Goal: Complete application form: Complete application form

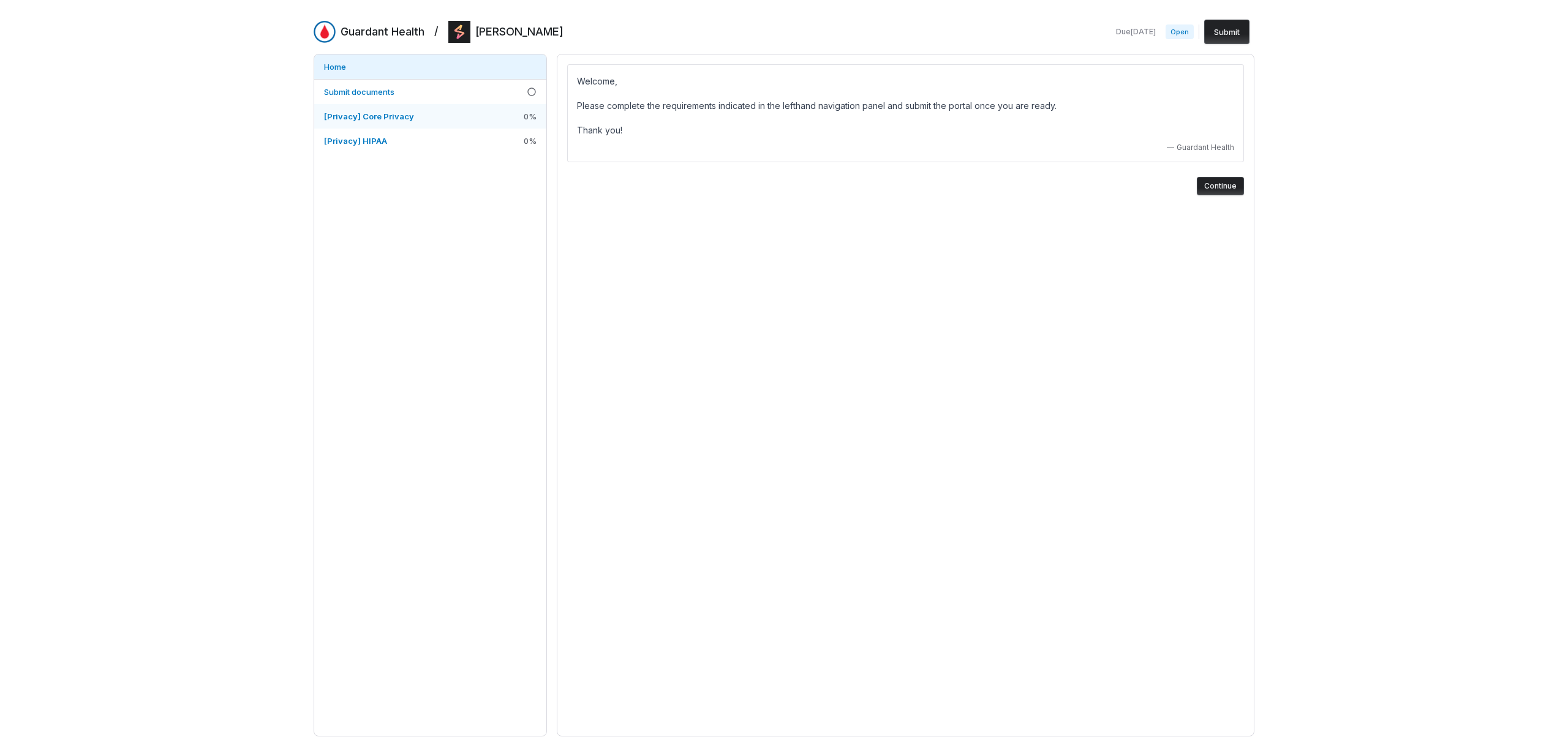
click at [421, 116] on link "[Privacy] Core Privacy 0 %" at bounding box center [430, 117] width 232 height 25
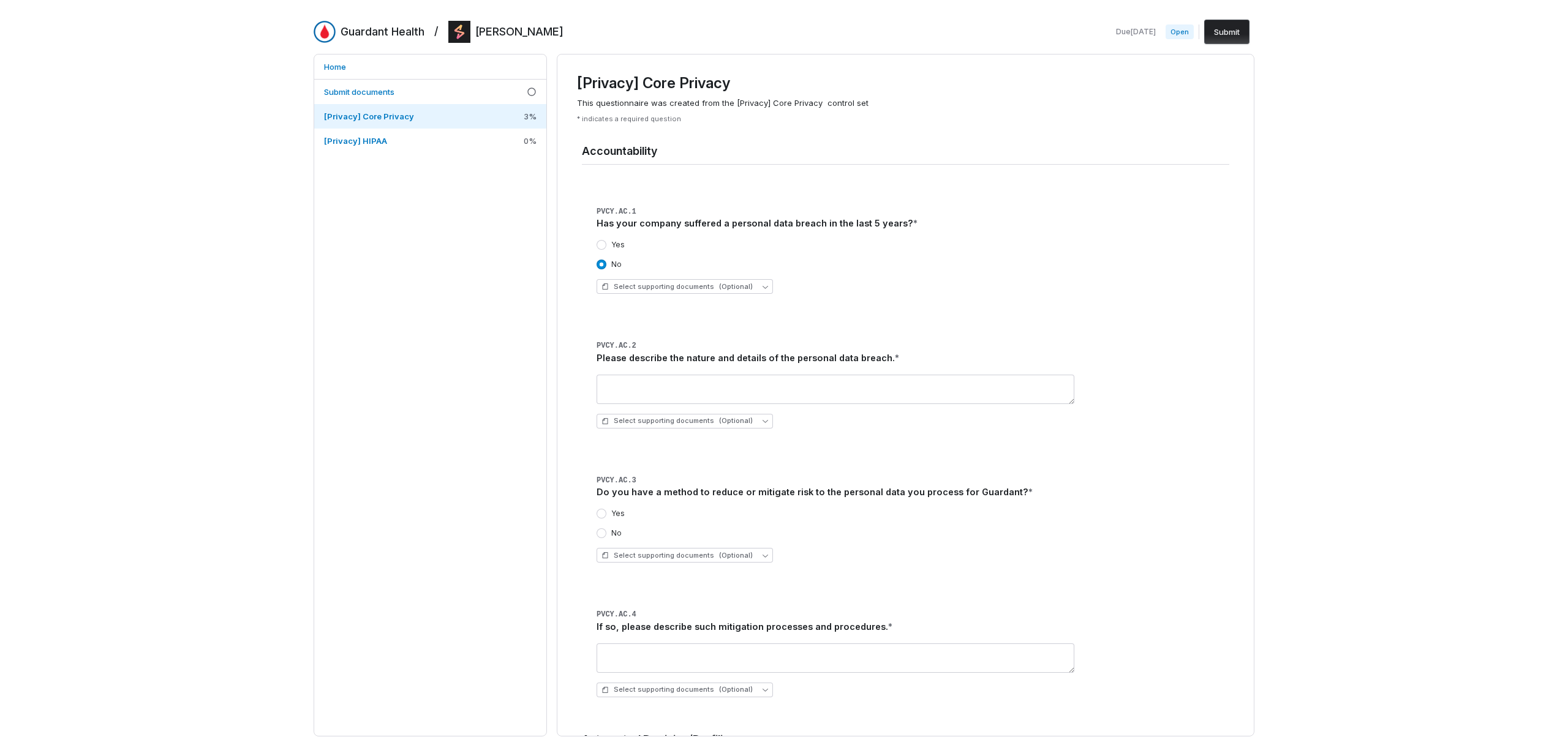
scroll to position [20, 0]
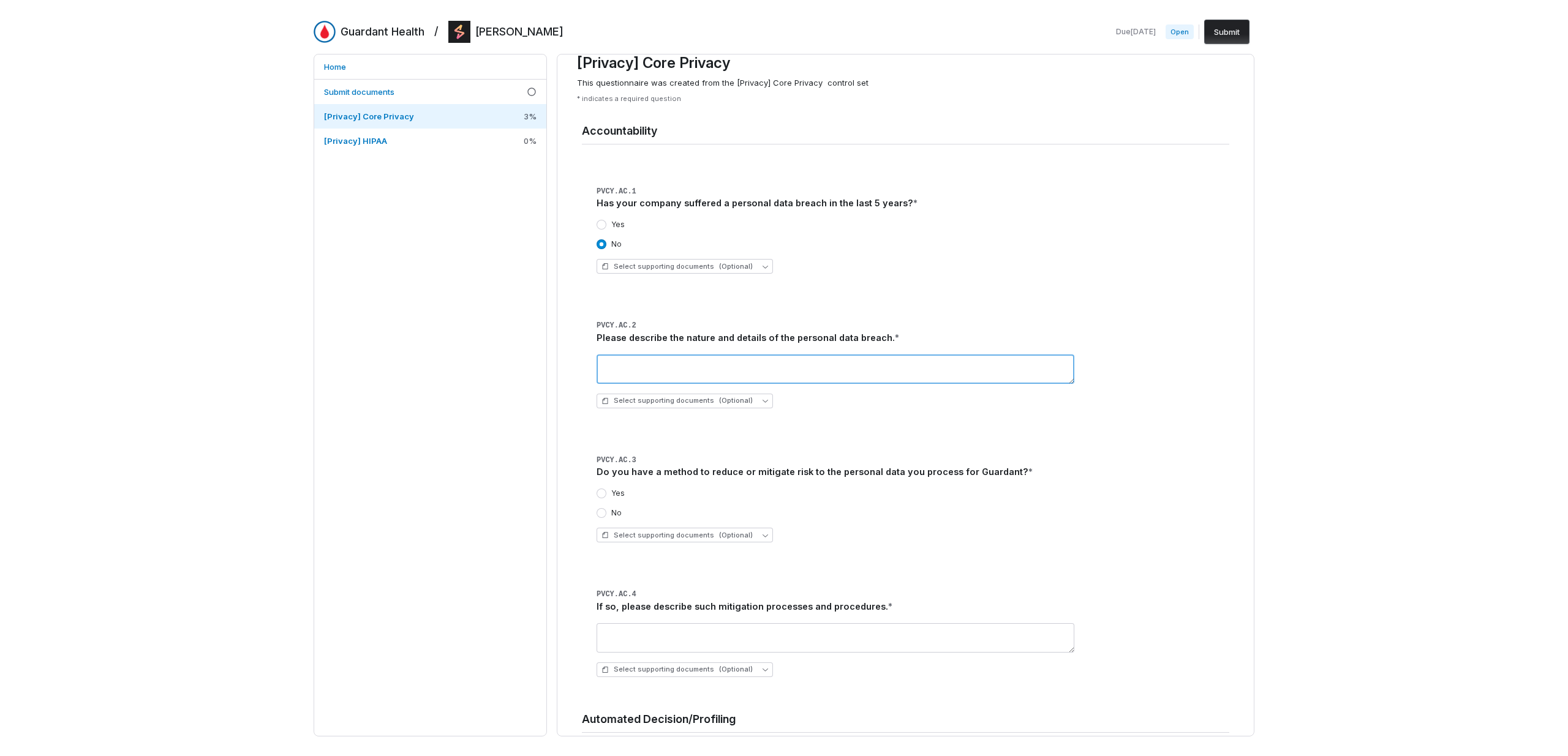
click at [706, 374] on textarea at bounding box center [835, 369] width 478 height 29
type textarea "**********"
click at [1075, 514] on div "No" at bounding box center [913, 512] width 633 height 10
click at [687, 481] on div "Yes No Select supporting documents (Optional)" at bounding box center [913, 515] width 633 height 74
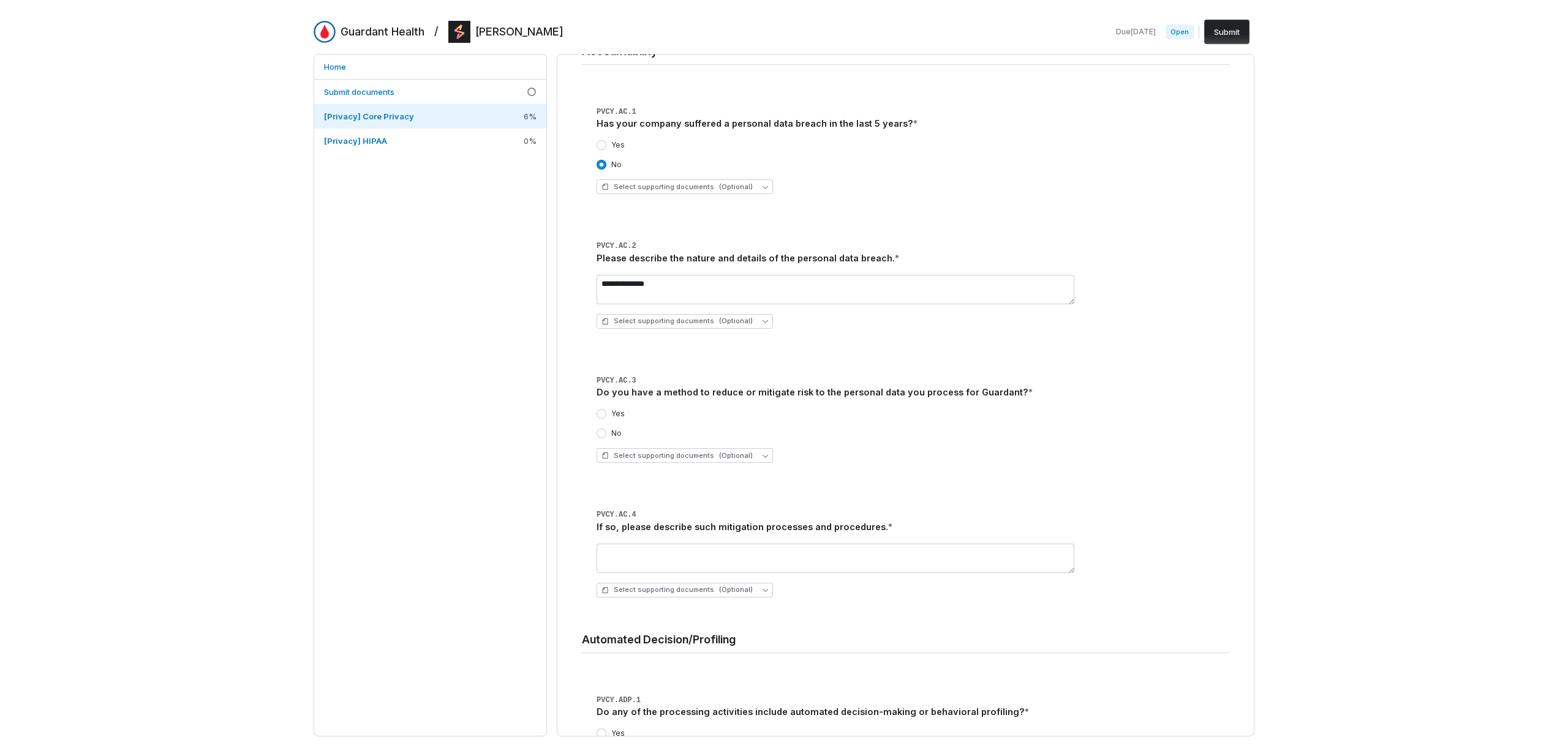
scroll to position [121, 0]
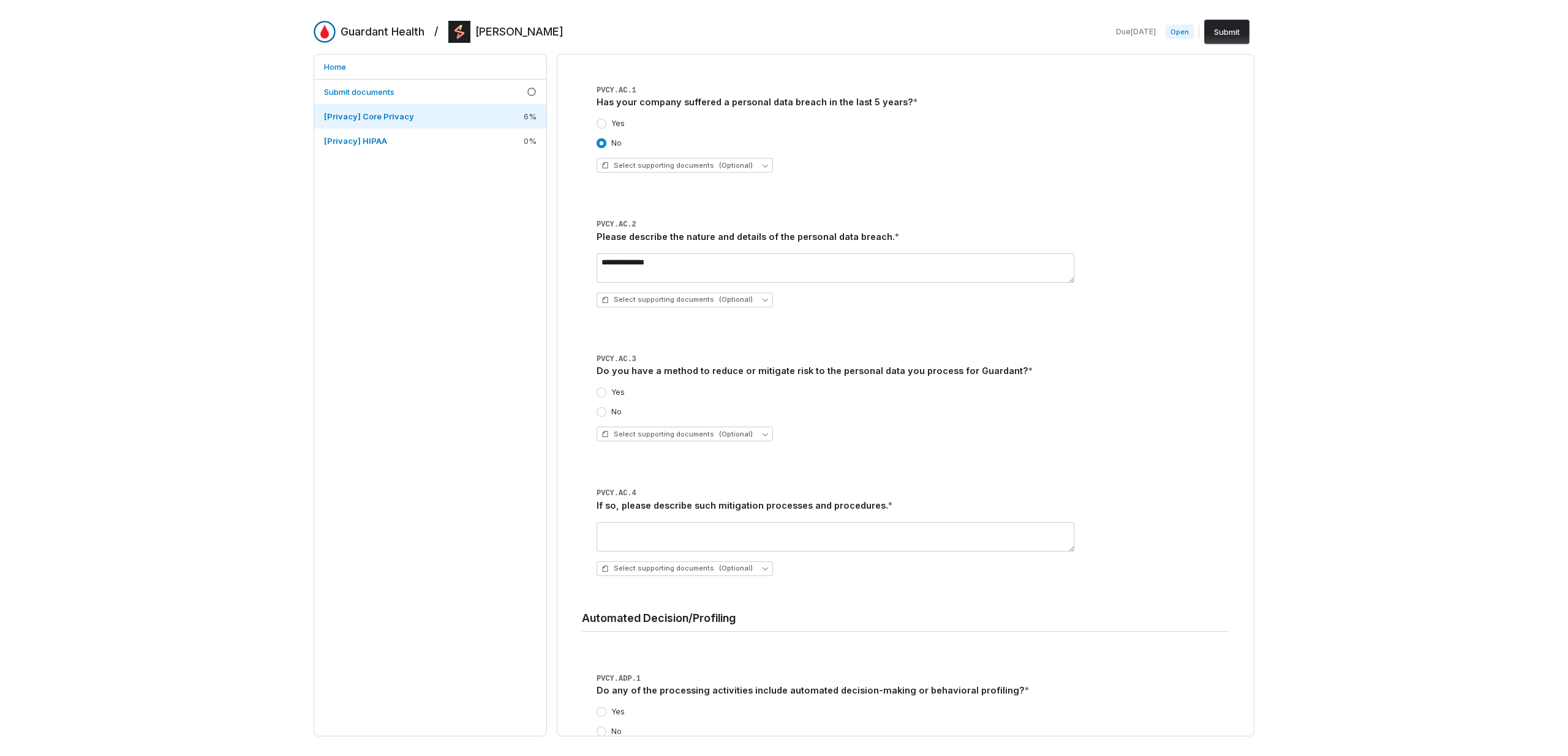
click at [608, 393] on div "Yes" at bounding box center [610, 392] width 28 height 10
click at [605, 392] on button "Yes" at bounding box center [601, 392] width 10 height 10
click at [692, 393] on div "Yes" at bounding box center [913, 392] width 633 height 10
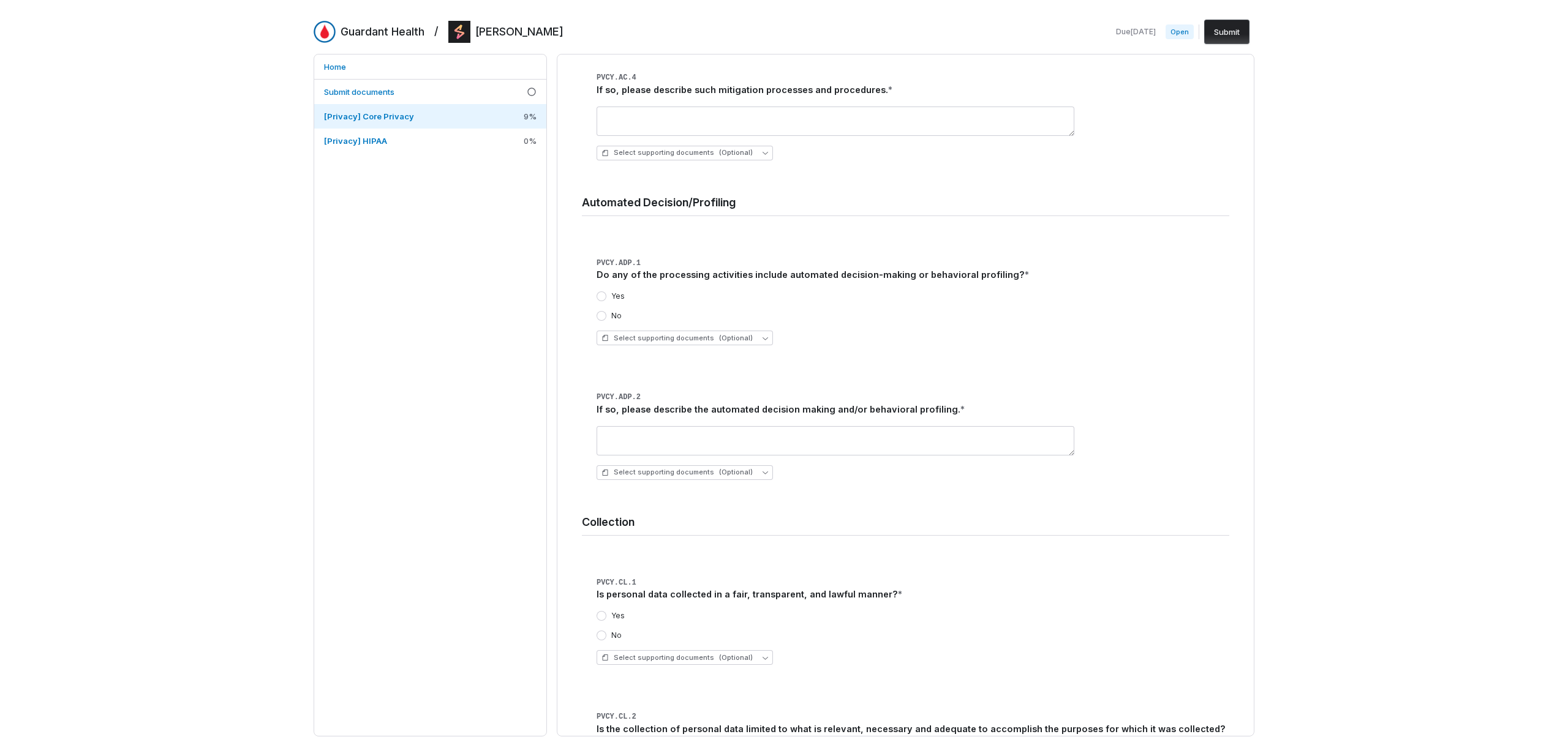
scroll to position [536, 0]
click at [614, 316] on label "No" at bounding box center [616, 316] width 10 height 10
click at [606, 316] on button "No" at bounding box center [601, 316] width 10 height 10
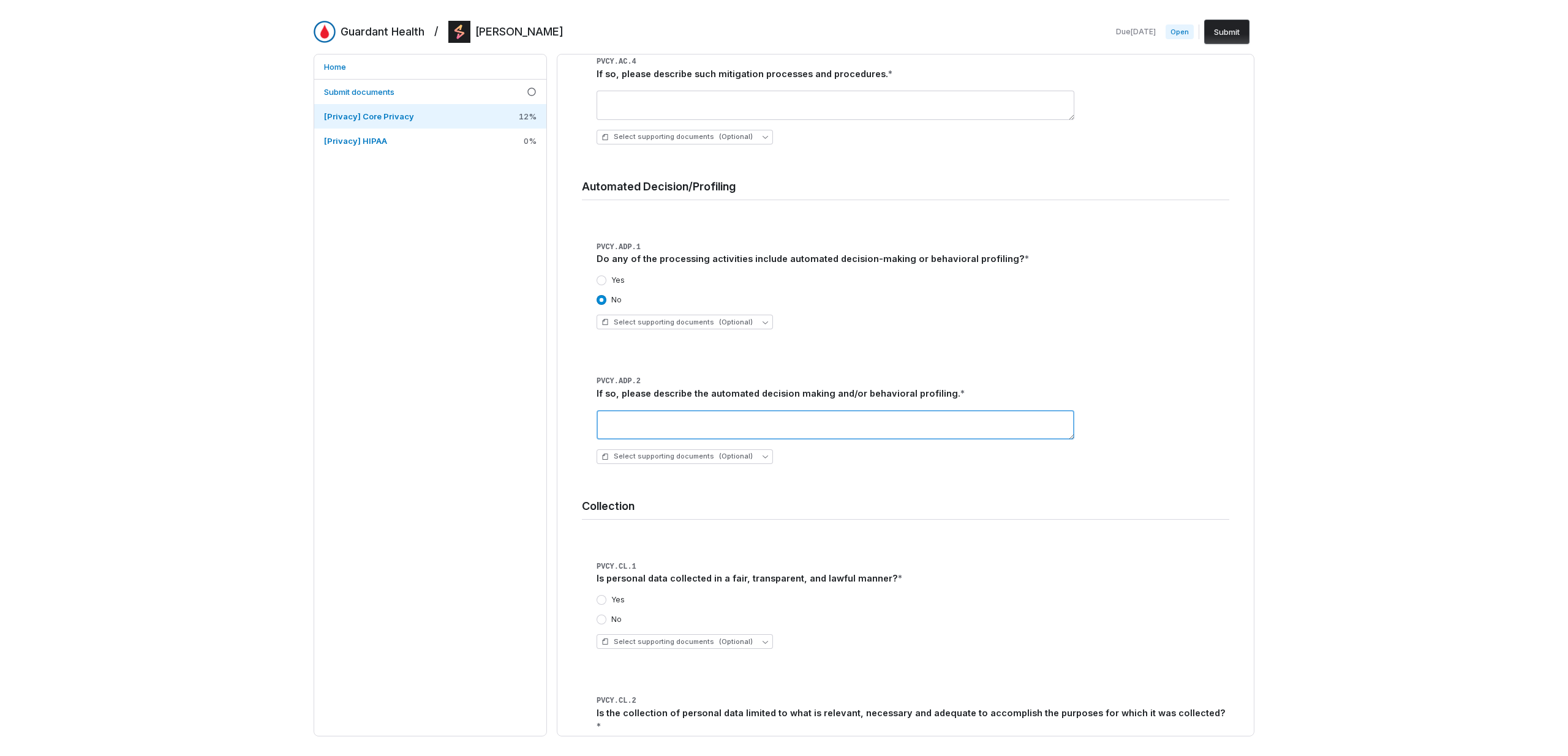
click at [665, 432] on textarea at bounding box center [835, 425] width 478 height 29
type textarea "**********"
click at [838, 604] on div "Yes" at bounding box center [913, 600] width 633 height 10
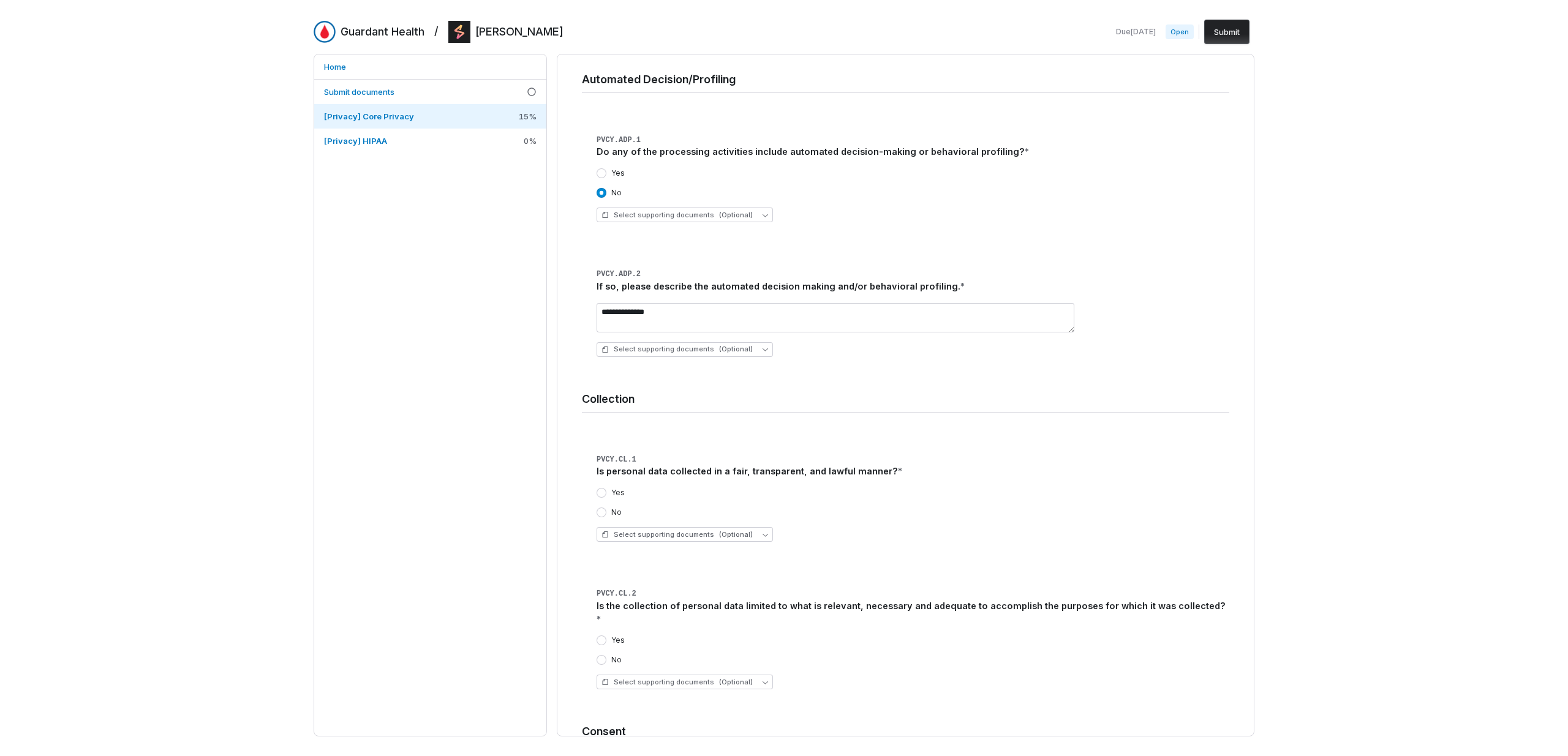
scroll to position [662, 0]
click at [611, 488] on label "Yes" at bounding box center [618, 490] width 14 height 10
click at [606, 488] on button "Yes" at bounding box center [601, 490] width 10 height 10
click at [699, 494] on div "Yes" at bounding box center [913, 490] width 633 height 10
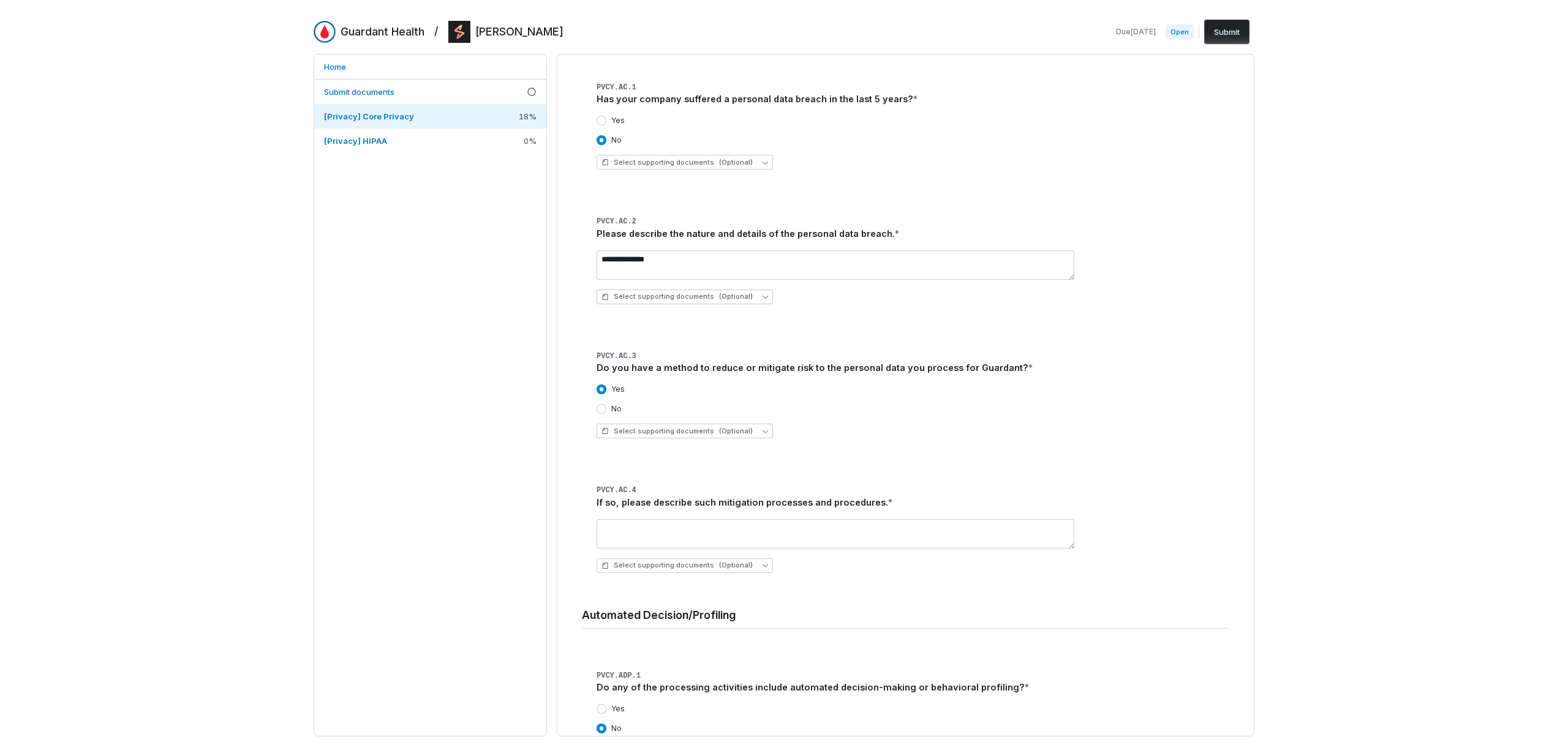
scroll to position [125, 0]
click at [700, 533] on textarea at bounding box center [835, 533] width 478 height 29
click at [762, 432] on icon "button" at bounding box center [765, 430] width 5 height 5
click at [820, 445] on div "Yes No Select supporting documents (Optional)" at bounding box center [913, 410] width 633 height 74
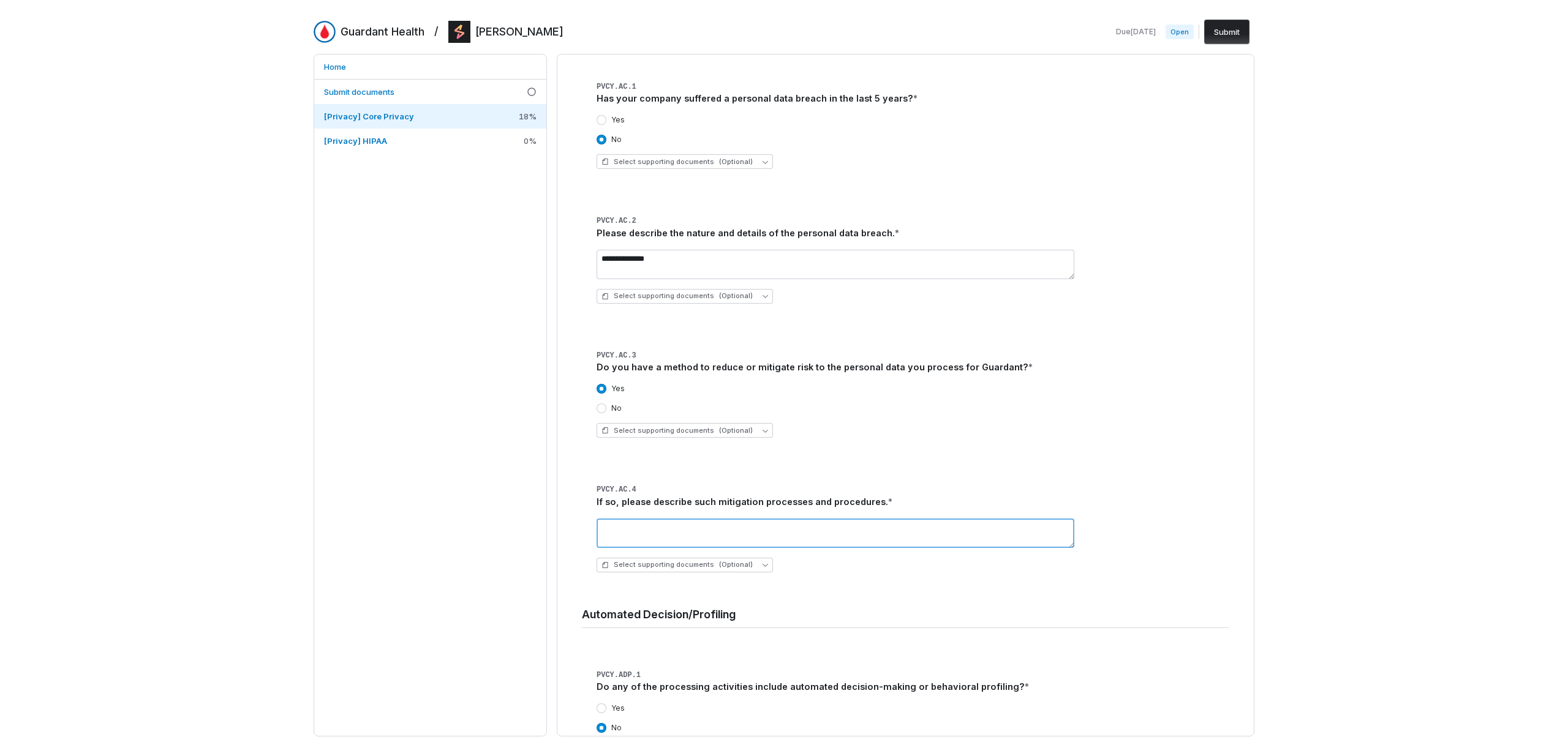
click at [773, 529] on textarea at bounding box center [835, 533] width 478 height 29
click at [812, 526] on textarea "**********" at bounding box center [835, 533] width 478 height 29
click at [812, 526] on textarea "**********" at bounding box center [835, 533] width 478 height 29
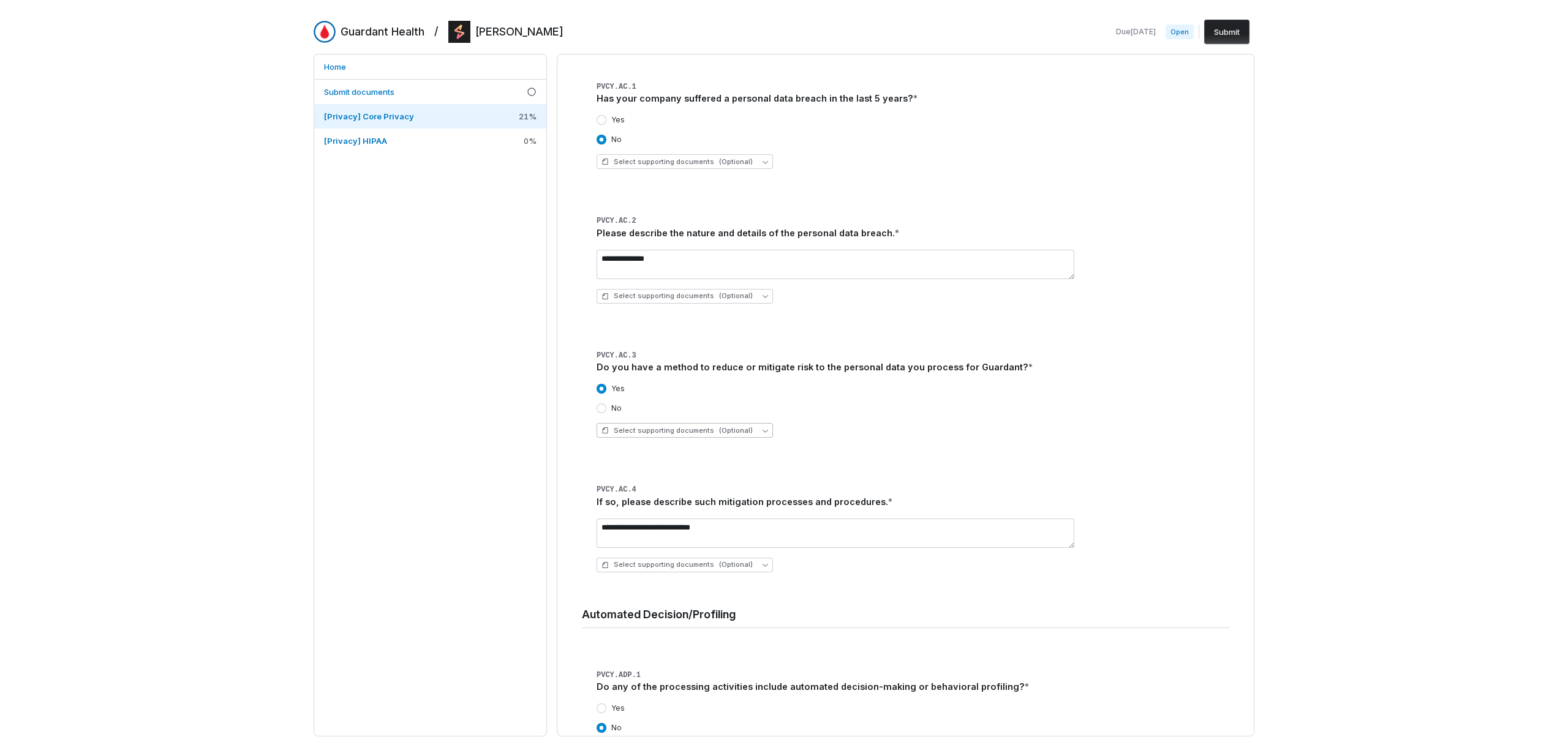
click at [757, 434] on button "Select supporting documents (Optional)" at bounding box center [685, 430] width 177 height 15
click at [811, 424] on div "Select supporting documents (Optional)" at bounding box center [913, 430] width 633 height 15
click at [761, 432] on button "Select supporting documents (Optional)" at bounding box center [685, 430] width 177 height 15
click at [833, 432] on div "Select supporting documents (Optional)" at bounding box center [913, 430] width 633 height 15
click at [774, 534] on textarea "**********" at bounding box center [835, 533] width 478 height 29
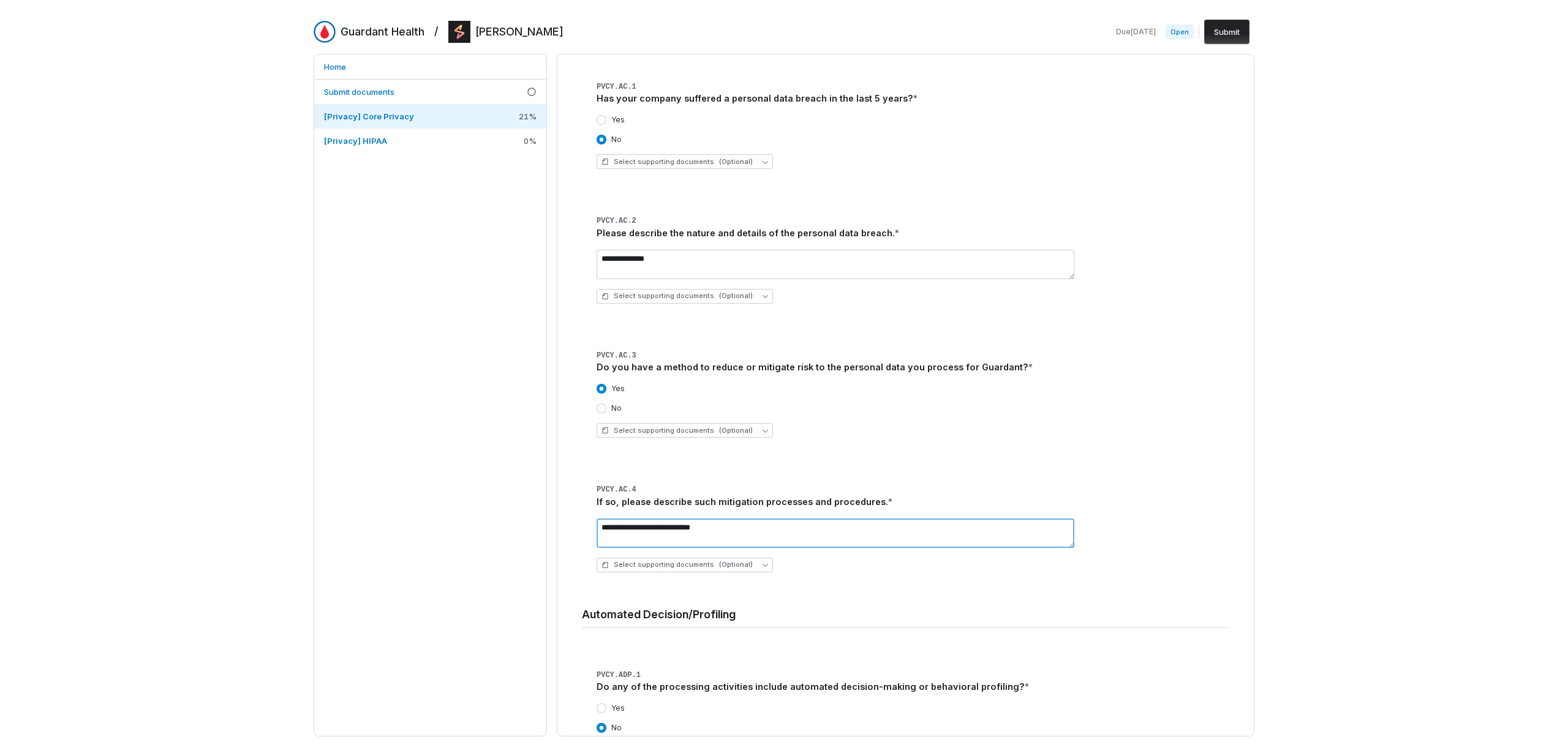
click at [774, 534] on textarea "**********" at bounding box center [835, 533] width 478 height 29
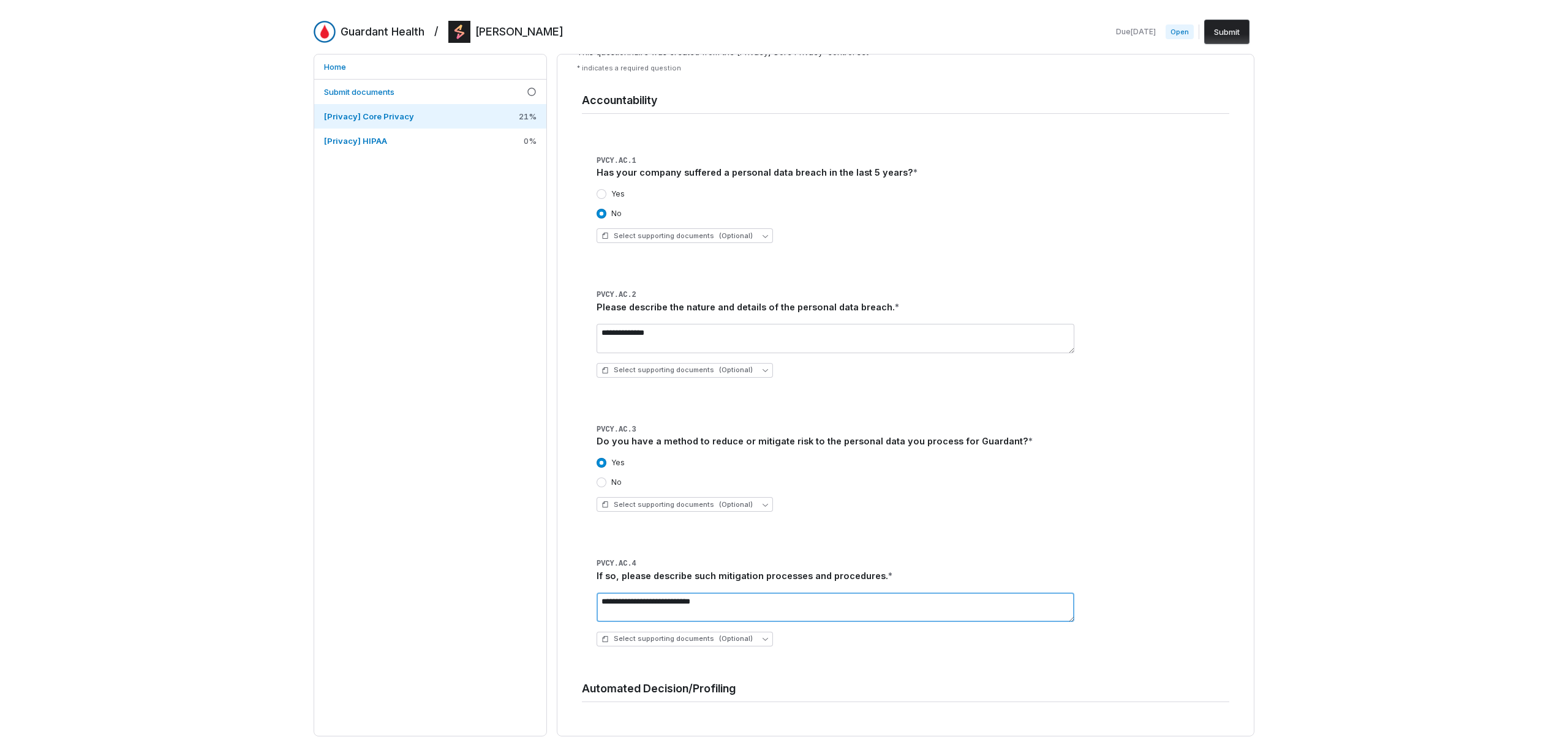
scroll to position [119, 0]
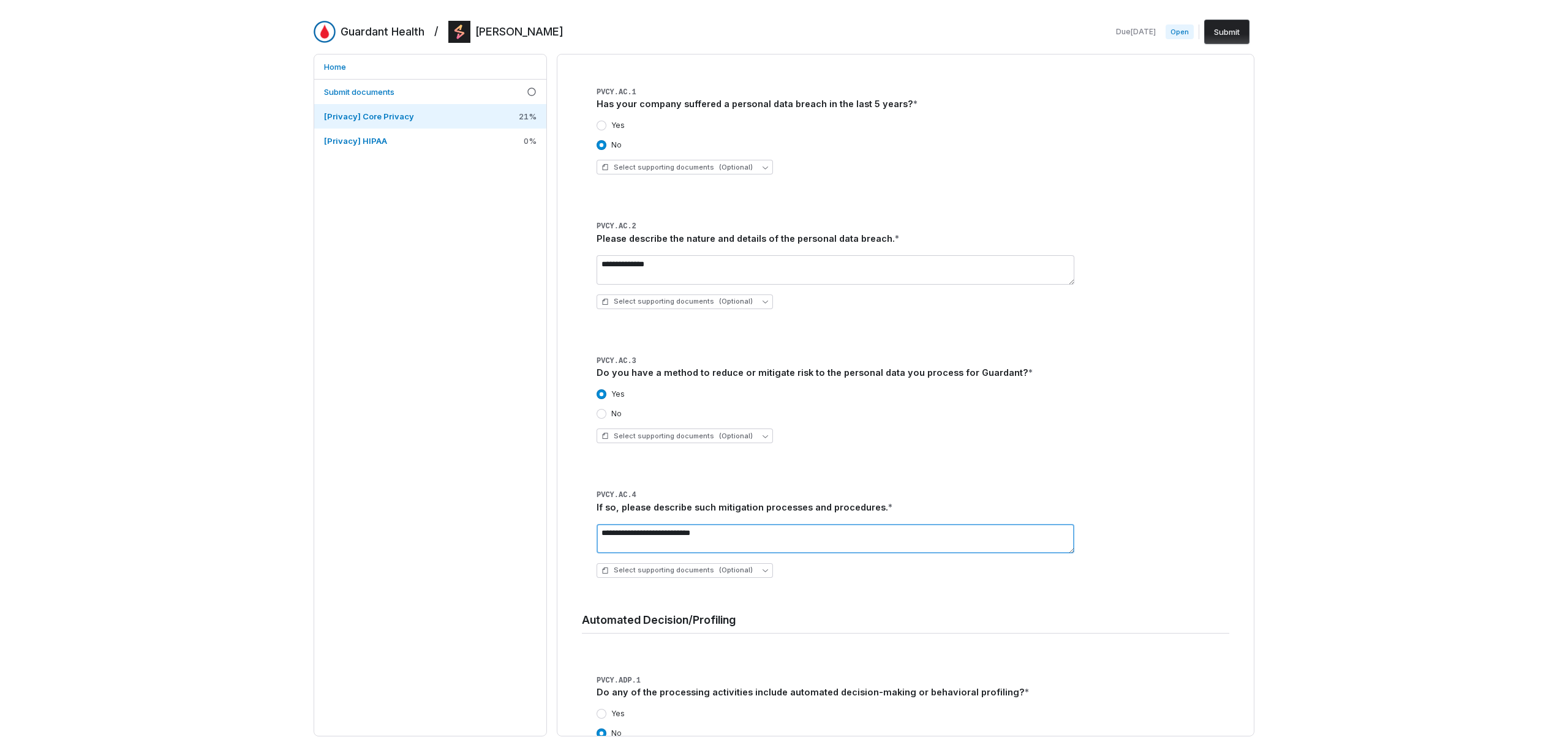
click at [760, 535] on textarea "**********" at bounding box center [835, 539] width 478 height 29
click at [763, 535] on textarea "**********" at bounding box center [835, 539] width 478 height 29
click at [763, 534] on textarea "**********" at bounding box center [835, 539] width 478 height 29
click at [764, 535] on textarea "**********" at bounding box center [835, 539] width 478 height 29
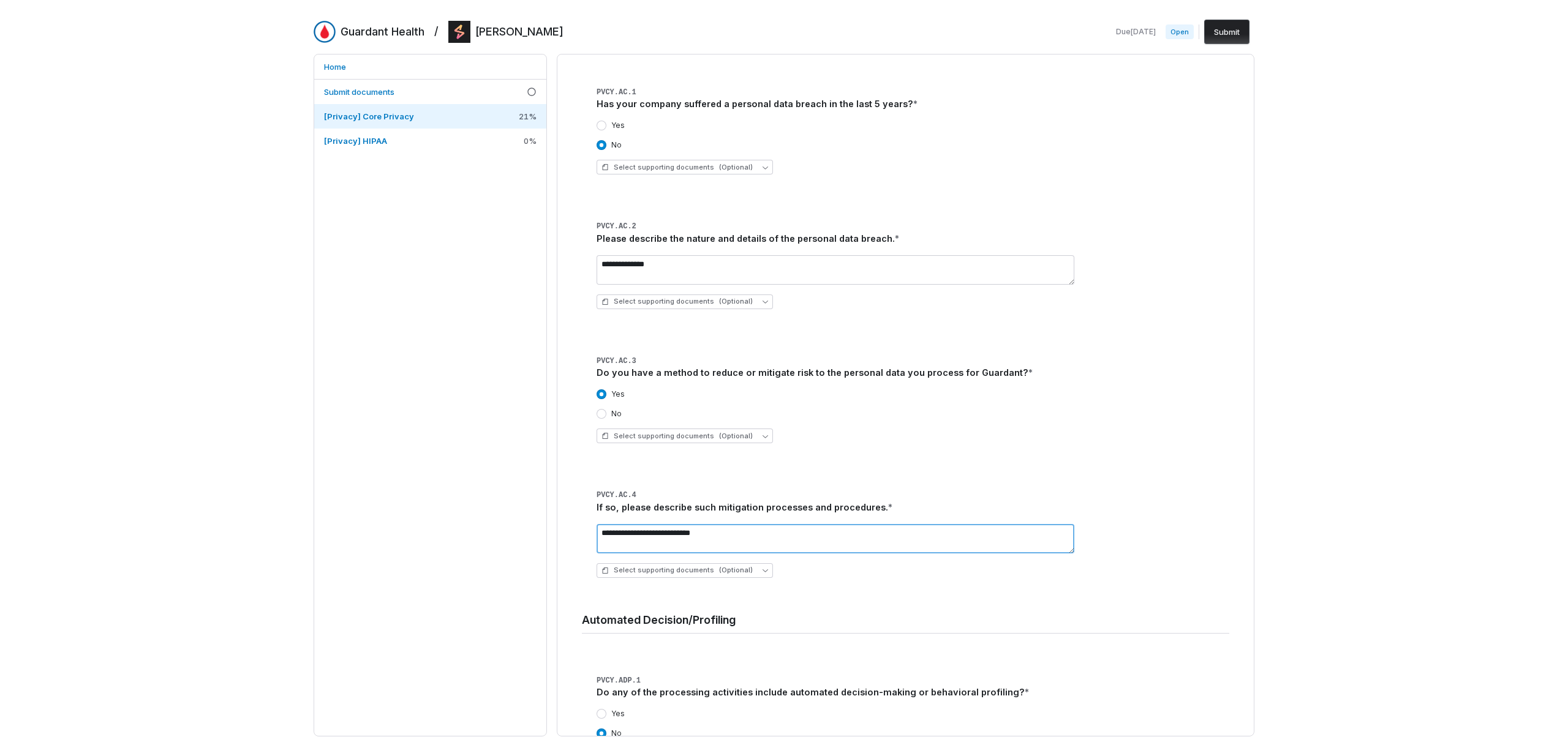
click at [764, 535] on textarea "**********" at bounding box center [835, 539] width 478 height 29
type textarea "*"
click at [774, 536] on textarea "*******" at bounding box center [835, 539] width 478 height 29
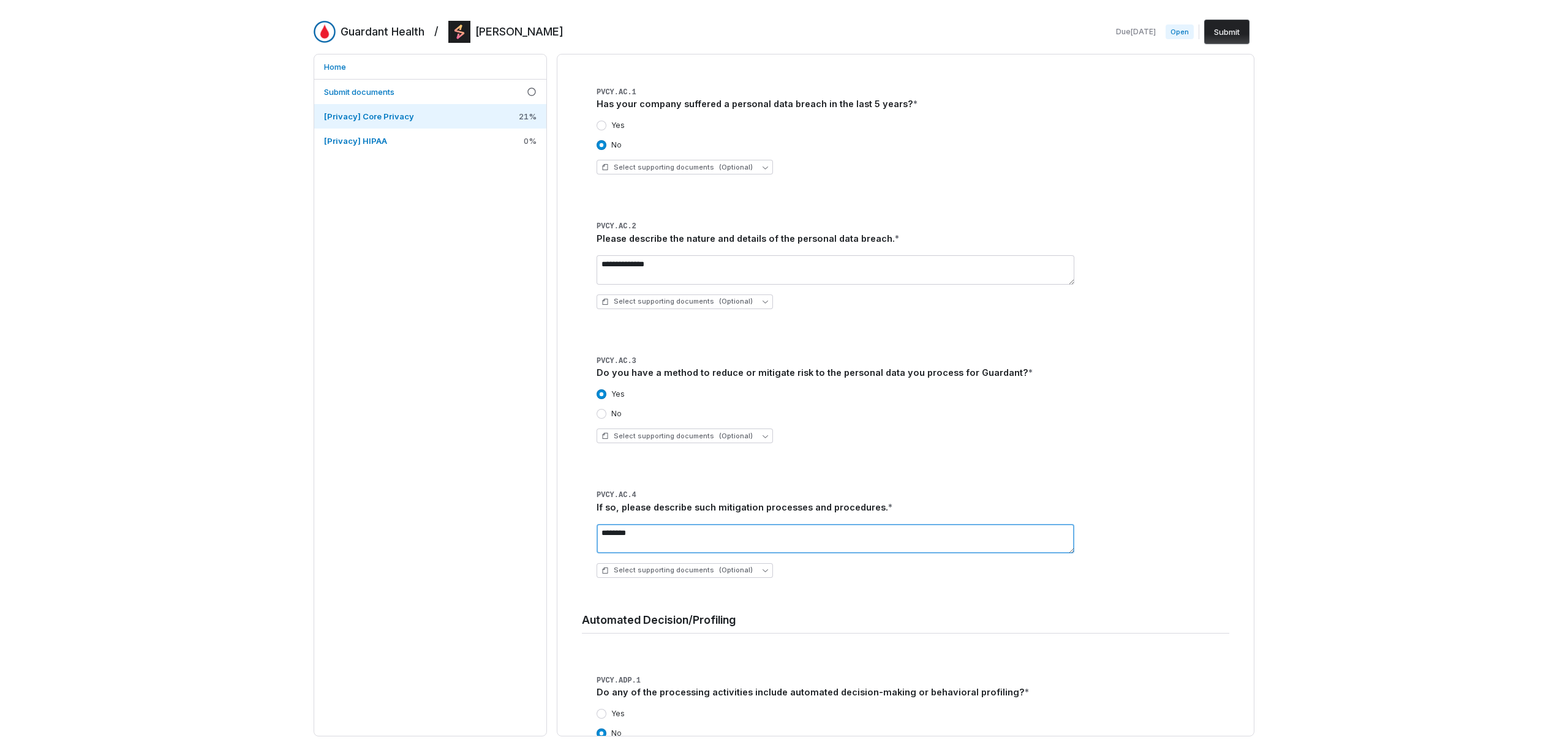
click at [768, 540] on textarea "*******" at bounding box center [835, 539] width 478 height 29
type textarea "*"
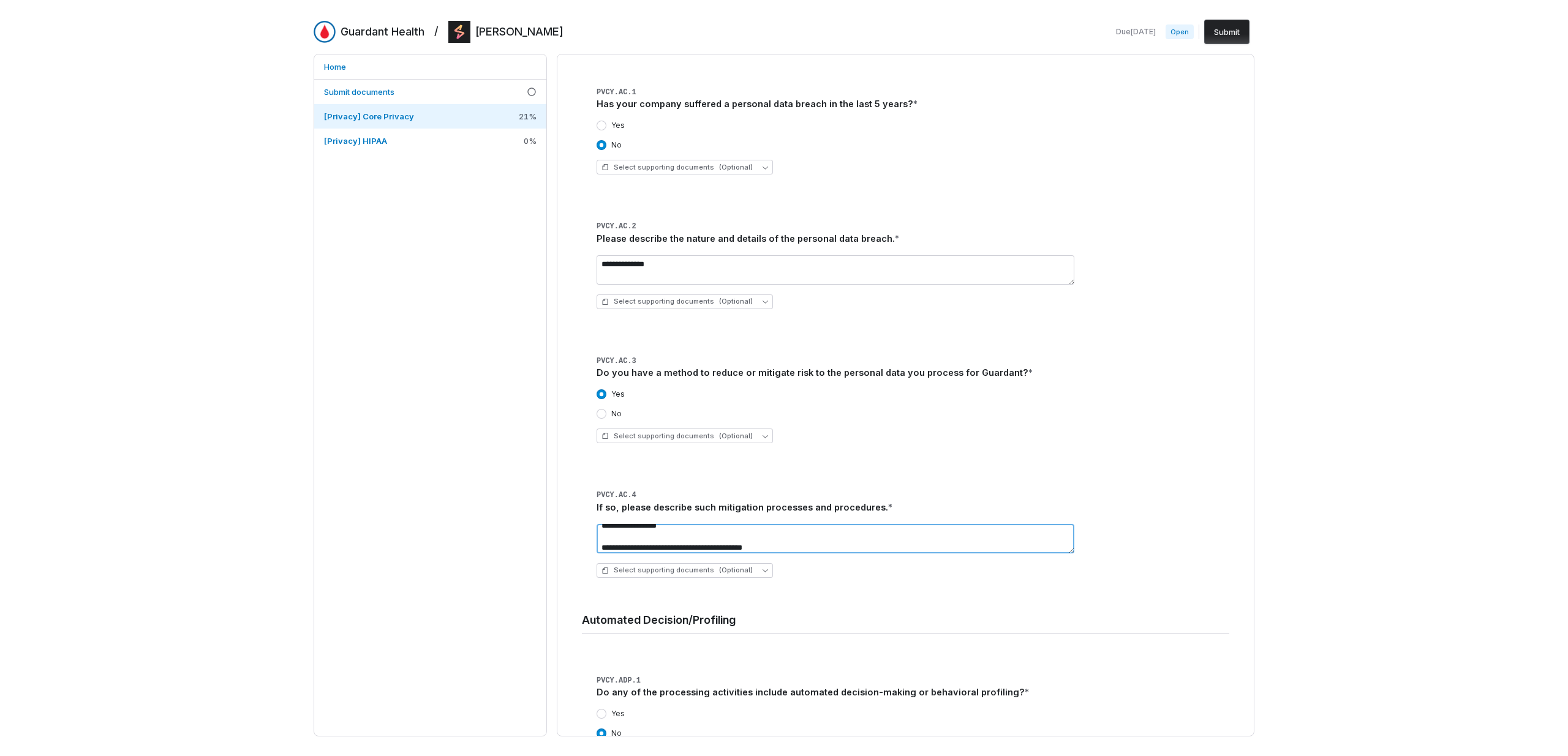
type textarea "**********"
click at [1186, 519] on div "**********" at bounding box center [913, 551] width 633 height 74
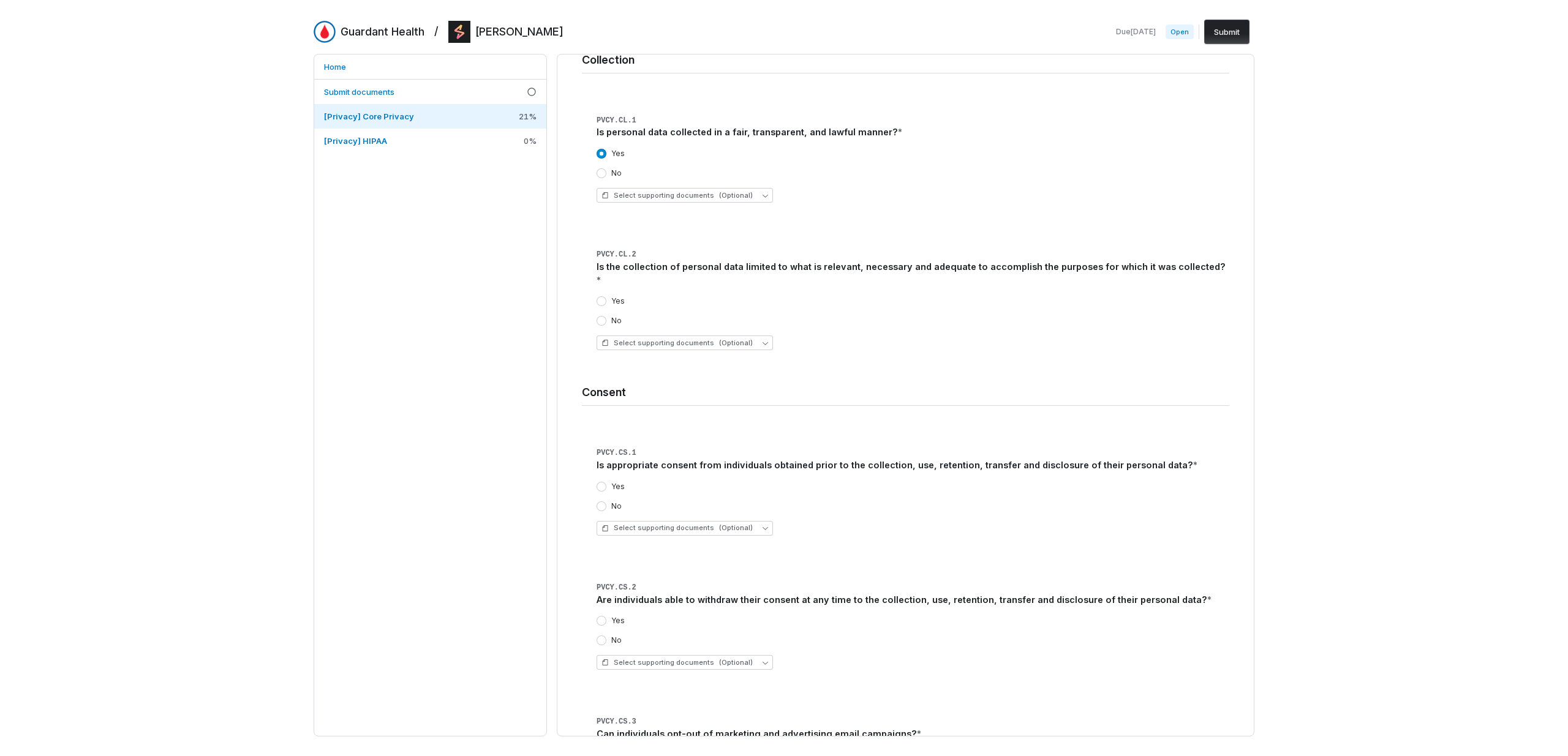
scroll to position [1078, 0]
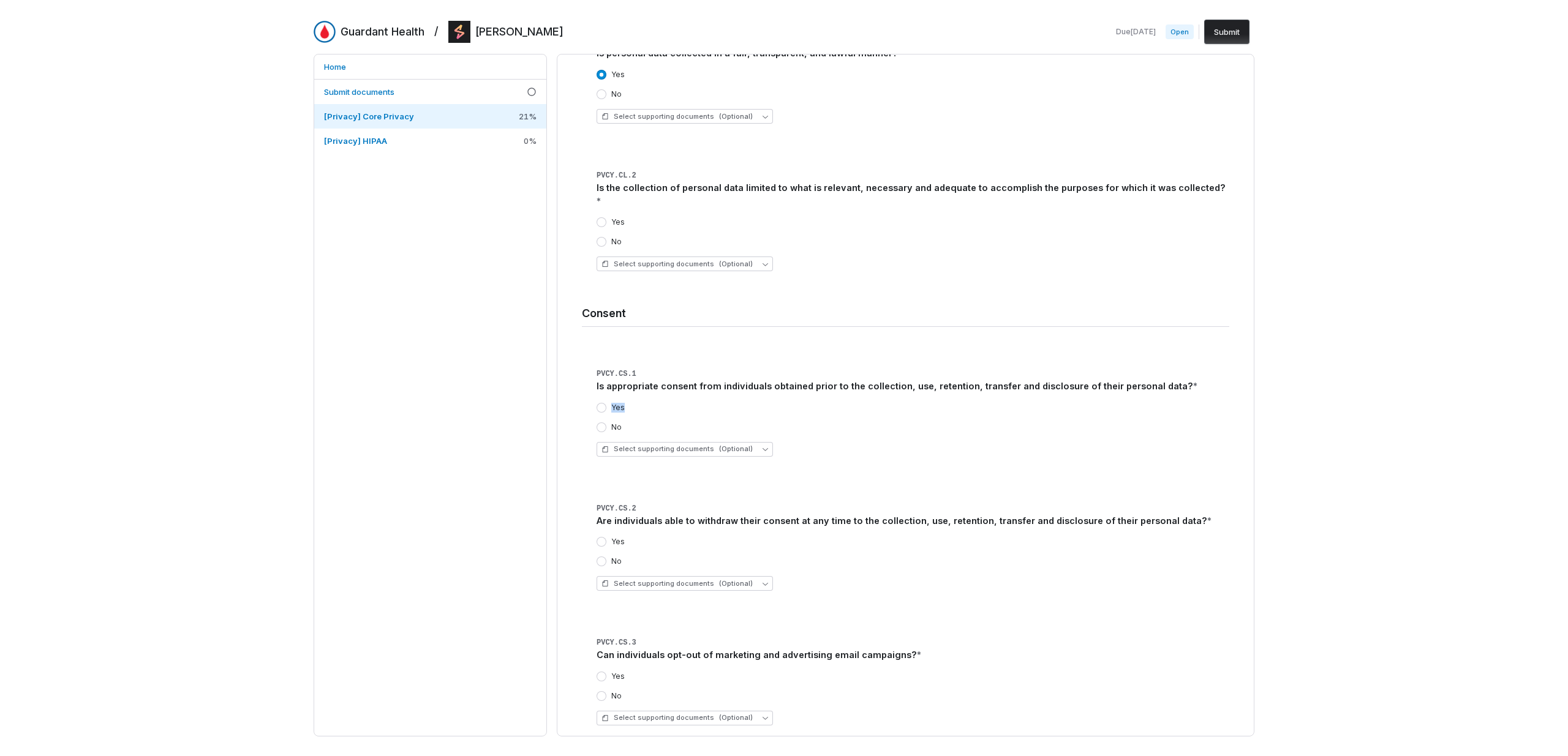
click at [976, 403] on div "Yes" at bounding box center [913, 408] width 633 height 10
click at [870, 393] on div "Yes No Select supporting documents (Optional)" at bounding box center [913, 430] width 633 height 74
click at [855, 403] on div "Yes No" at bounding box center [913, 417] width 633 height 29
click at [851, 405] on div "Yes No" at bounding box center [913, 417] width 633 height 29
click at [851, 406] on div "Yes No" at bounding box center [913, 417] width 633 height 29
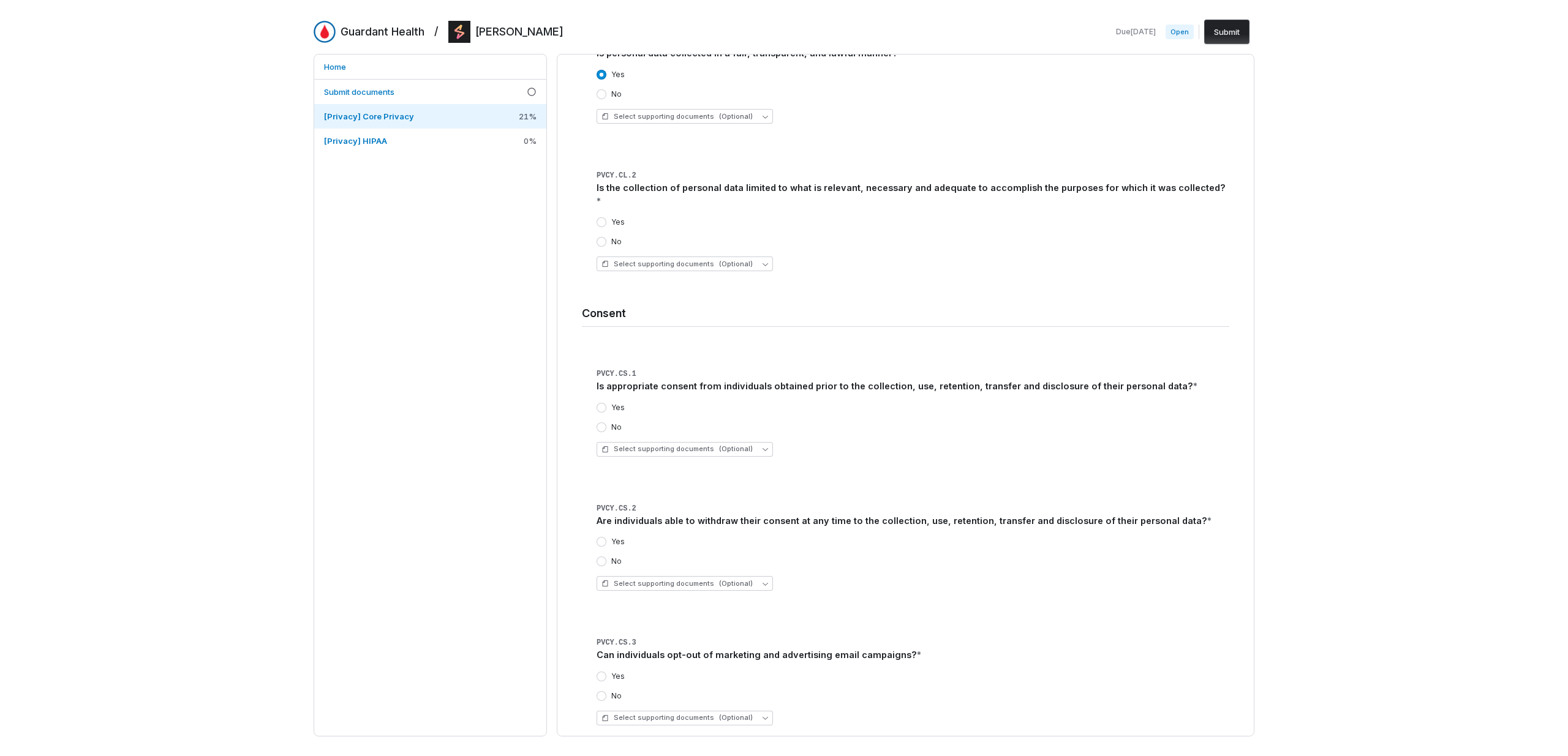
click at [851, 408] on div "Yes No" at bounding box center [913, 417] width 633 height 29
click at [850, 423] on div "No" at bounding box center [913, 427] width 633 height 10
click at [837, 423] on div "No" at bounding box center [913, 427] width 633 height 10
click at [616, 403] on label "Yes" at bounding box center [618, 408] width 14 height 10
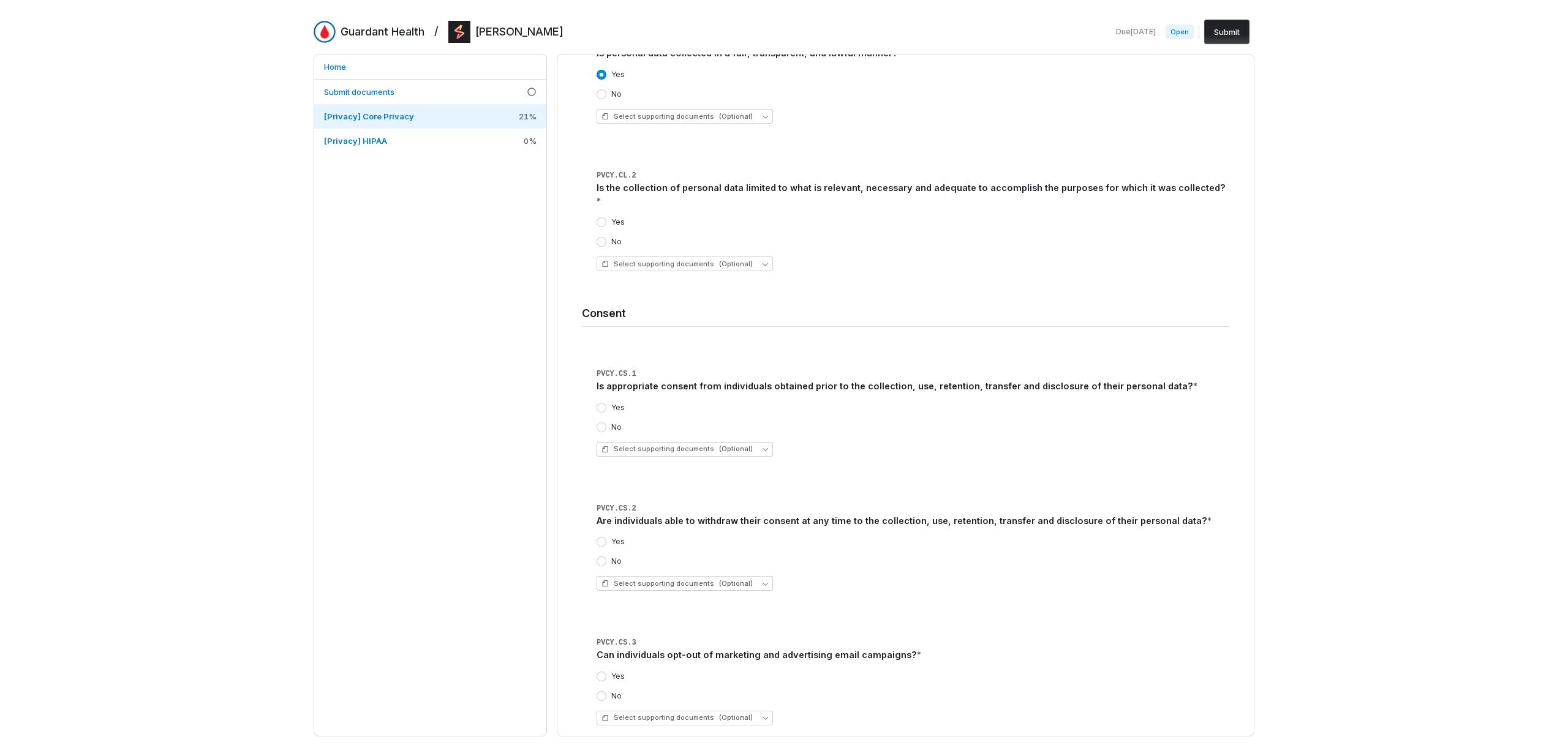
click at [606, 403] on button "Yes" at bounding box center [601, 408] width 10 height 10
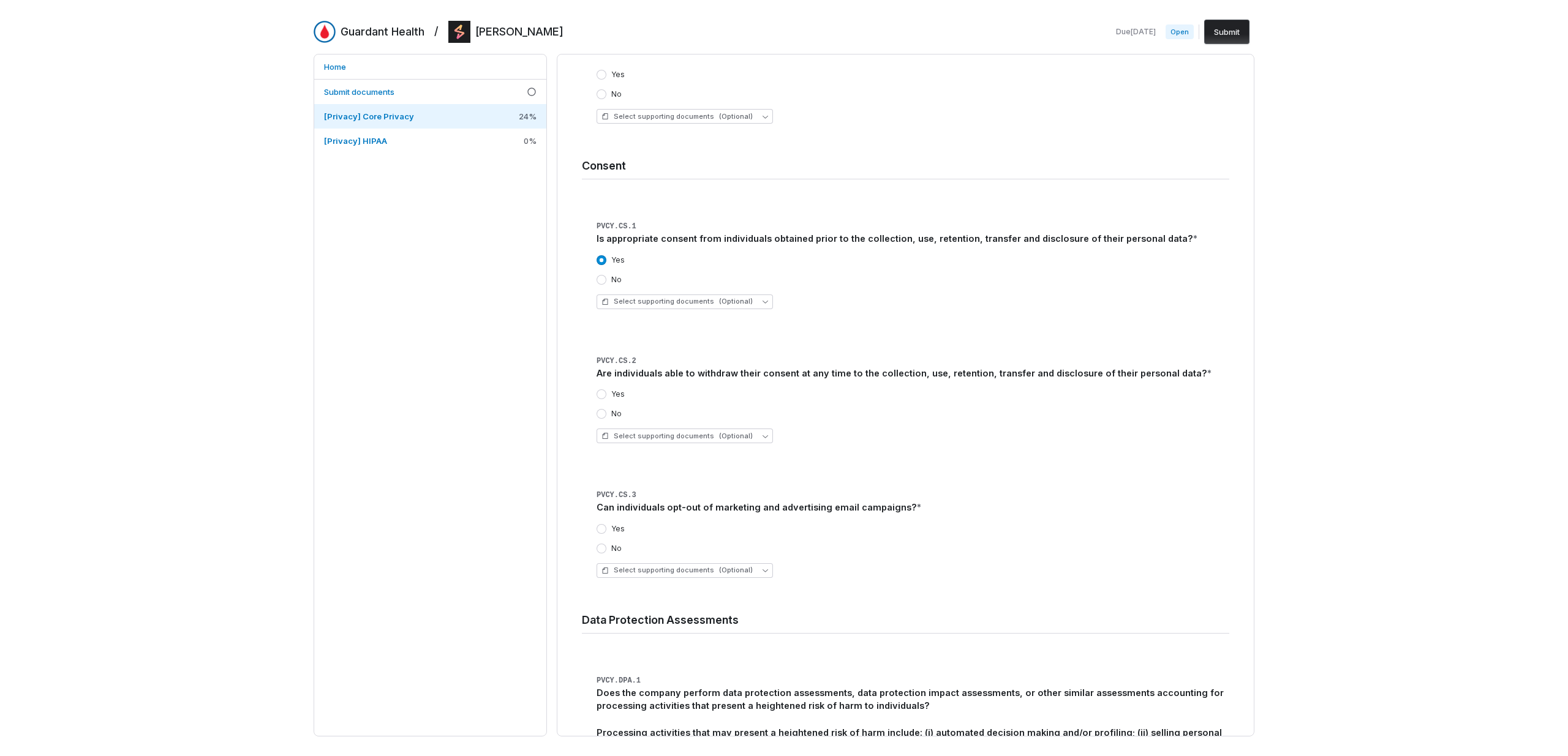
scroll to position [1226, 0]
click at [608, 274] on div "No" at bounding box center [609, 279] width 25 height 10
click at [608, 274] on div "No" at bounding box center [609, 279] width 25 height 10
click at [611, 274] on label "No" at bounding box center [616, 279] width 10 height 10
click at [606, 274] on button "No" at bounding box center [601, 279] width 10 height 10
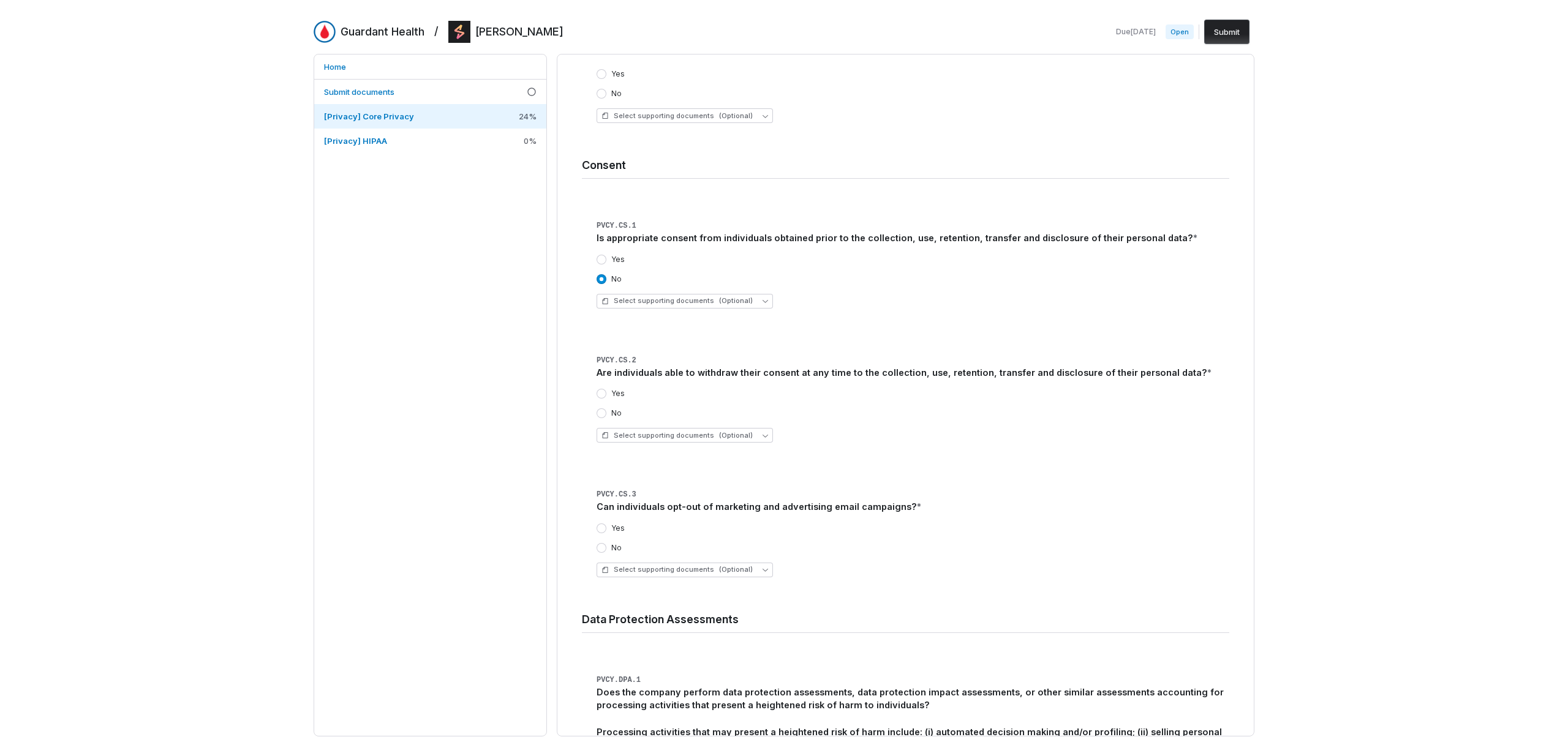
click at [608, 255] on div "Yes No" at bounding box center [913, 269] width 633 height 29
click at [606, 255] on div "Yes" at bounding box center [610, 259] width 28 height 10
click at [604, 255] on button "Yes" at bounding box center [601, 259] width 10 height 10
click at [618, 389] on label "Yes" at bounding box center [618, 393] width 14 height 10
click at [606, 389] on button "Yes" at bounding box center [601, 393] width 10 height 10
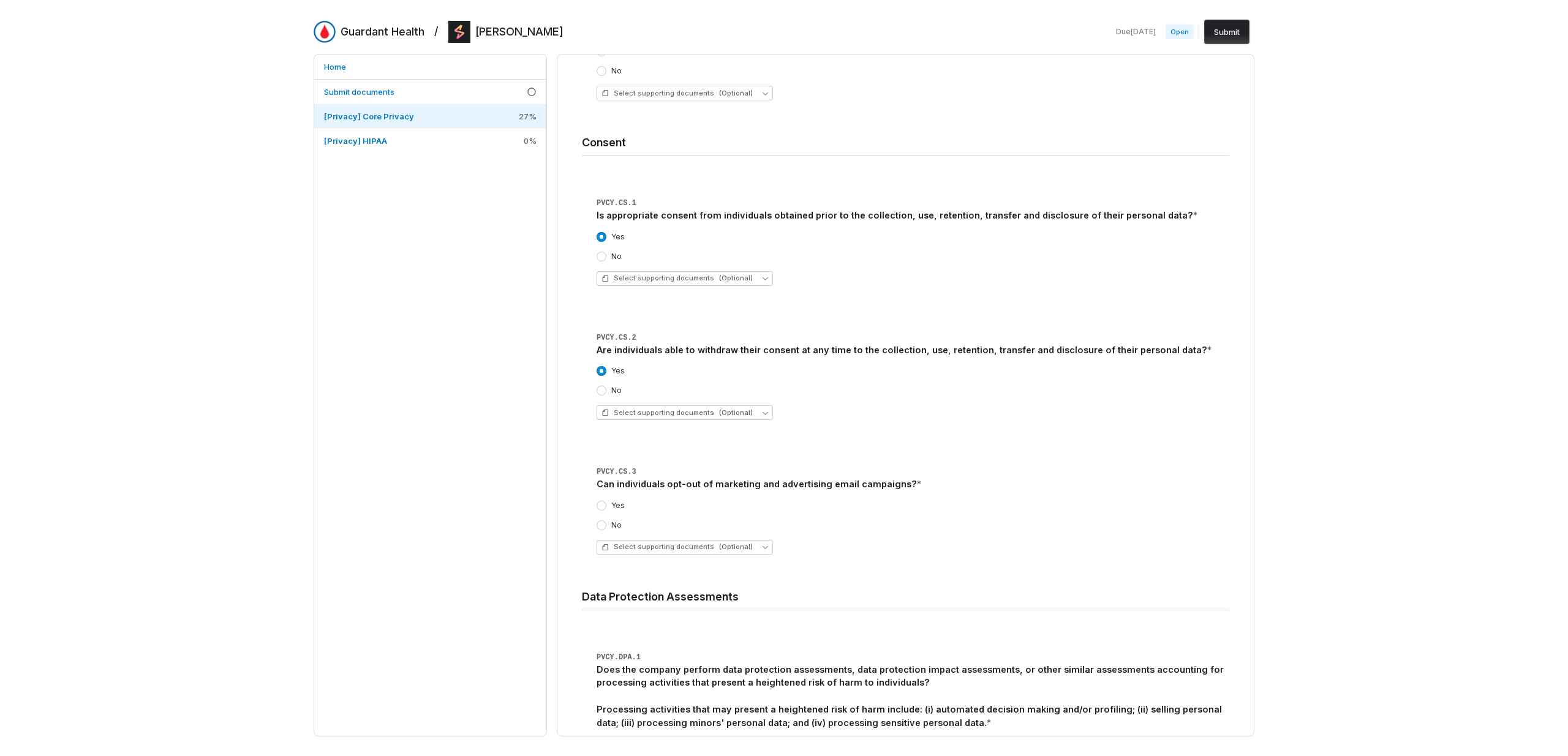
scroll to position [1312, 0]
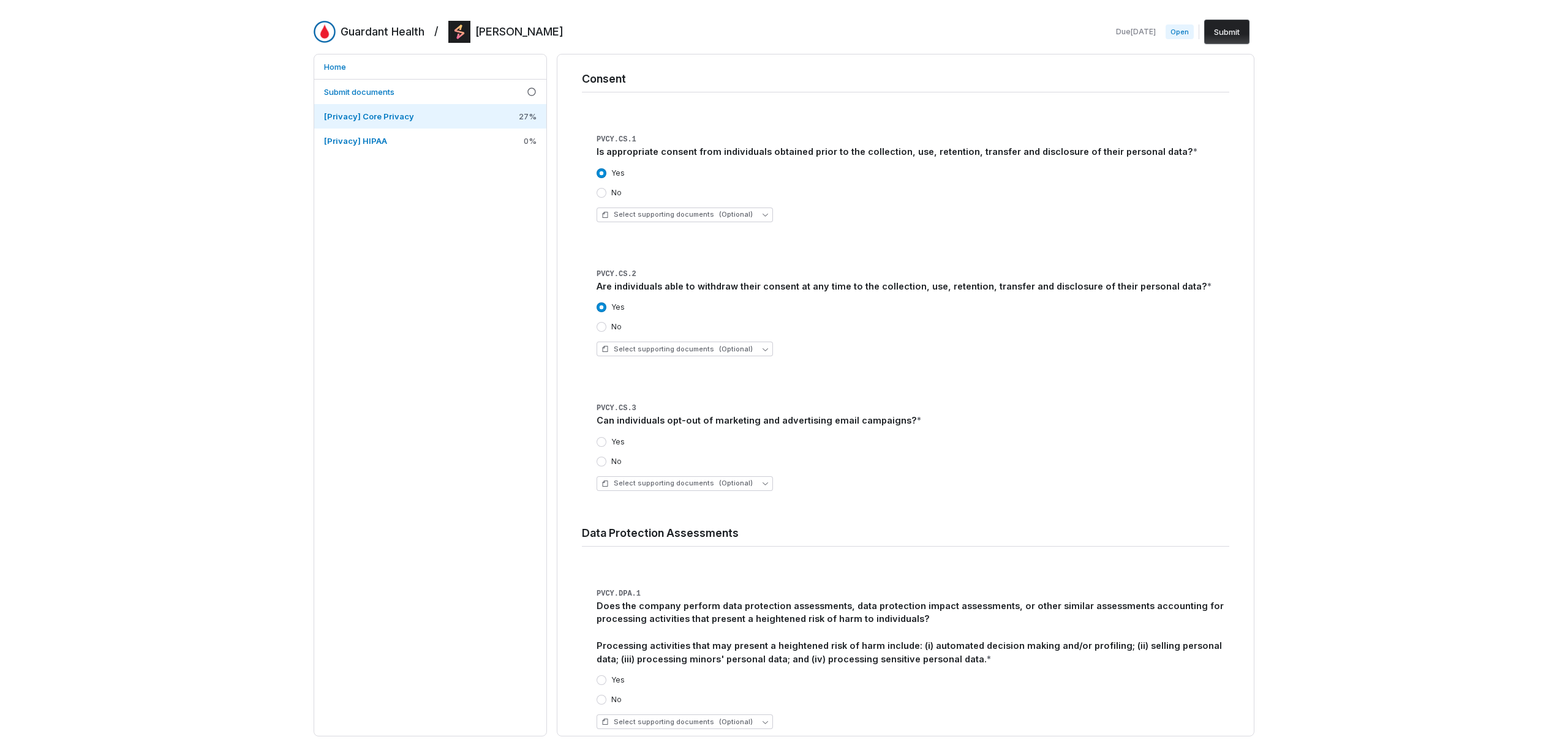
click at [612, 437] on label "Yes" at bounding box center [618, 441] width 14 height 10
click at [606, 437] on button "Yes" at bounding box center [601, 441] width 10 height 10
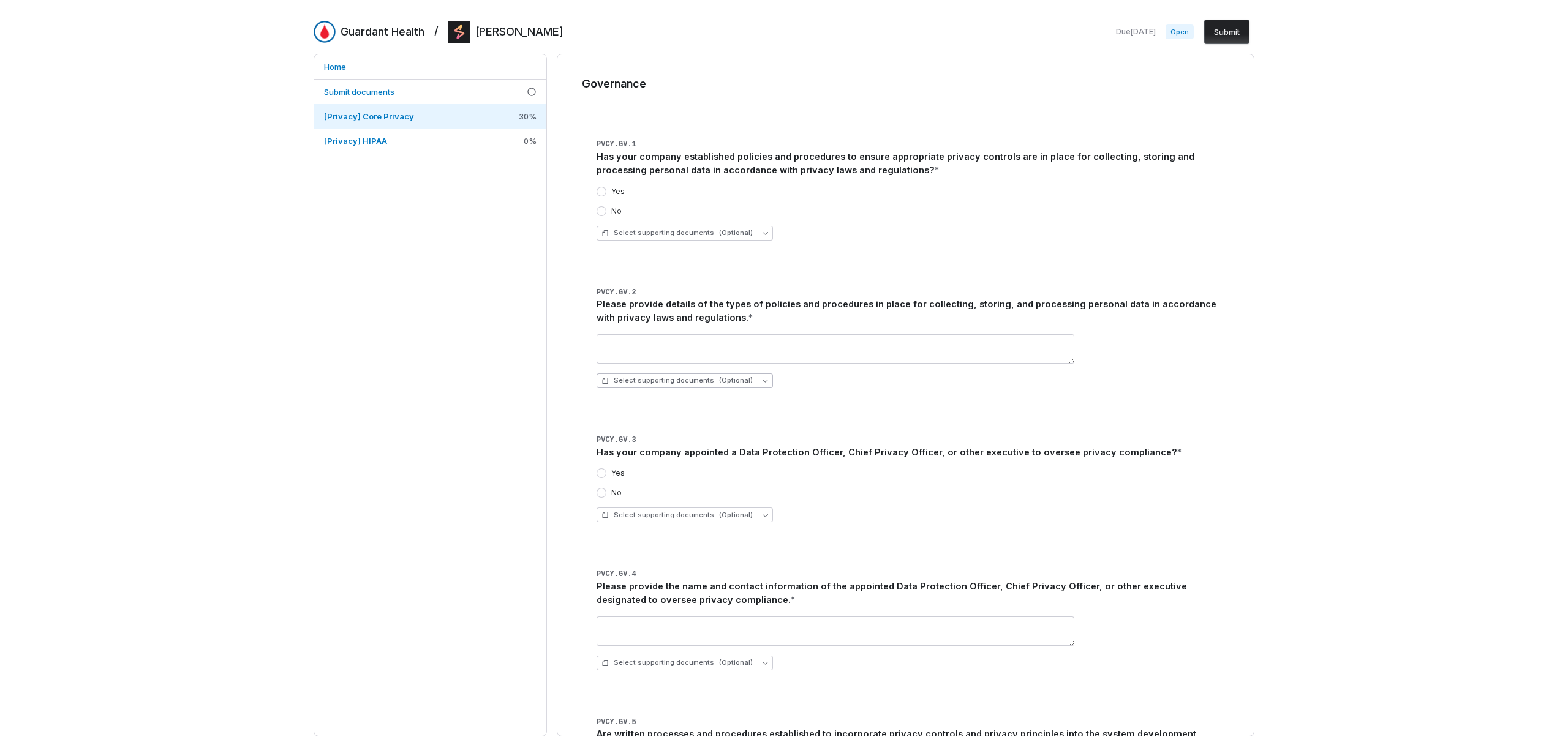
scroll to position [1988, 0]
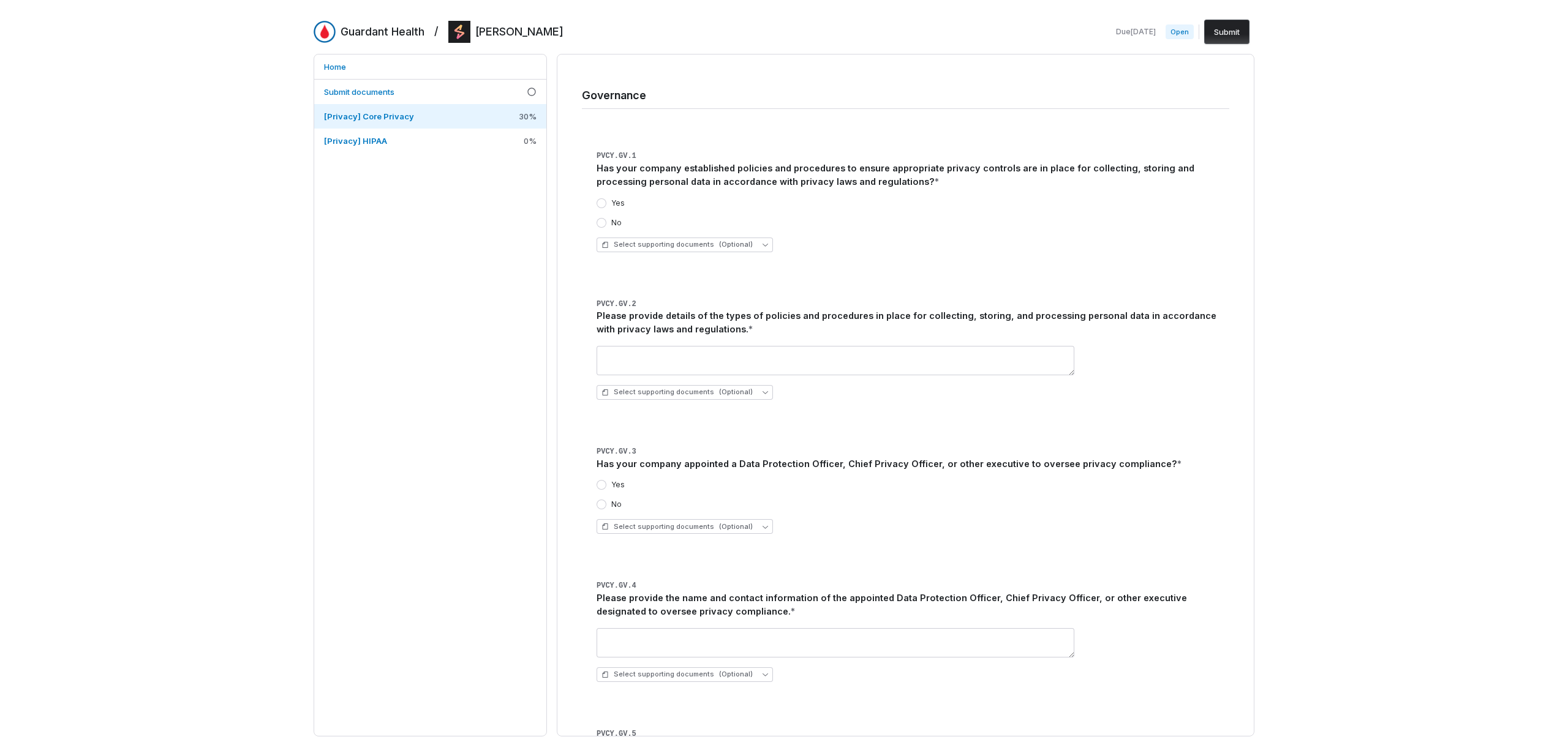
click at [605, 199] on button "Yes" at bounding box center [601, 203] width 10 height 10
click at [638, 346] on textarea at bounding box center [835, 360] width 478 height 29
click at [801, 346] on textarea at bounding box center [835, 360] width 478 height 29
click at [740, 385] on button "Select supporting documents (Optional)" at bounding box center [685, 392] width 177 height 15
drag, startPoint x: 907, startPoint y: 365, endPoint x: 900, endPoint y: 351, distance: 15.7
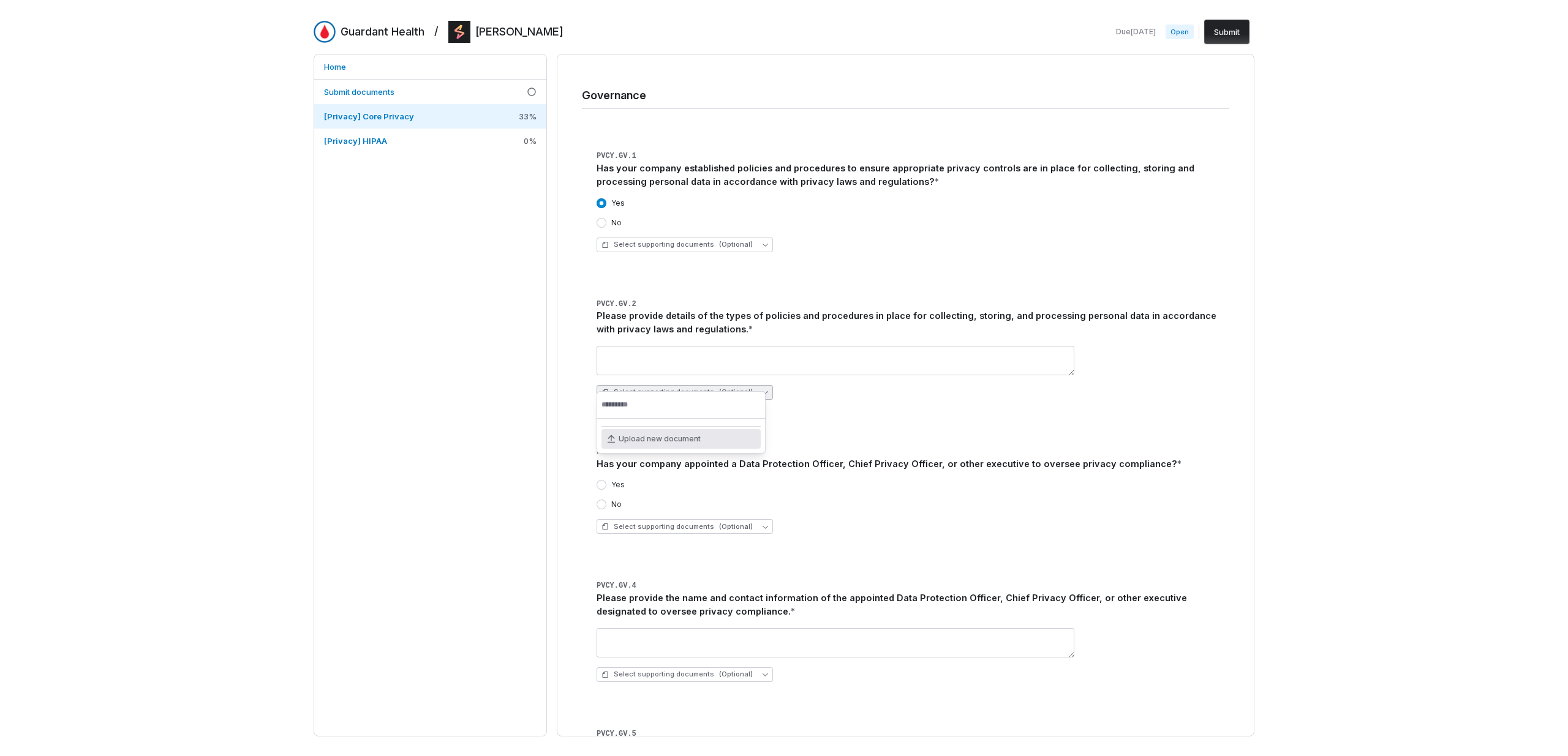
click at [907, 366] on div "Select supporting documents (Optional)" at bounding box center [913, 372] width 633 height 74
click at [737, 387] on span "(Optional)" at bounding box center [736, 392] width 34 height 9
click at [700, 436] on div "Upload new document" at bounding box center [681, 439] width 159 height 20
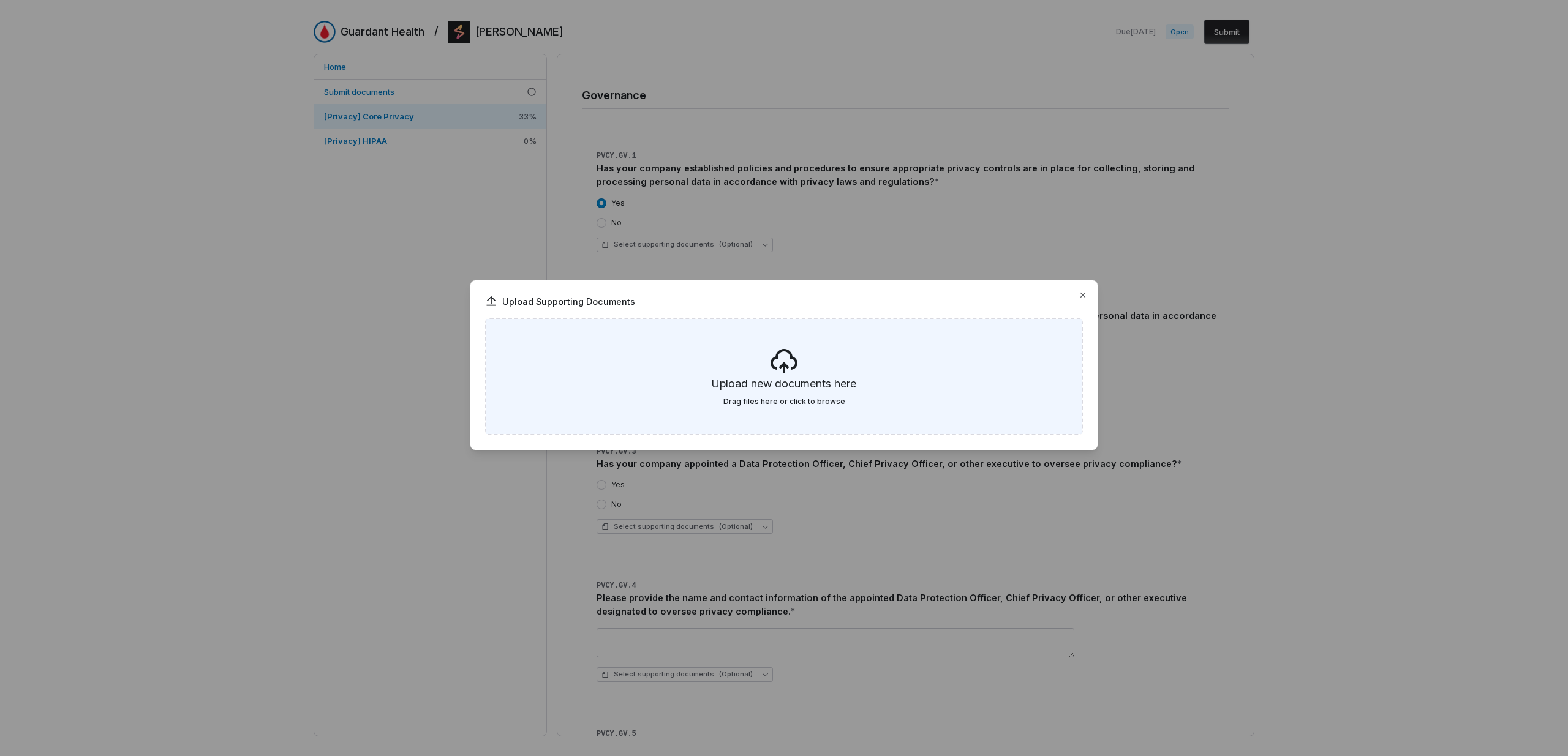
click at [802, 384] on h5 "Upload new documents here" at bounding box center [784, 386] width 145 height 21
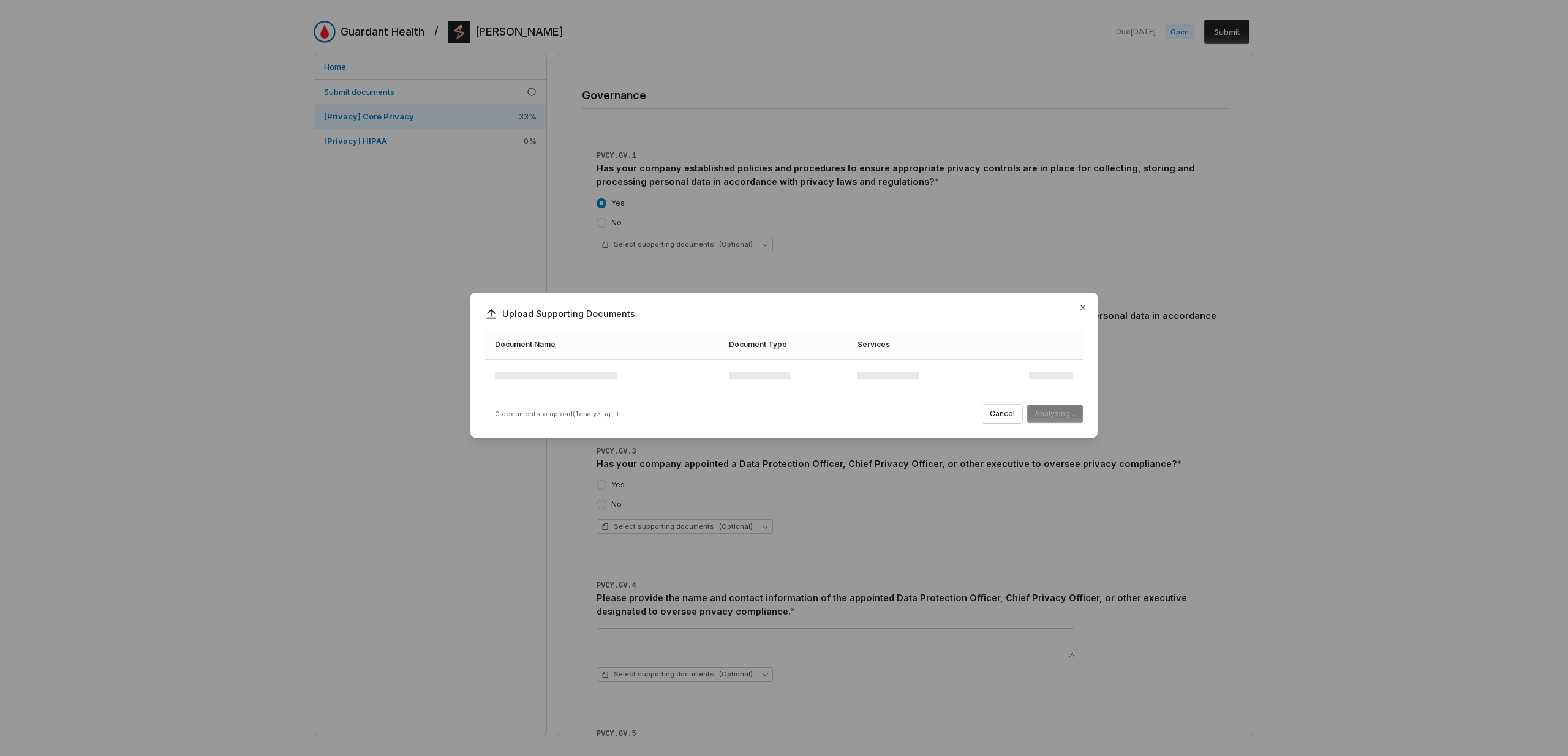
click at [1171, 383] on div "Upload Supporting Documents Document Name Document Type Services 0 documents to…" at bounding box center [784, 378] width 1568 height 210
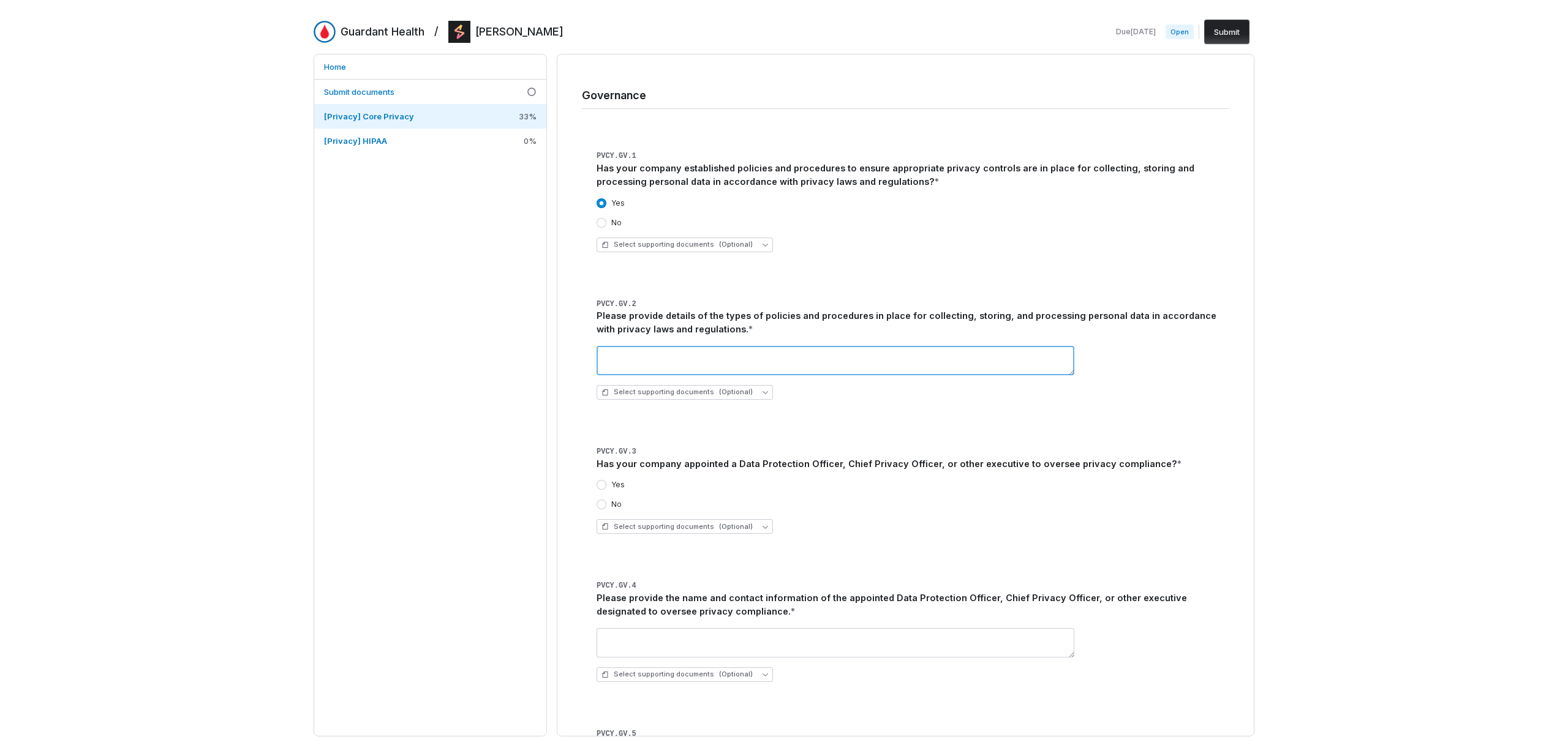
click at [733, 346] on textarea at bounding box center [835, 360] width 478 height 29
click at [700, 347] on textarea at bounding box center [835, 360] width 478 height 29
type textarea "**********"
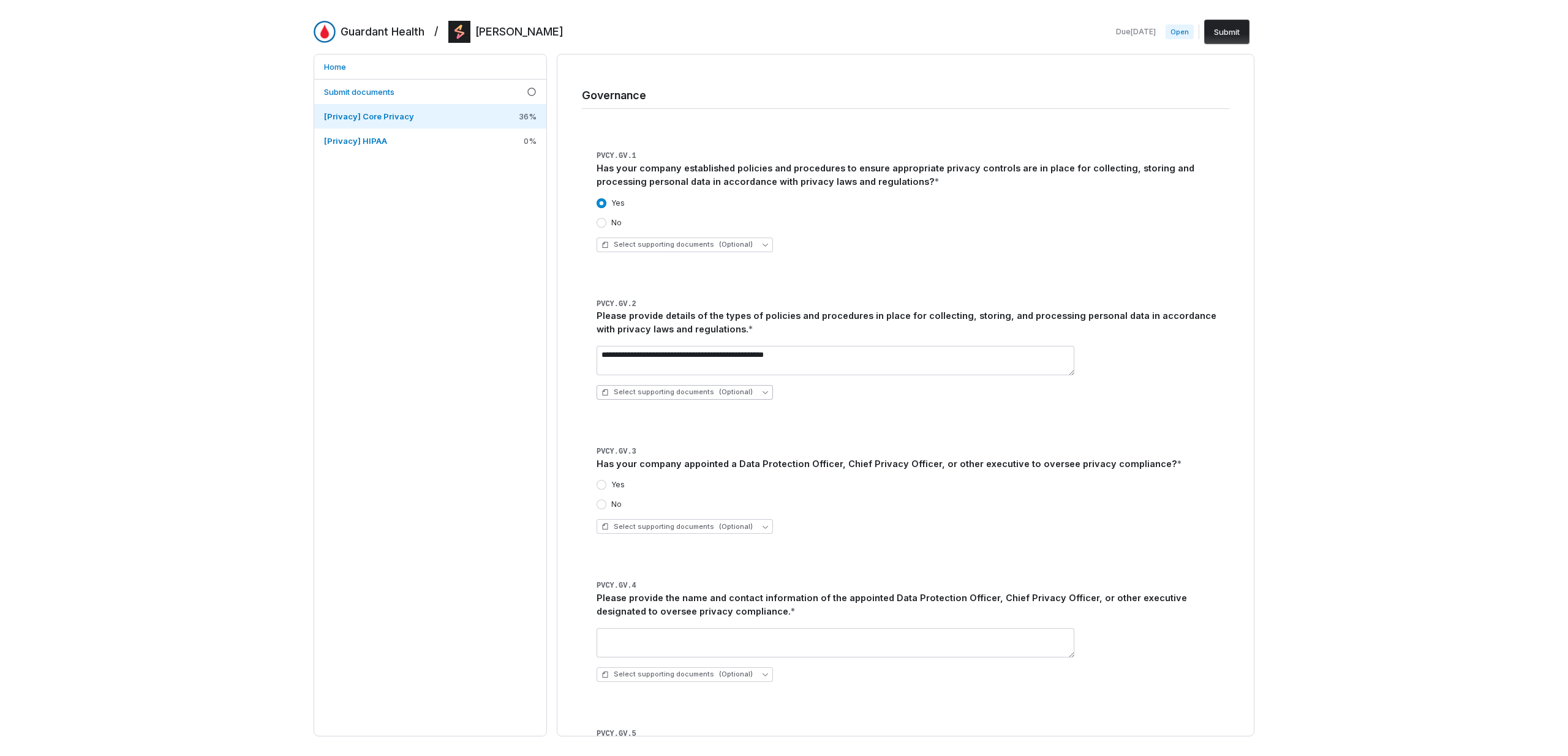
click at [726, 387] on span "(Optional)" at bounding box center [736, 392] width 34 height 9
click at [719, 441] on div "Upload new document" at bounding box center [681, 439] width 159 height 20
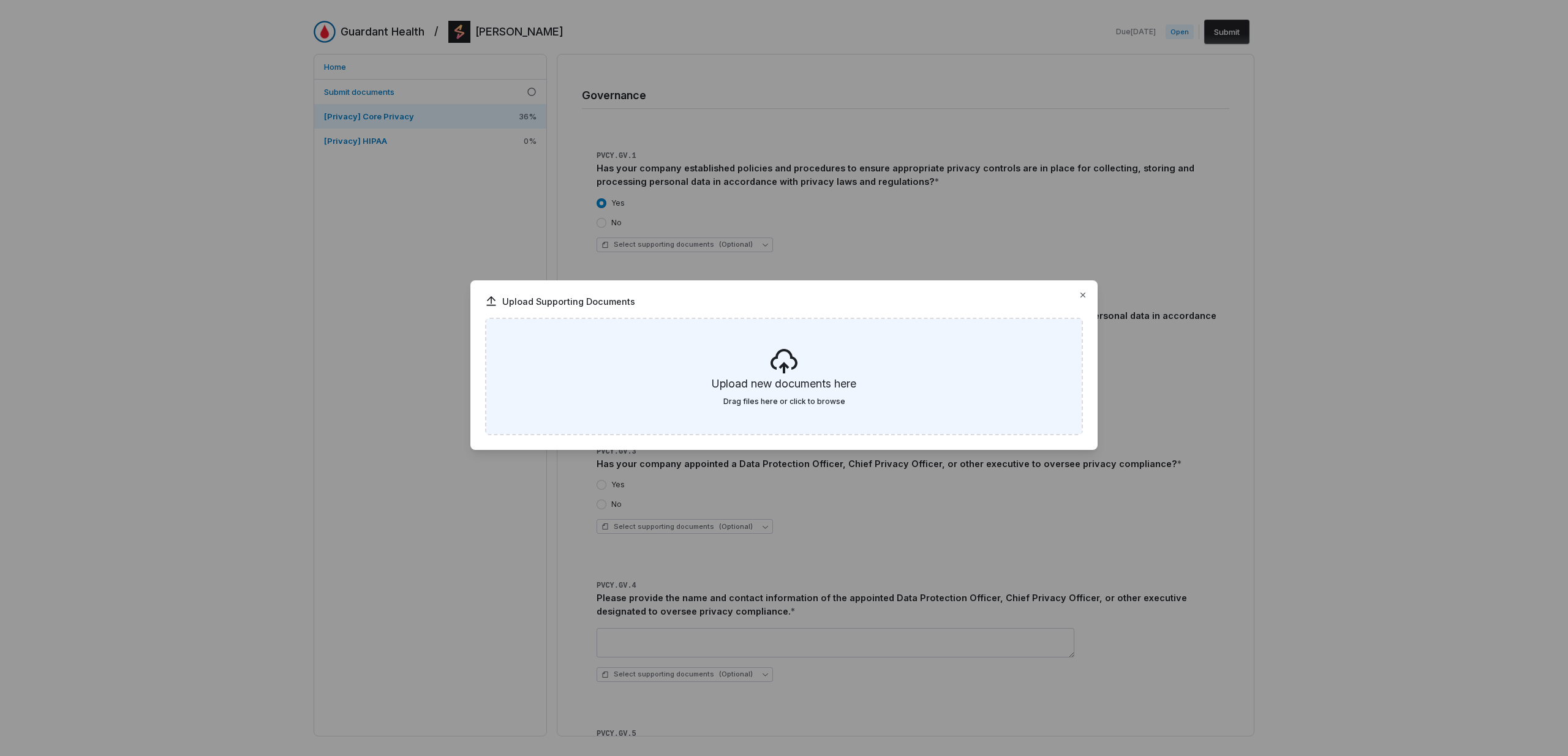
click at [814, 384] on h5 "Upload new documents here" at bounding box center [784, 386] width 145 height 21
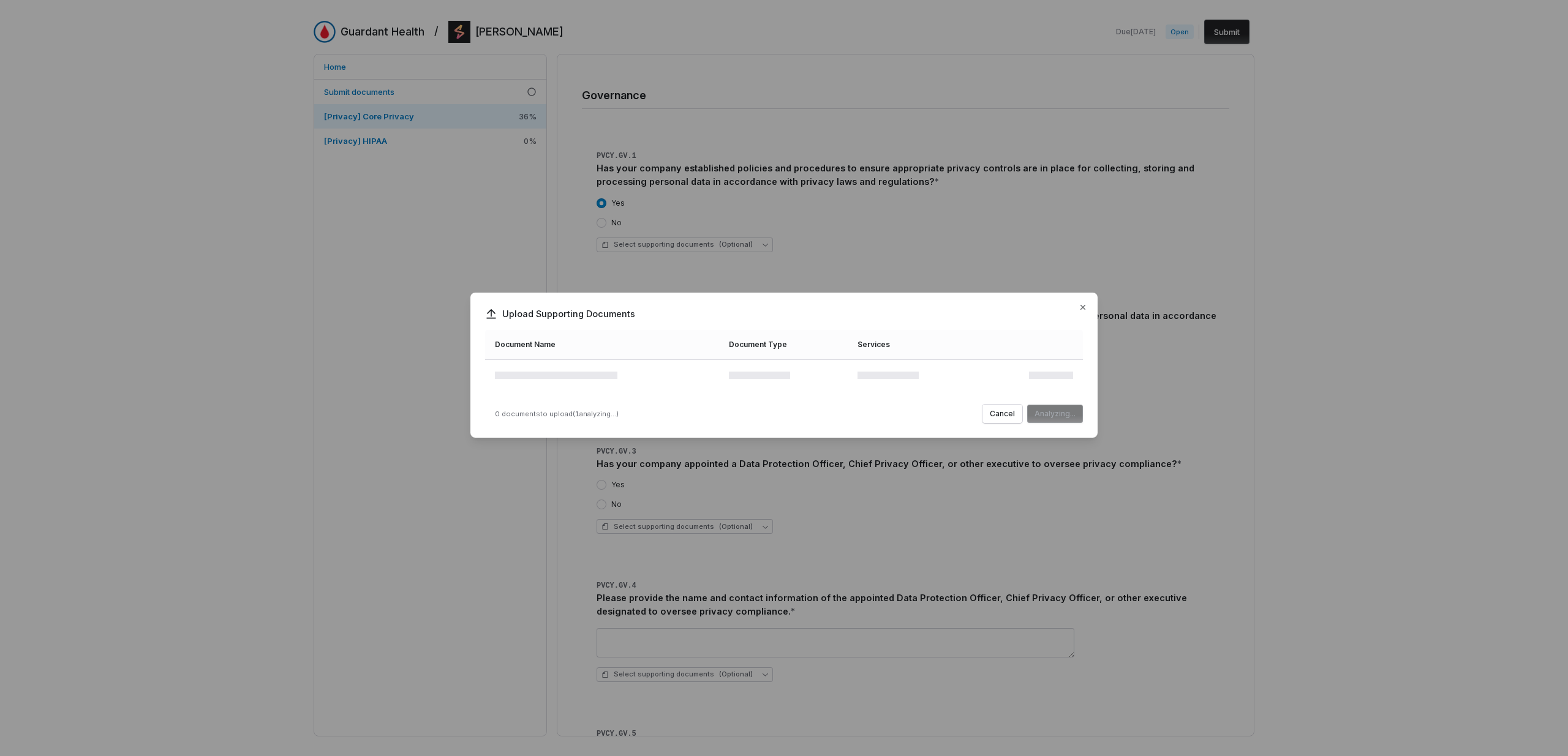
click at [960, 376] on td at bounding box center [914, 377] width 128 height 36
click at [1076, 416] on button "Upload" at bounding box center [1062, 413] width 41 height 18
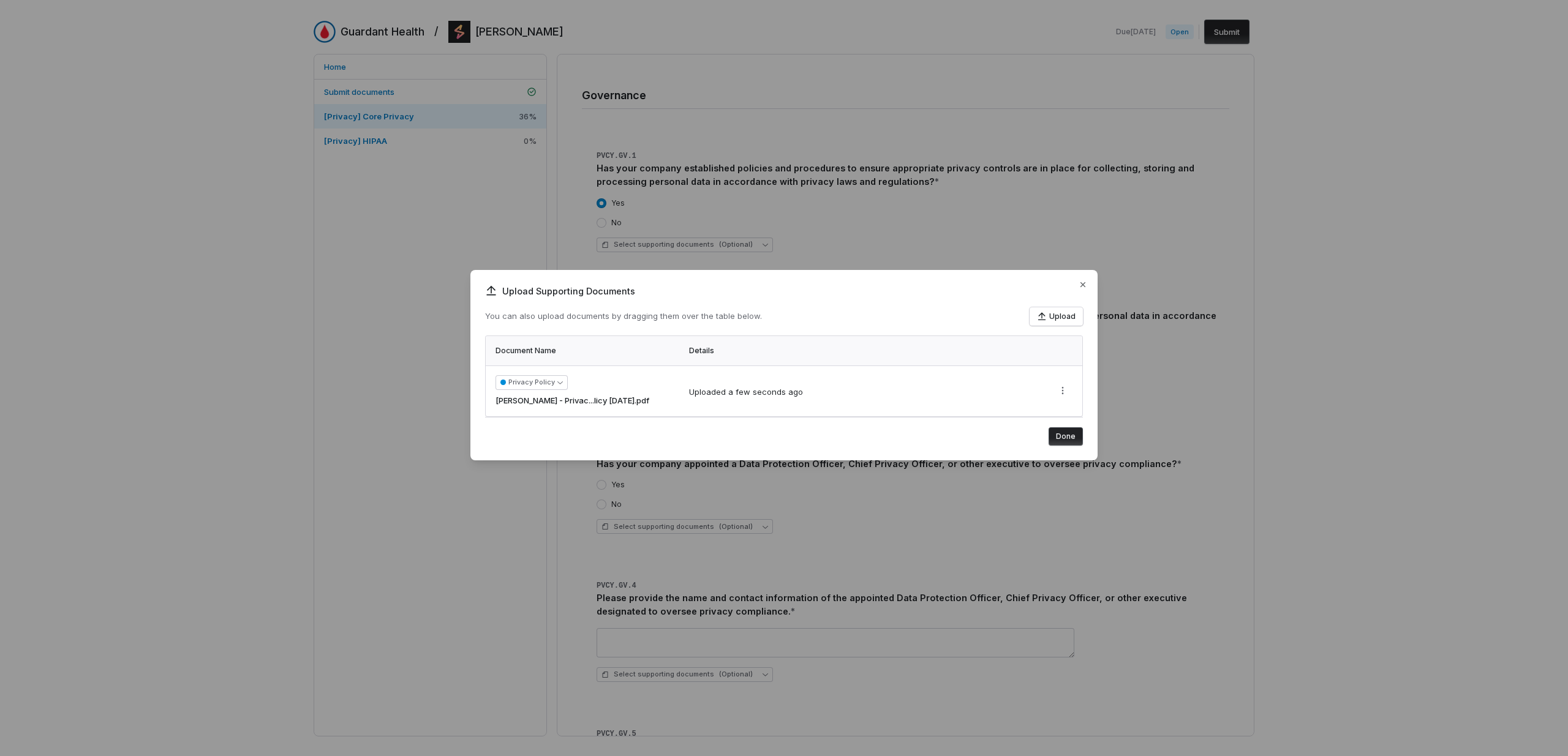
click at [1076, 440] on button "Done" at bounding box center [1065, 436] width 35 height 18
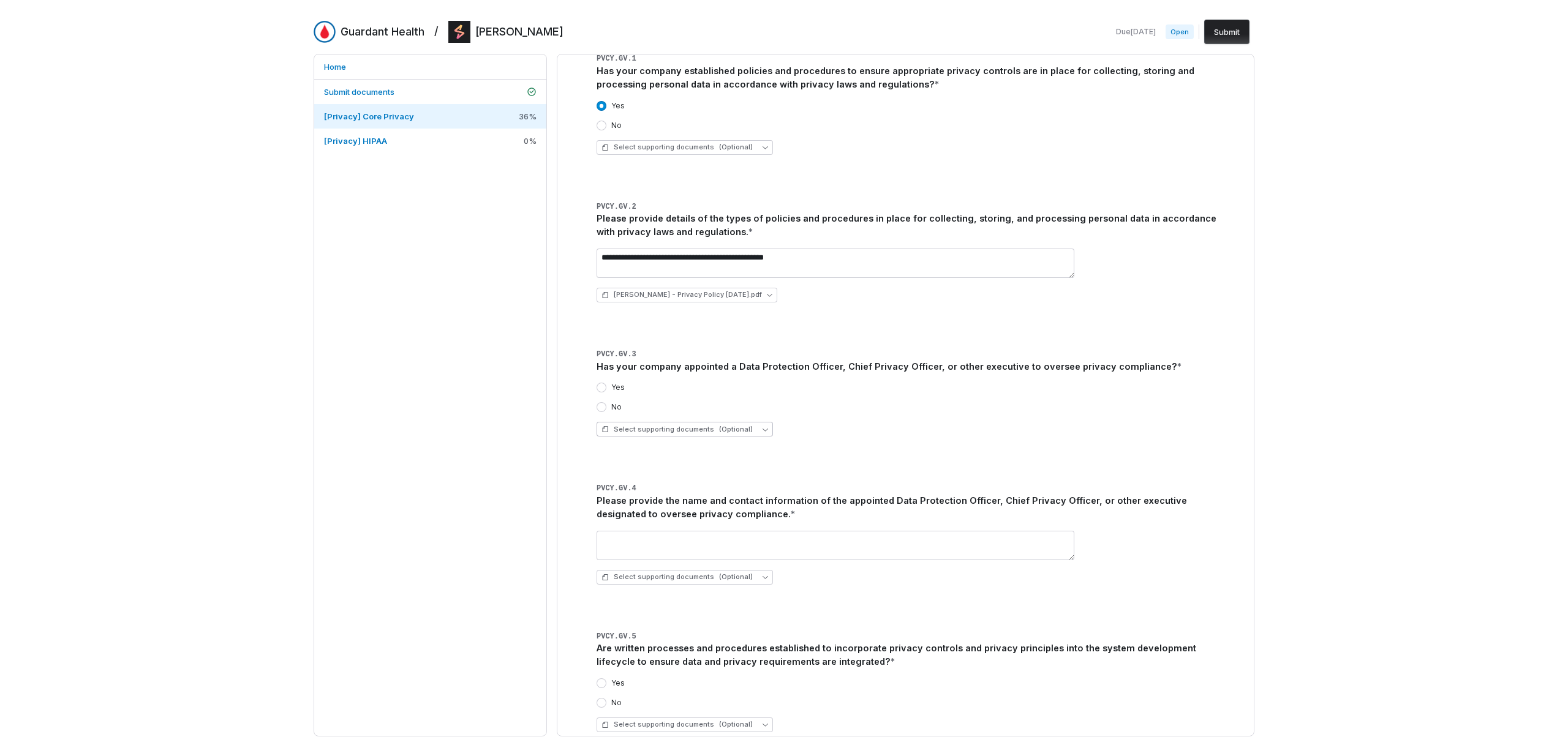
scroll to position [2088, 0]
click at [621, 381] on label "Yes" at bounding box center [618, 385] width 14 height 10
click at [606, 381] on button "Yes" at bounding box center [601, 385] width 10 height 10
click at [802, 529] on textarea at bounding box center [835, 543] width 478 height 29
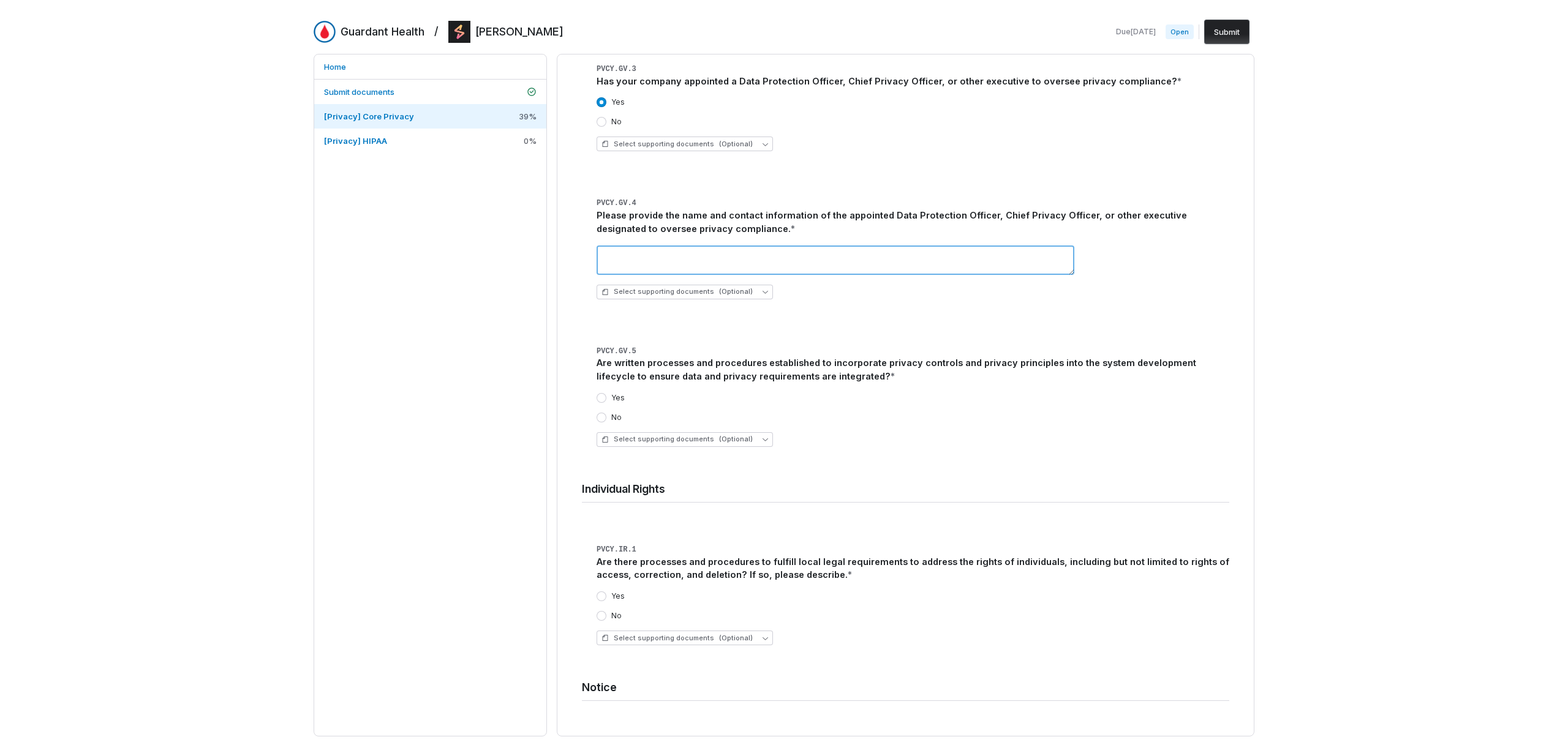
scroll to position [2368, 0]
click at [924, 250] on textarea at bounding box center [835, 262] width 478 height 29
type textarea "**********"
click at [746, 395] on div "Yes" at bounding box center [913, 400] width 633 height 10
click at [811, 370] on div "Are written processes and procedures established to incorporate privacy control…" at bounding box center [913, 372] width 633 height 27
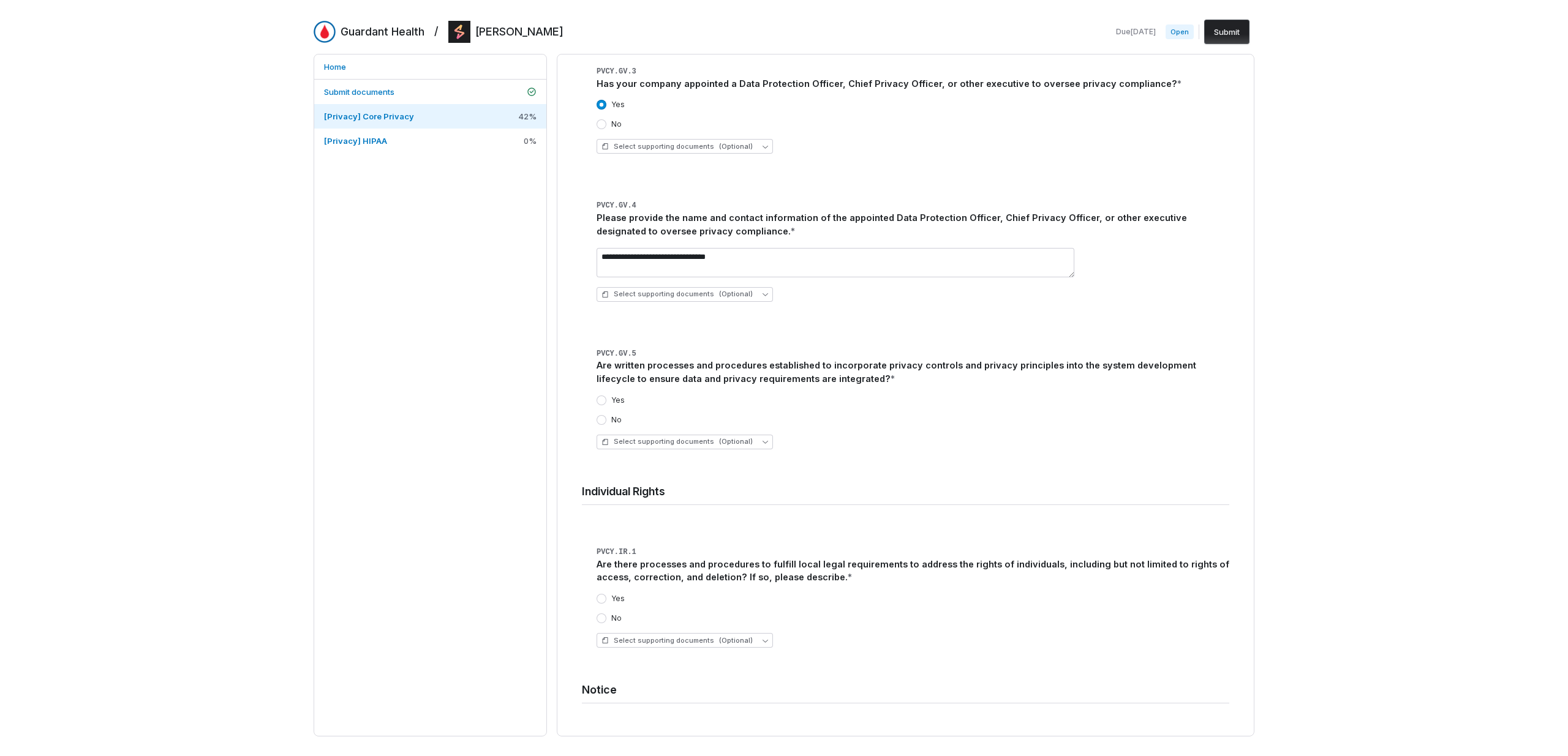
click at [618, 395] on label "Yes" at bounding box center [618, 400] width 14 height 10
click at [606, 395] on button "Yes" at bounding box center [601, 400] width 10 height 10
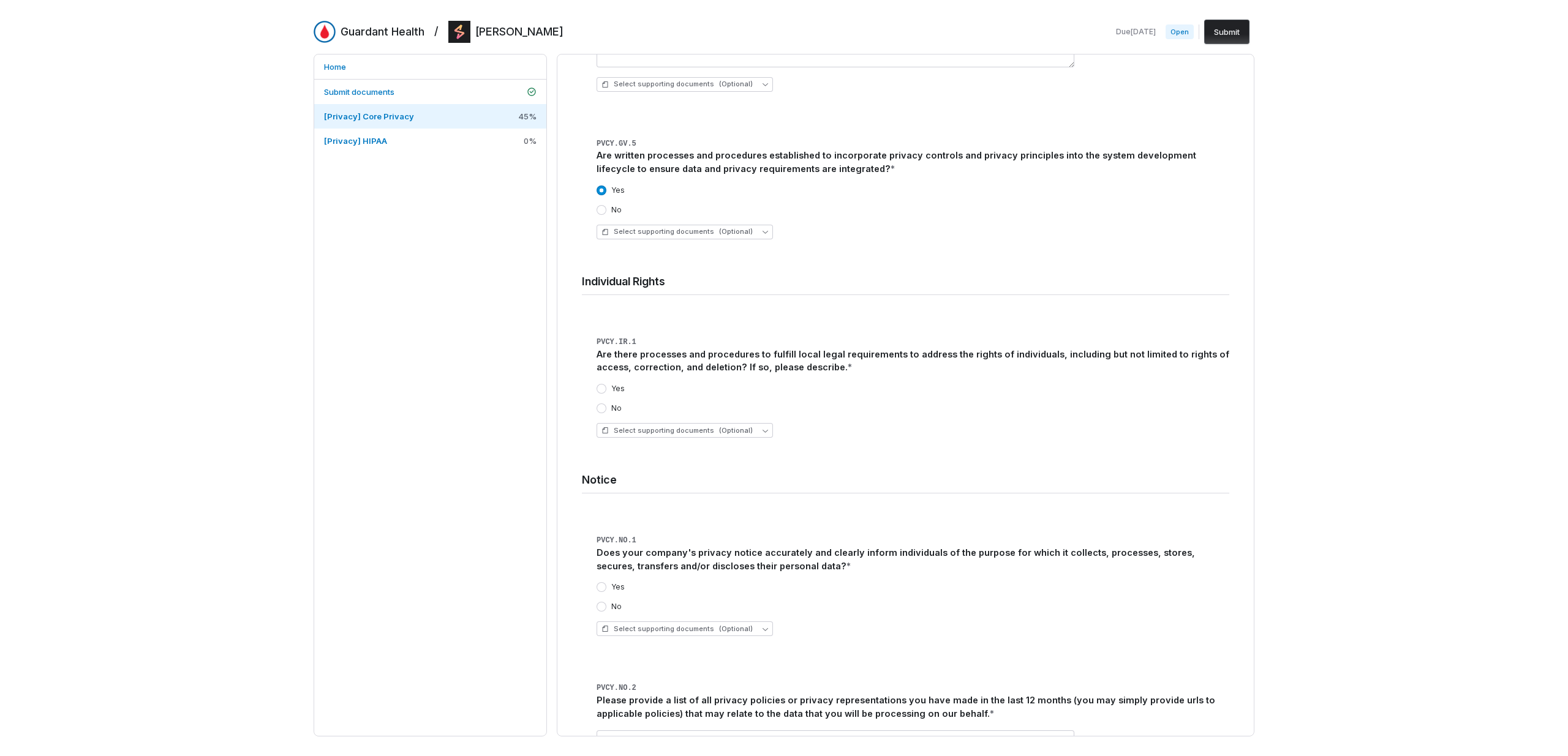
scroll to position [2579, 0]
click at [616, 383] on label "Yes" at bounding box center [618, 387] width 14 height 10
click at [606, 383] on button "Yes" at bounding box center [601, 387] width 10 height 10
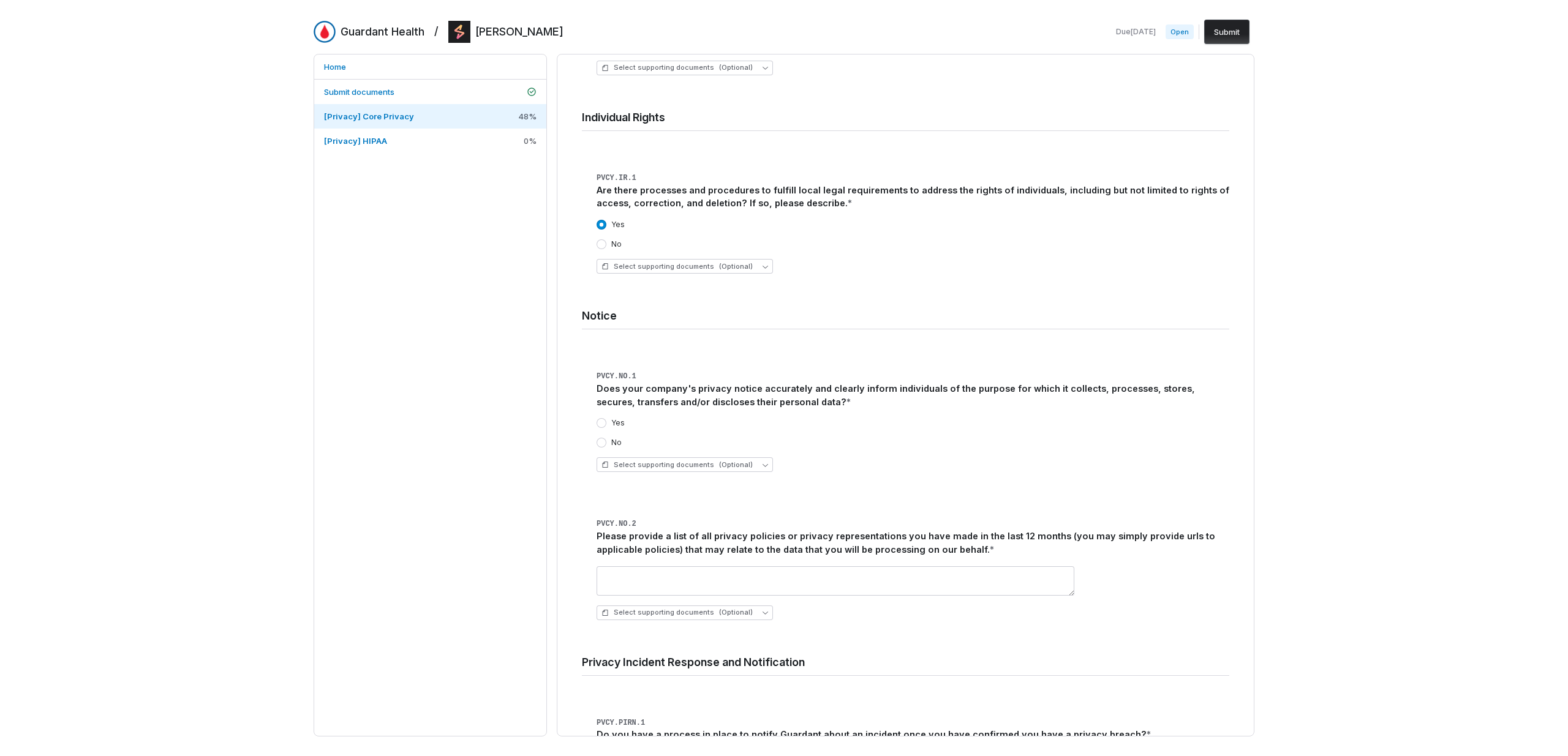
scroll to position [2744, 0]
click at [726, 436] on div "No" at bounding box center [913, 440] width 633 height 10
click at [724, 436] on div "No" at bounding box center [913, 440] width 633 height 10
click at [707, 419] on div "Yes No" at bounding box center [913, 430] width 633 height 29
click at [704, 419] on div "Yes No" at bounding box center [913, 430] width 633 height 29
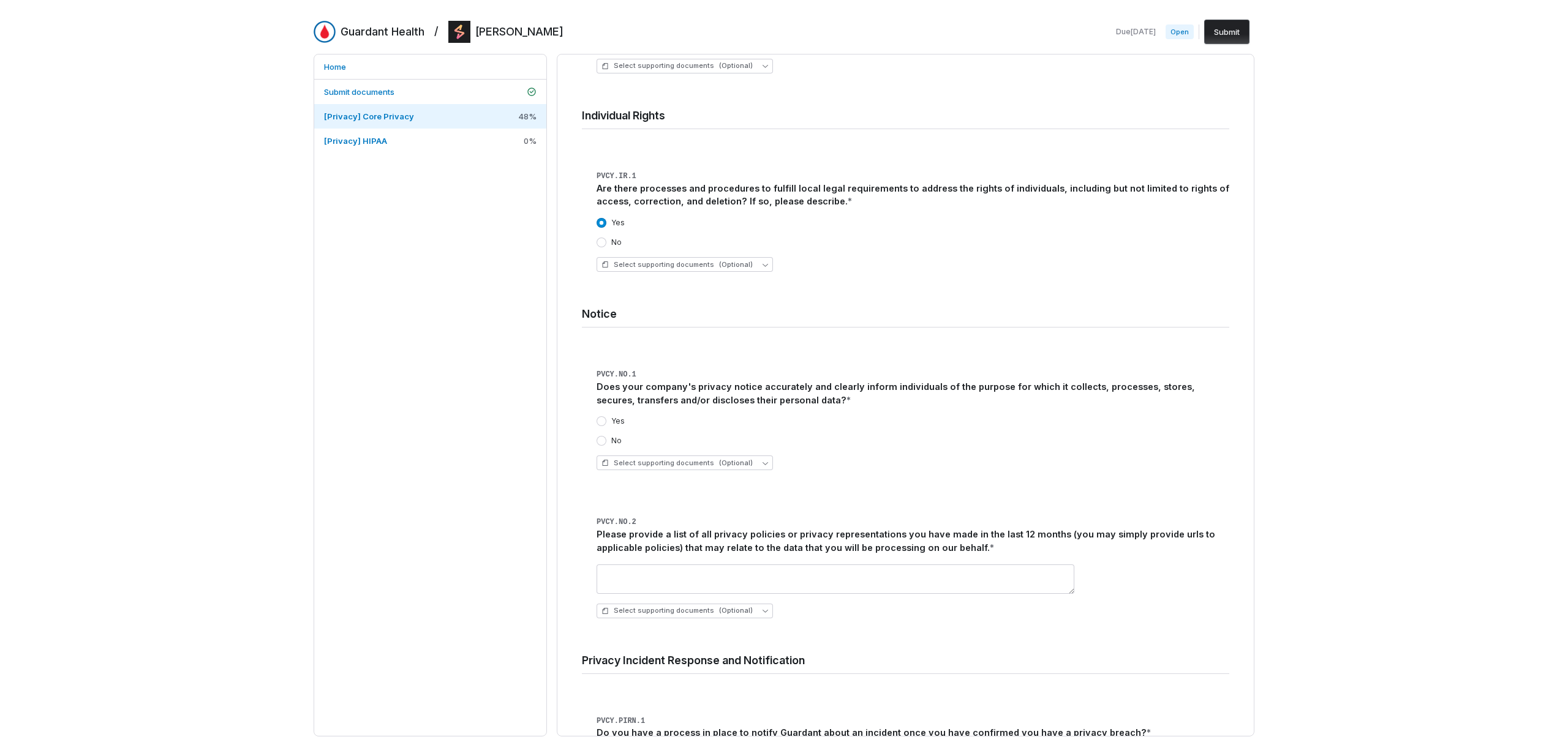
click at [705, 416] on div "Yes No" at bounding box center [913, 430] width 633 height 29
click at [704, 416] on div "Yes" at bounding box center [913, 421] width 633 height 10
click at [622, 416] on label "Yes" at bounding box center [618, 421] width 14 height 10
click at [606, 416] on button "Yes" at bounding box center [601, 421] width 10 height 10
click at [721, 416] on div "Yes" at bounding box center [913, 421] width 633 height 10
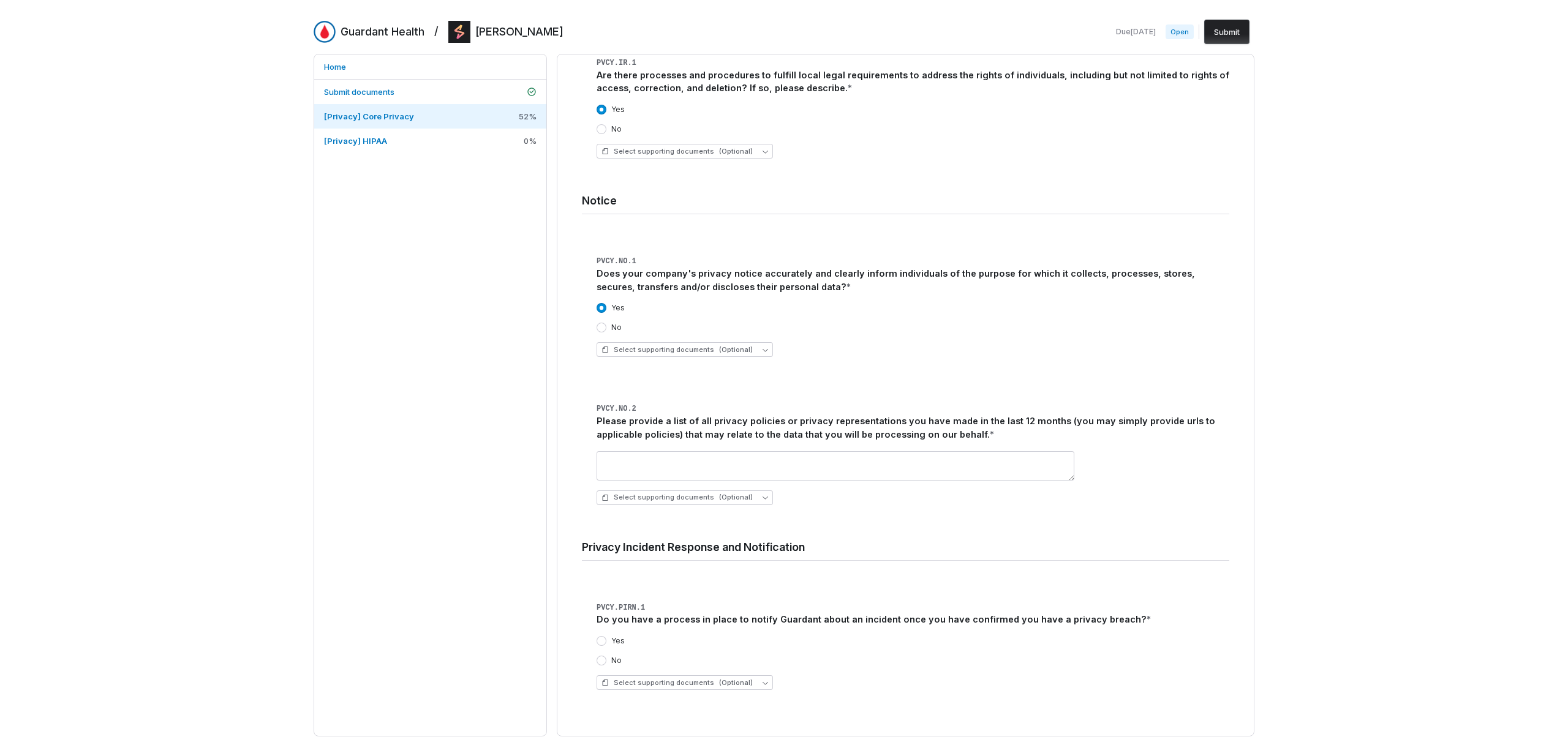
scroll to position [2867, 0]
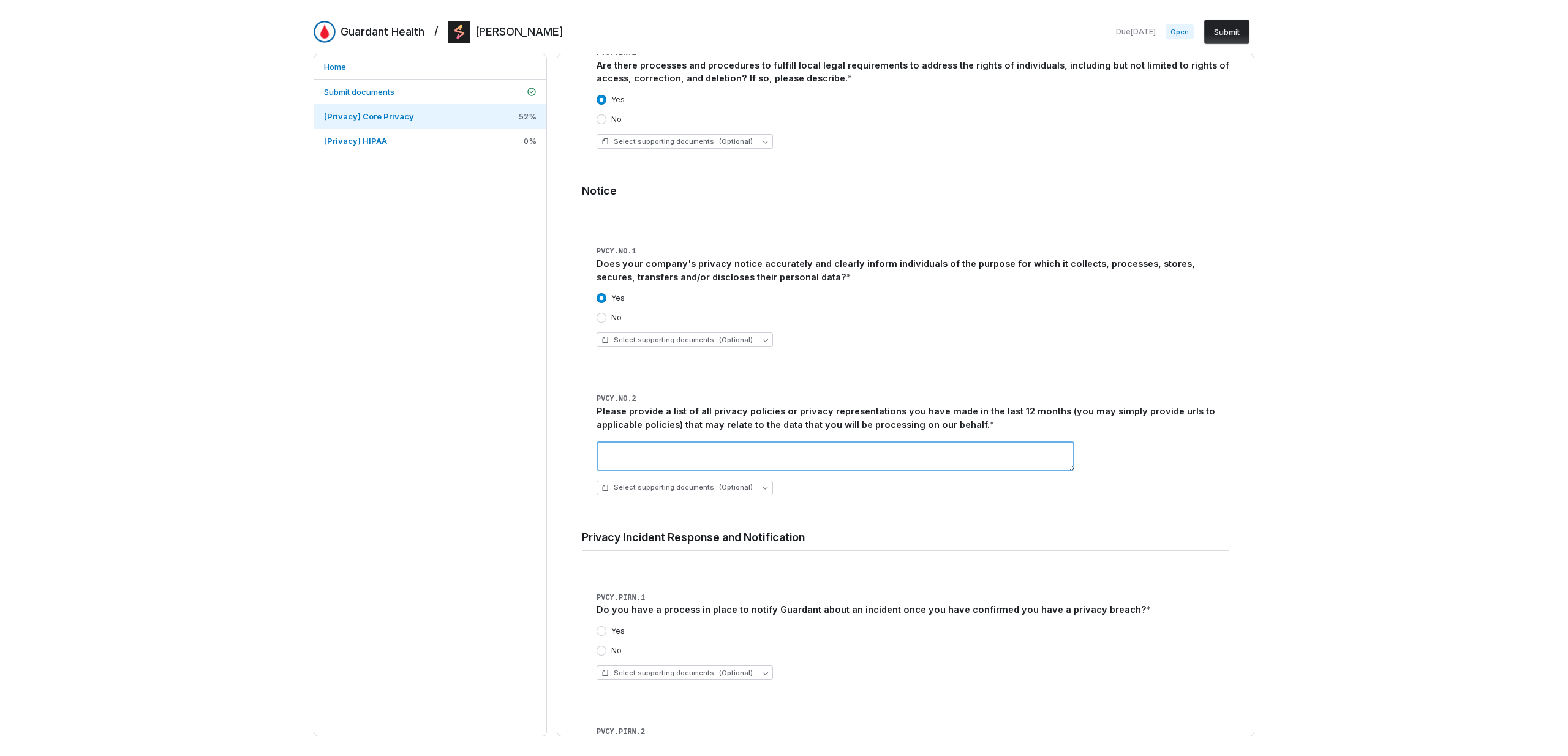
click at [718, 441] on textarea at bounding box center [835, 456] width 478 height 29
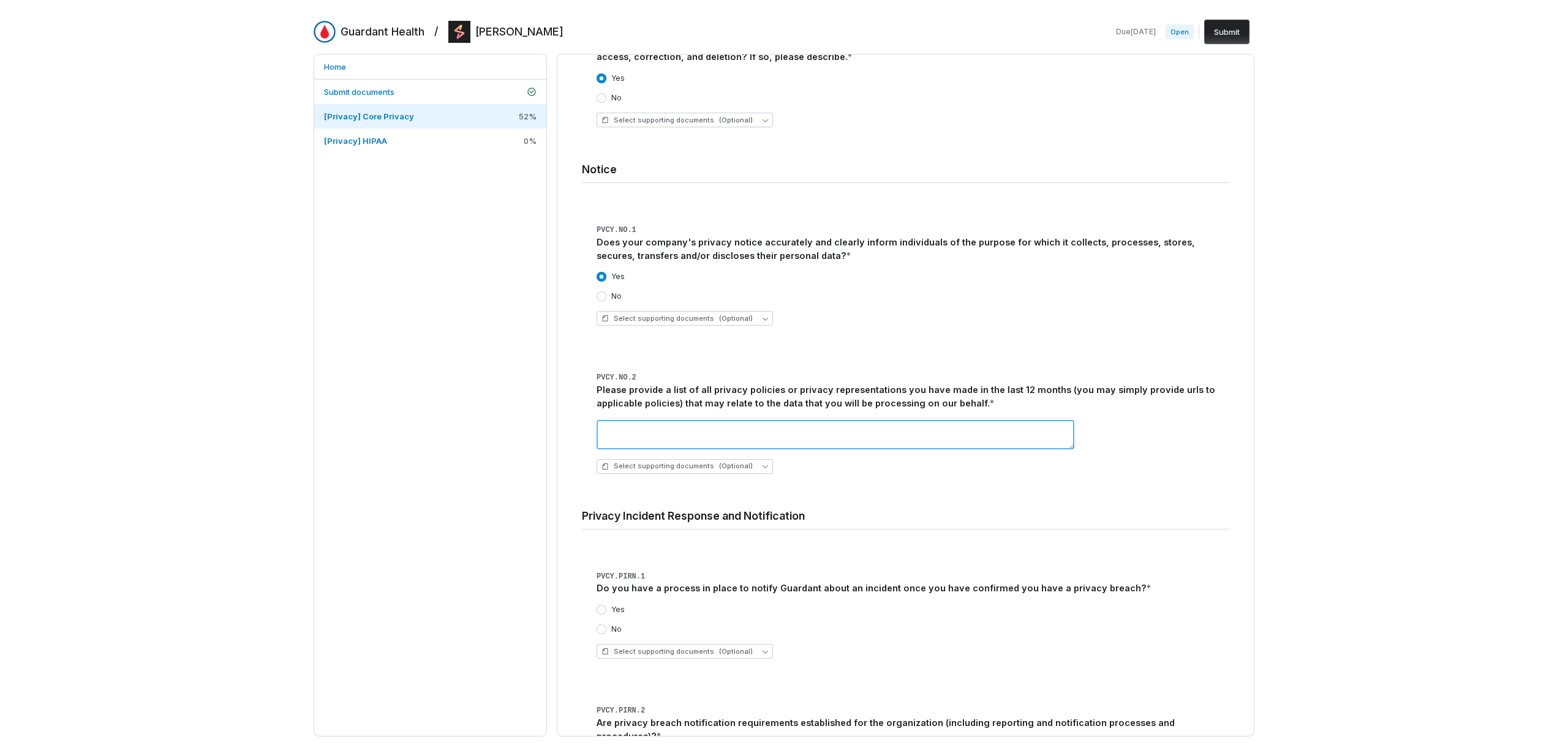
scroll to position [2889, 0]
click at [643, 431] on div "Select supporting documents (Optional)" at bounding box center [913, 446] width 633 height 74
click at [643, 425] on textarea at bounding box center [835, 434] width 478 height 29
click at [642, 425] on textarea at bounding box center [835, 434] width 478 height 29
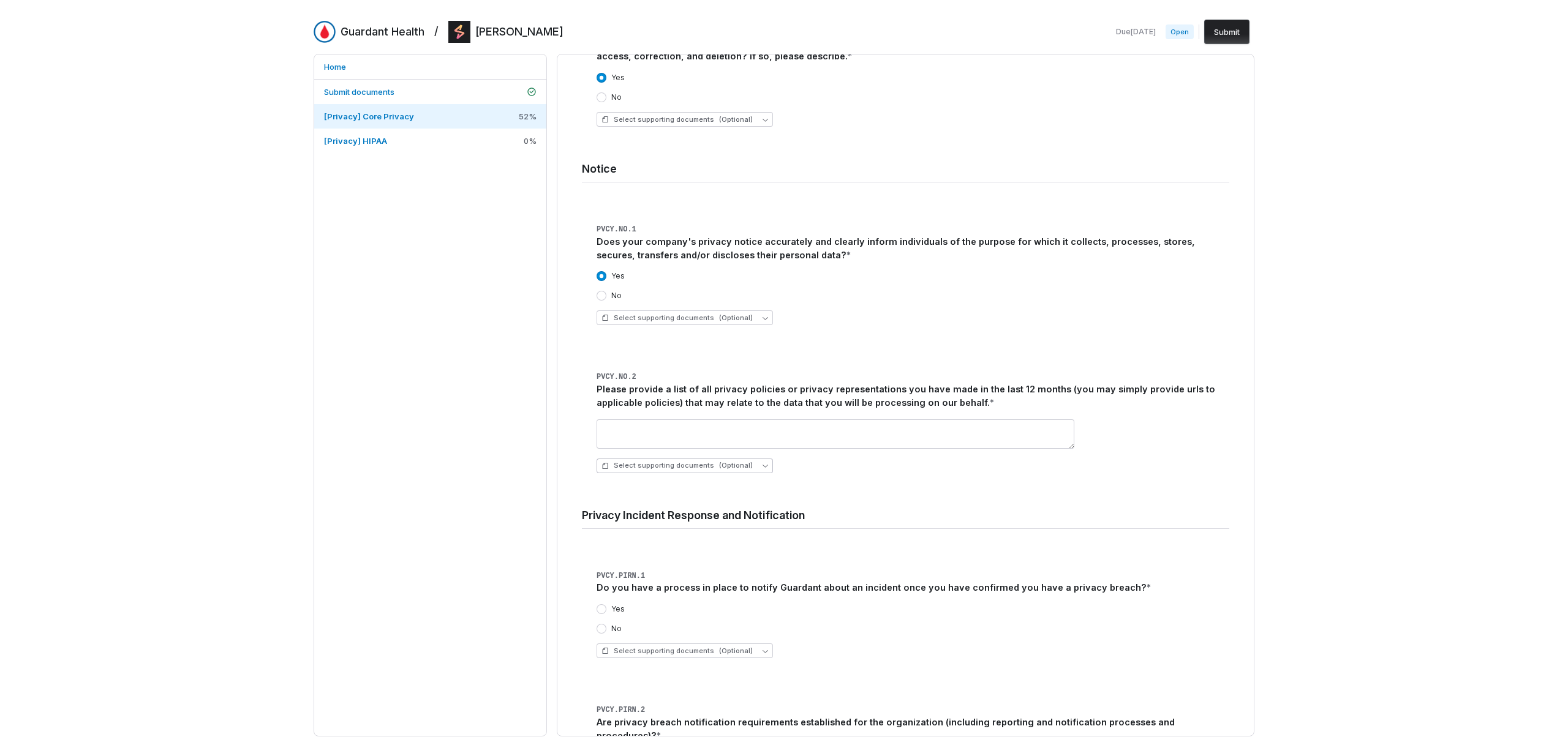
click at [681, 461] on span "Select supporting documents (Optional)" at bounding box center [677, 466] width 151 height 9
click at [691, 525] on span "[PERSON_NAME] - Privacy Policy [DATE].pdf" at bounding box center [701, 525] width 164 height 10
click at [896, 458] on div "[PERSON_NAME] - Privacy Policy [DATE].pdf" at bounding box center [913, 466] width 633 height 15
click at [784, 425] on textarea at bounding box center [835, 434] width 478 height 29
type textarea "*"
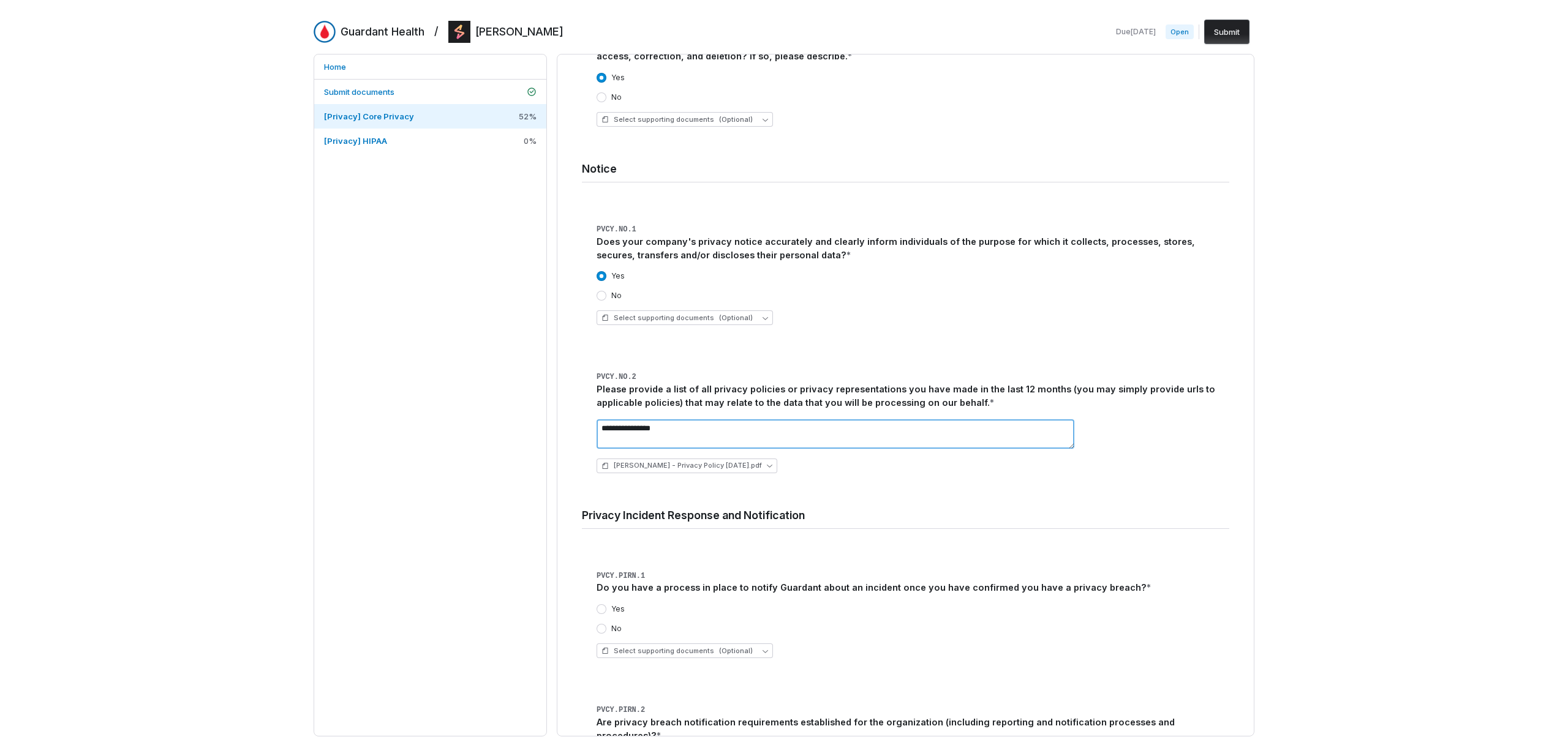
type textarea "**********"
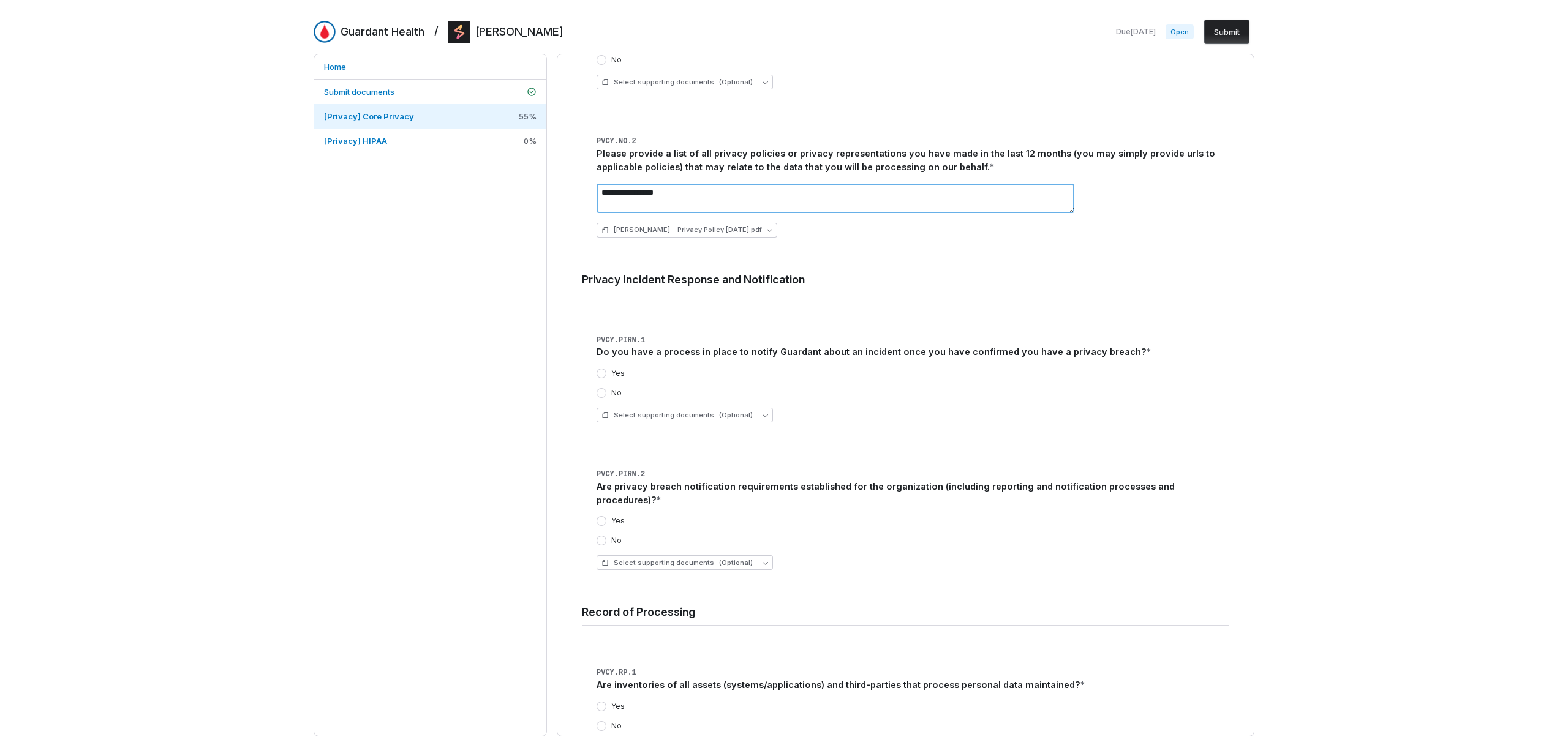
scroll to position [3131, 0]
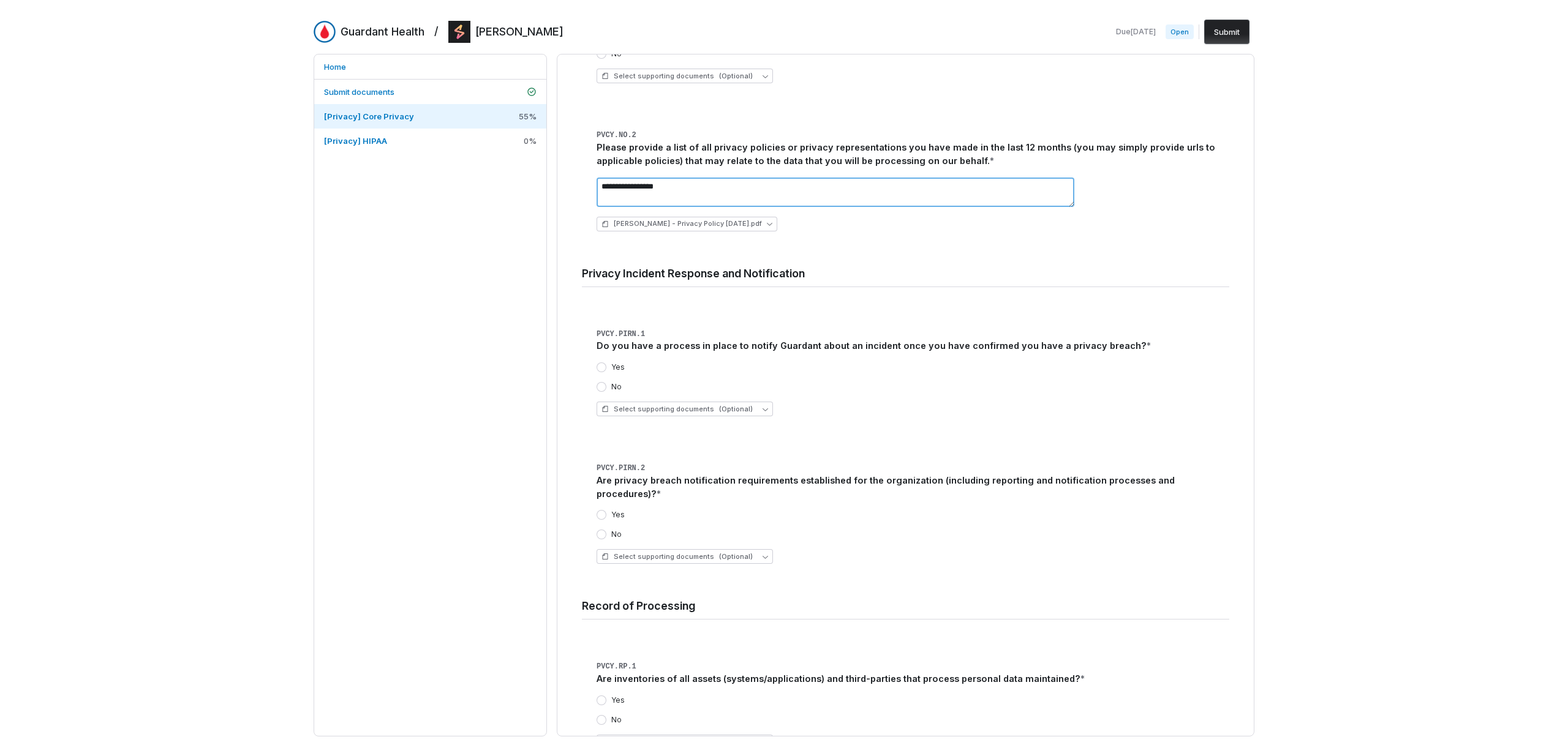
click at [751, 178] on textarea "**********" at bounding box center [835, 192] width 478 height 29
type textarea "*"
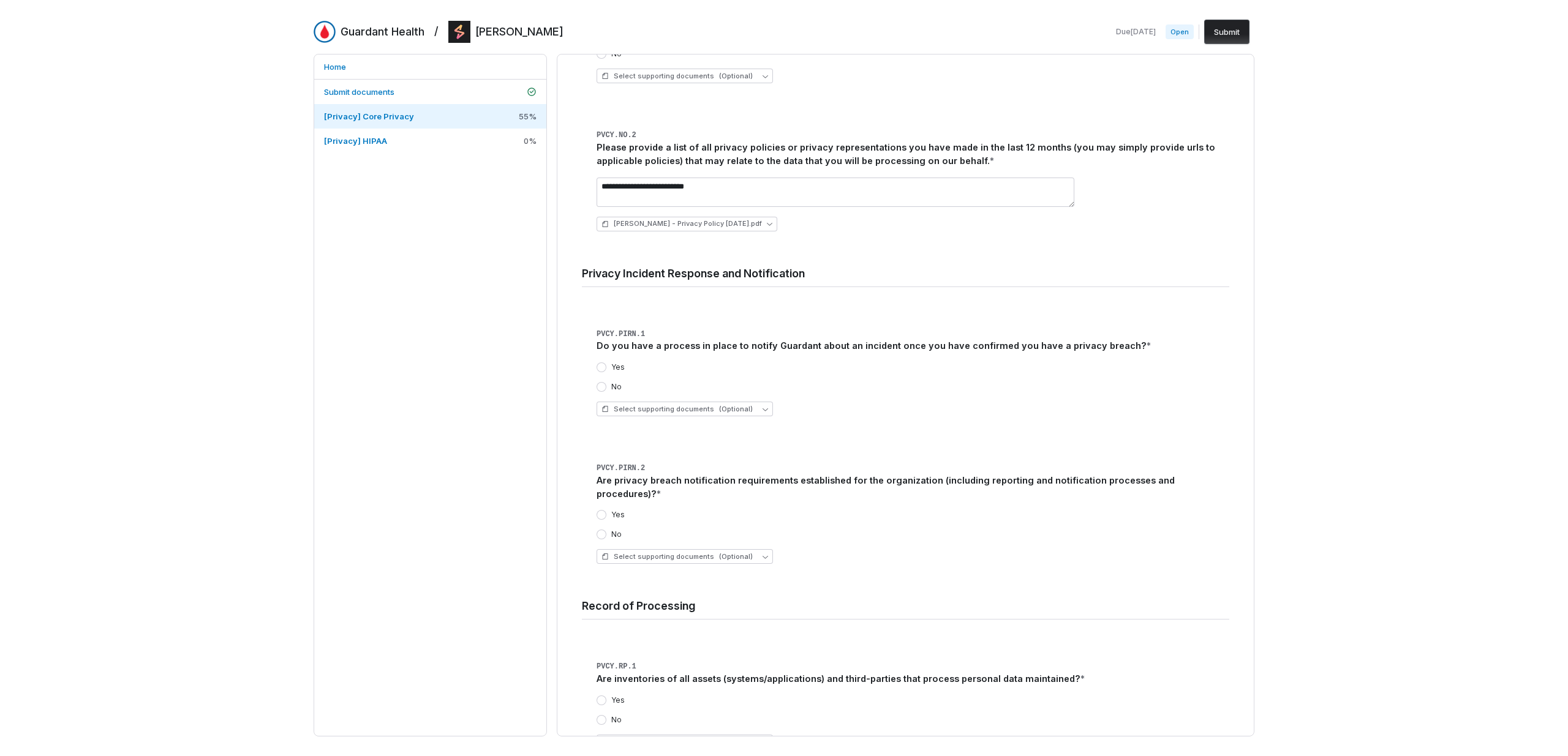
click at [606, 363] on button "Yes" at bounding box center [601, 367] width 10 height 10
click at [645, 404] on span "Select supporting documents (Optional)" at bounding box center [677, 409] width 151 height 9
click at [657, 501] on div "Upload new document" at bounding box center [694, 495] width 187 height 20
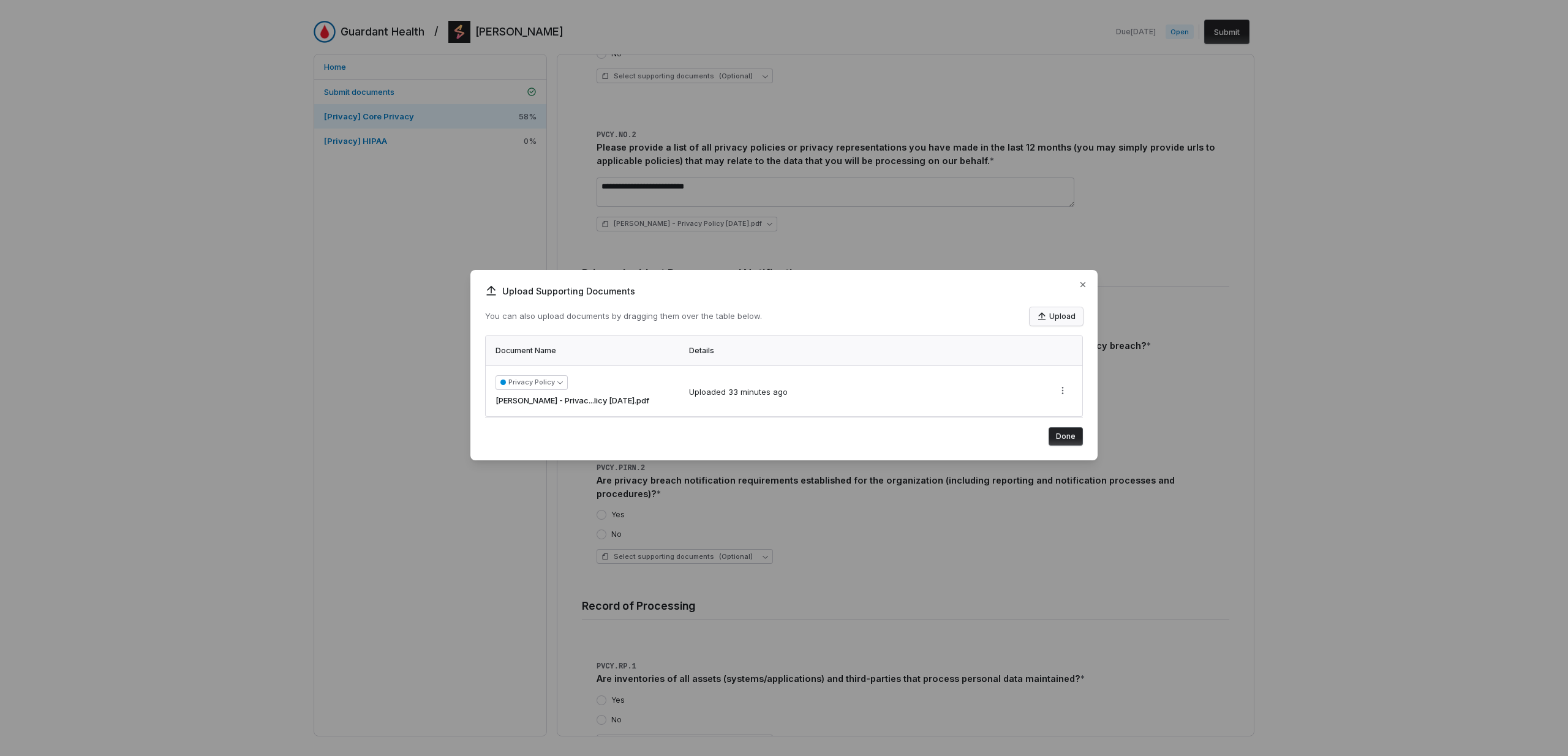
click at [1062, 317] on button "Upload" at bounding box center [1056, 316] width 53 height 18
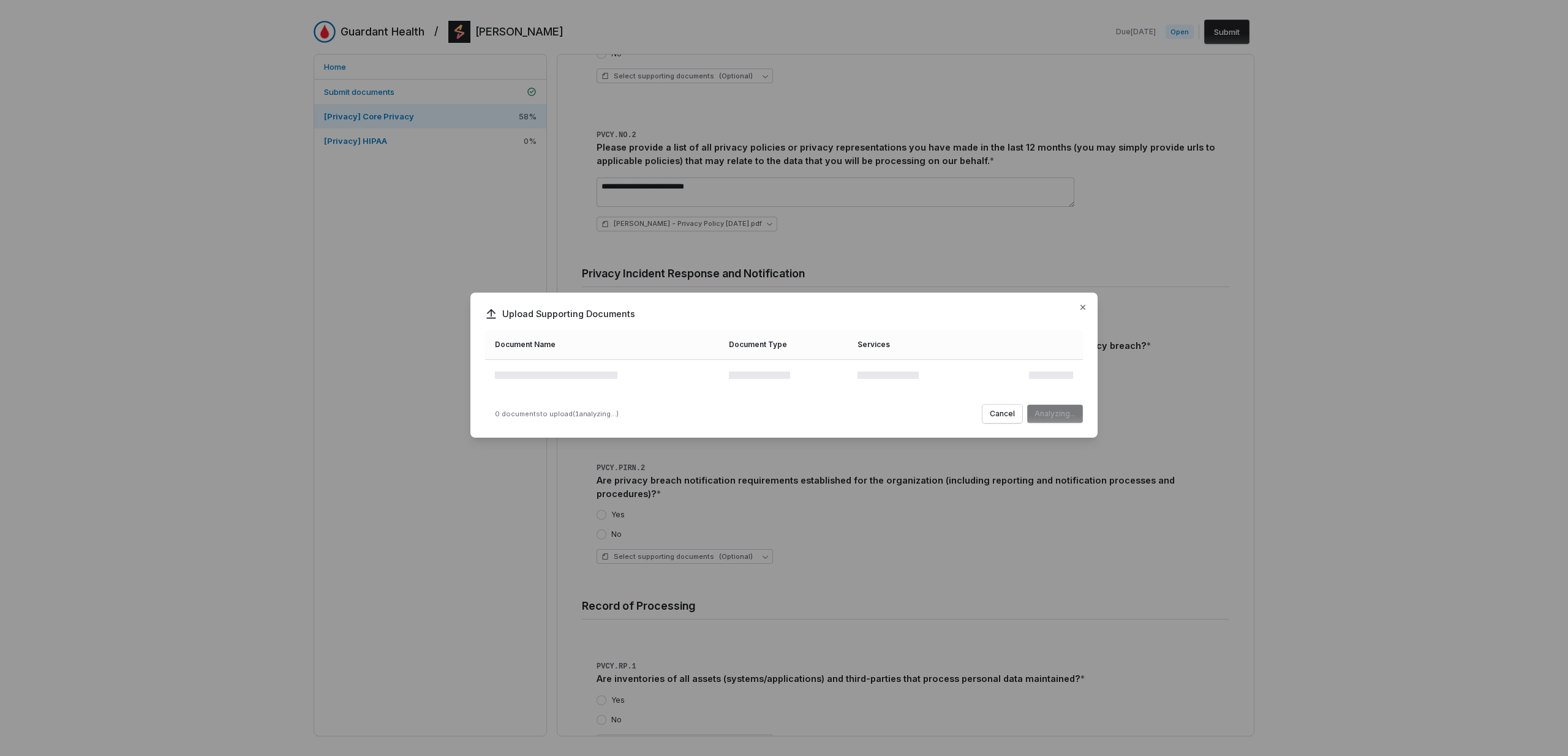
click at [965, 372] on td at bounding box center [914, 377] width 128 height 36
click at [1068, 414] on button "Upload" at bounding box center [1062, 413] width 41 height 18
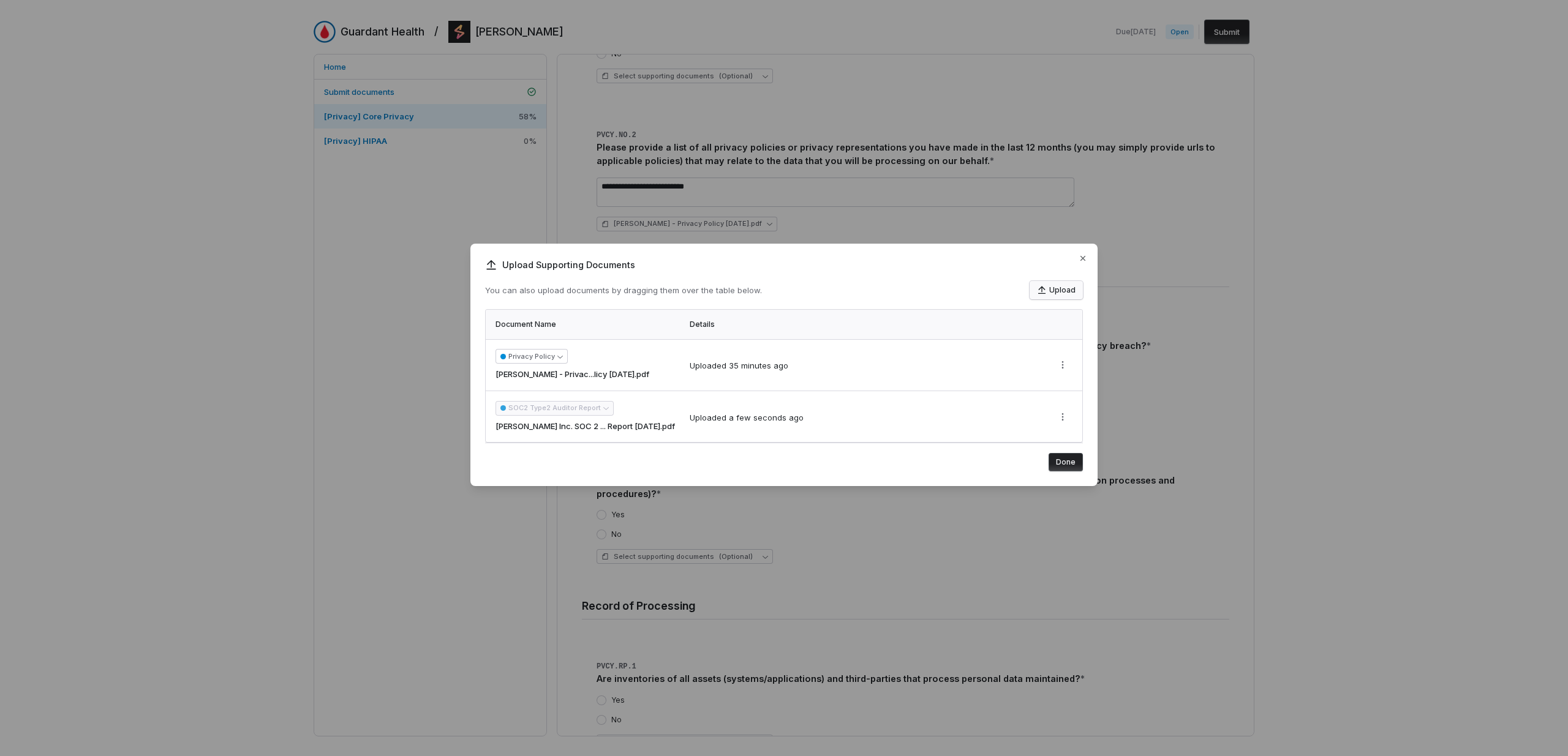
click at [1068, 292] on button "Upload" at bounding box center [1056, 290] width 53 height 18
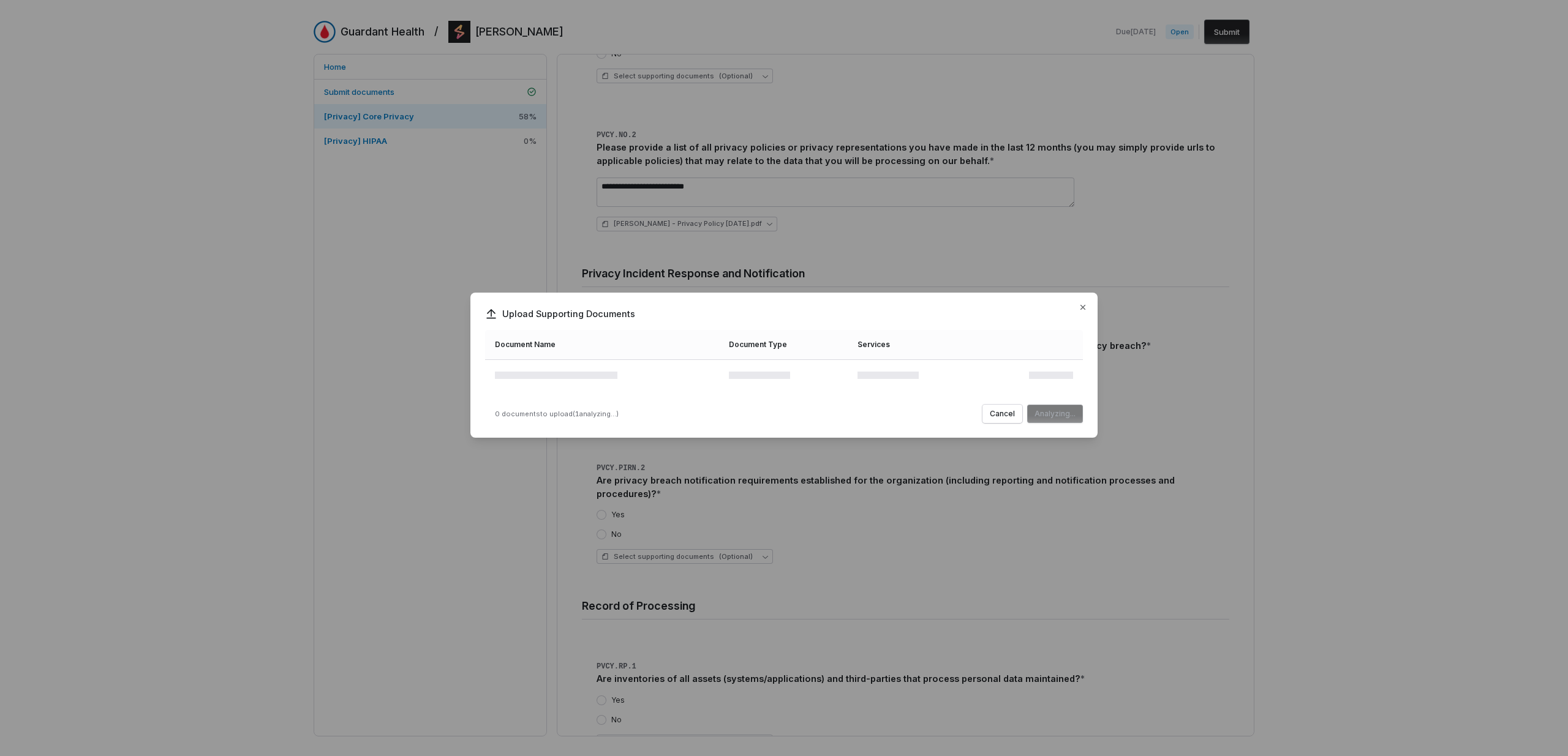
click at [993, 361] on td at bounding box center [1031, 377] width 104 height 36
click at [1070, 410] on button "Upload" at bounding box center [1062, 413] width 41 height 18
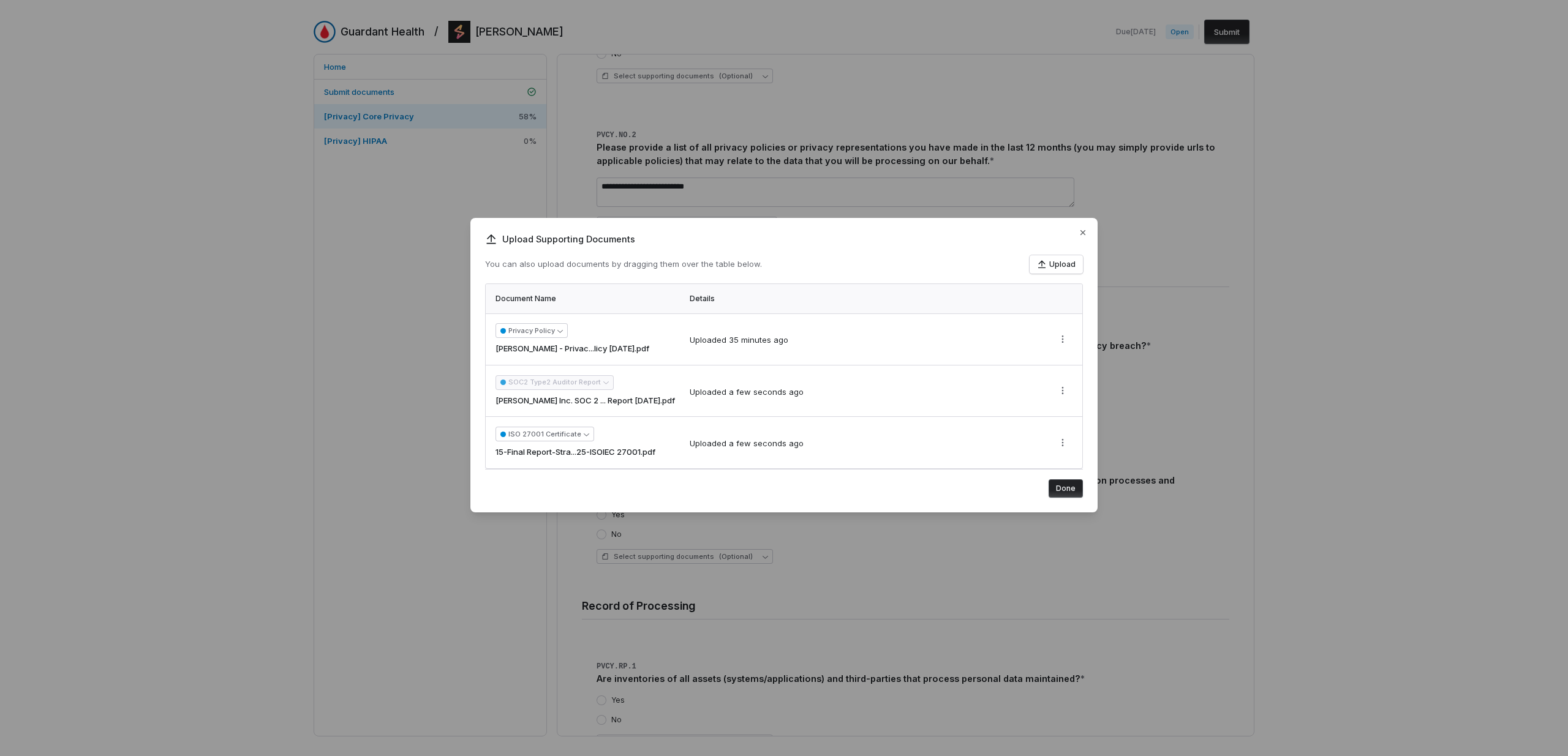
click at [1029, 560] on div "Upload Supporting Documents You can also upload documents by dragging them over…" at bounding box center [784, 378] width 1568 height 756
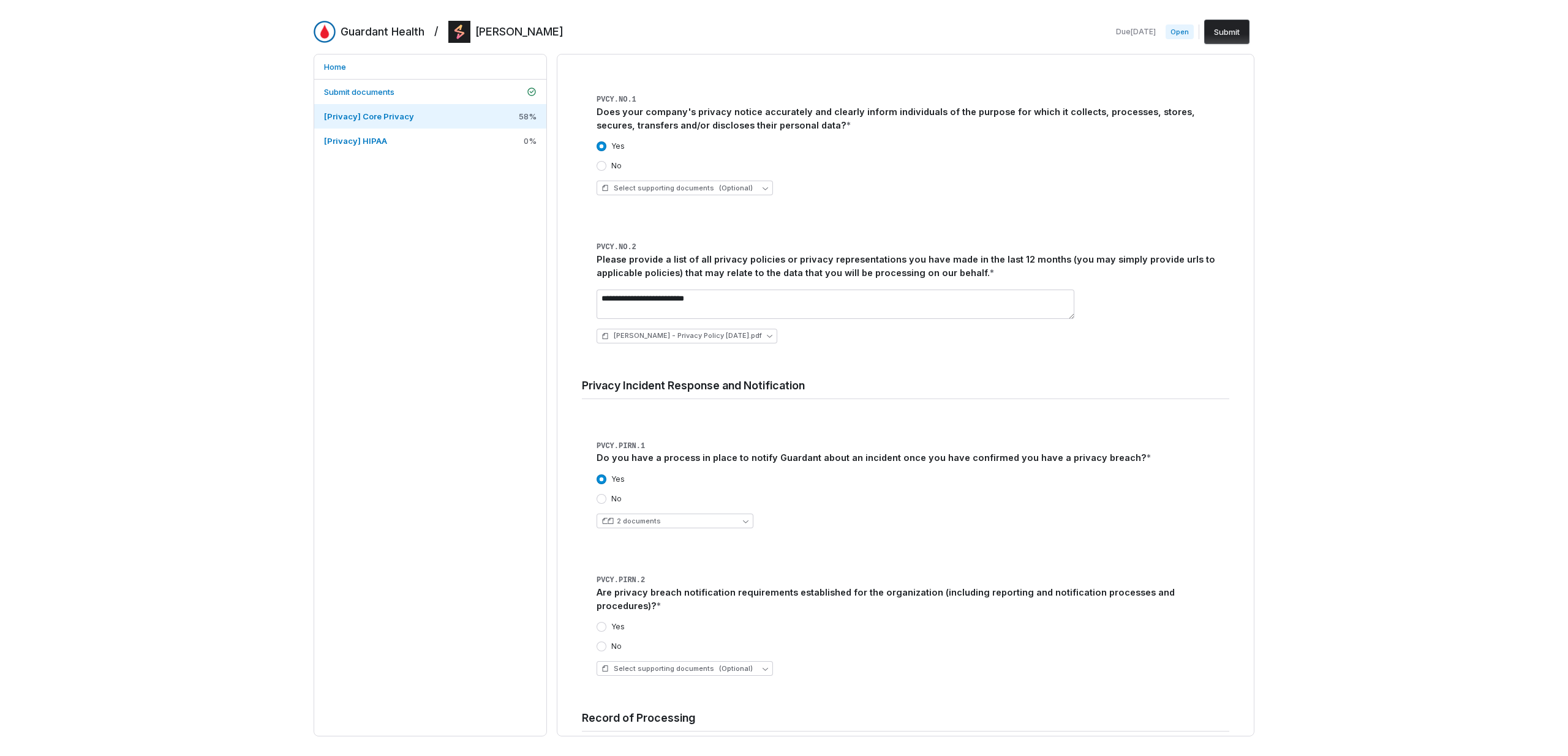
scroll to position [3017, 0]
click at [820, 292] on textarea "**********" at bounding box center [835, 306] width 478 height 29
click at [778, 292] on textarea "**********" at bounding box center [835, 306] width 478 height 29
paste textarea "**********"
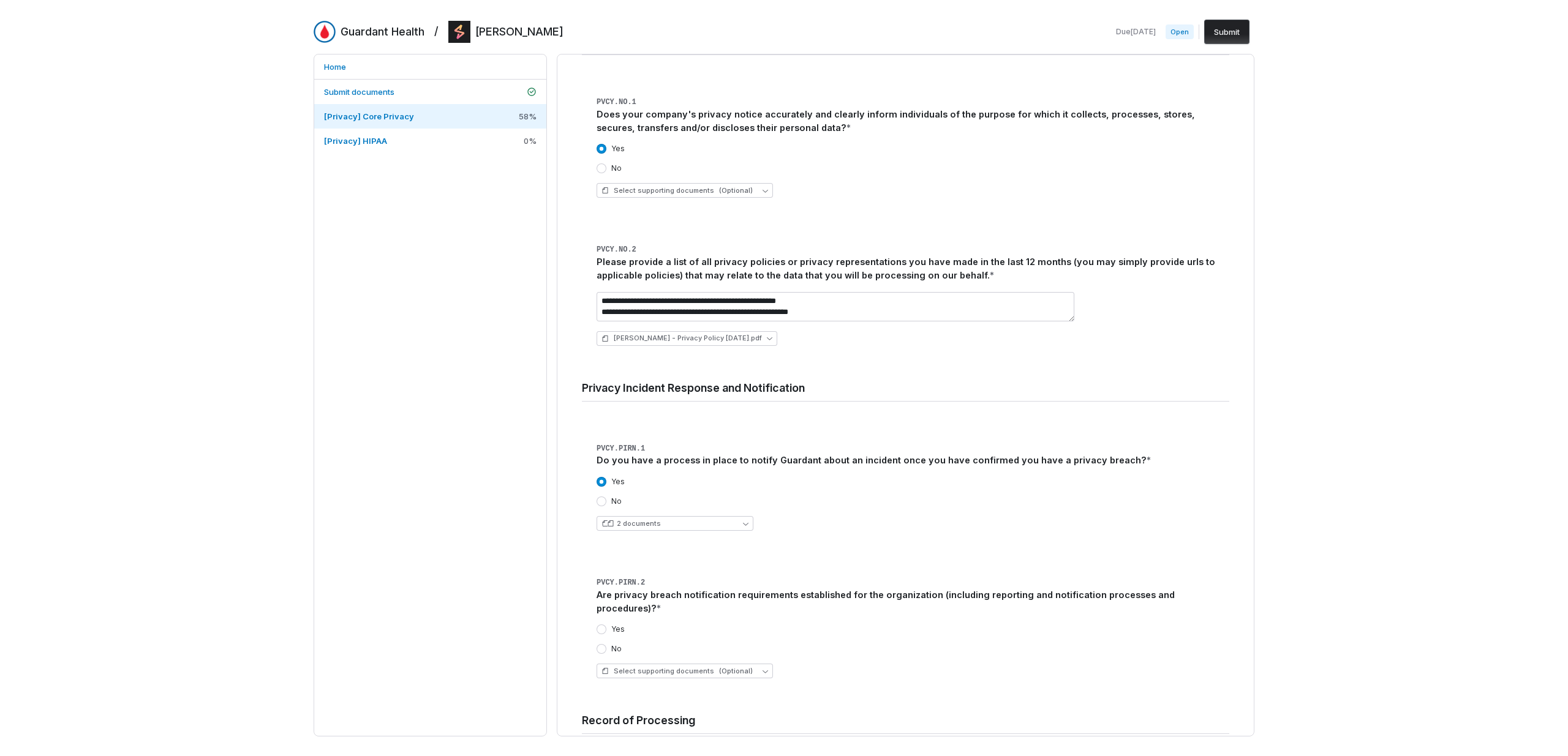
click at [857, 282] on div "**********" at bounding box center [913, 318] width 633 height 74
click at [856, 292] on textarea "**********" at bounding box center [835, 306] width 478 height 29
click at [853, 282] on div "**********" at bounding box center [913, 318] width 633 height 74
click at [851, 282] on div "**********" at bounding box center [913, 318] width 633 height 74
drag, startPoint x: 848, startPoint y: 285, endPoint x: 839, endPoint y: 275, distance: 13.5
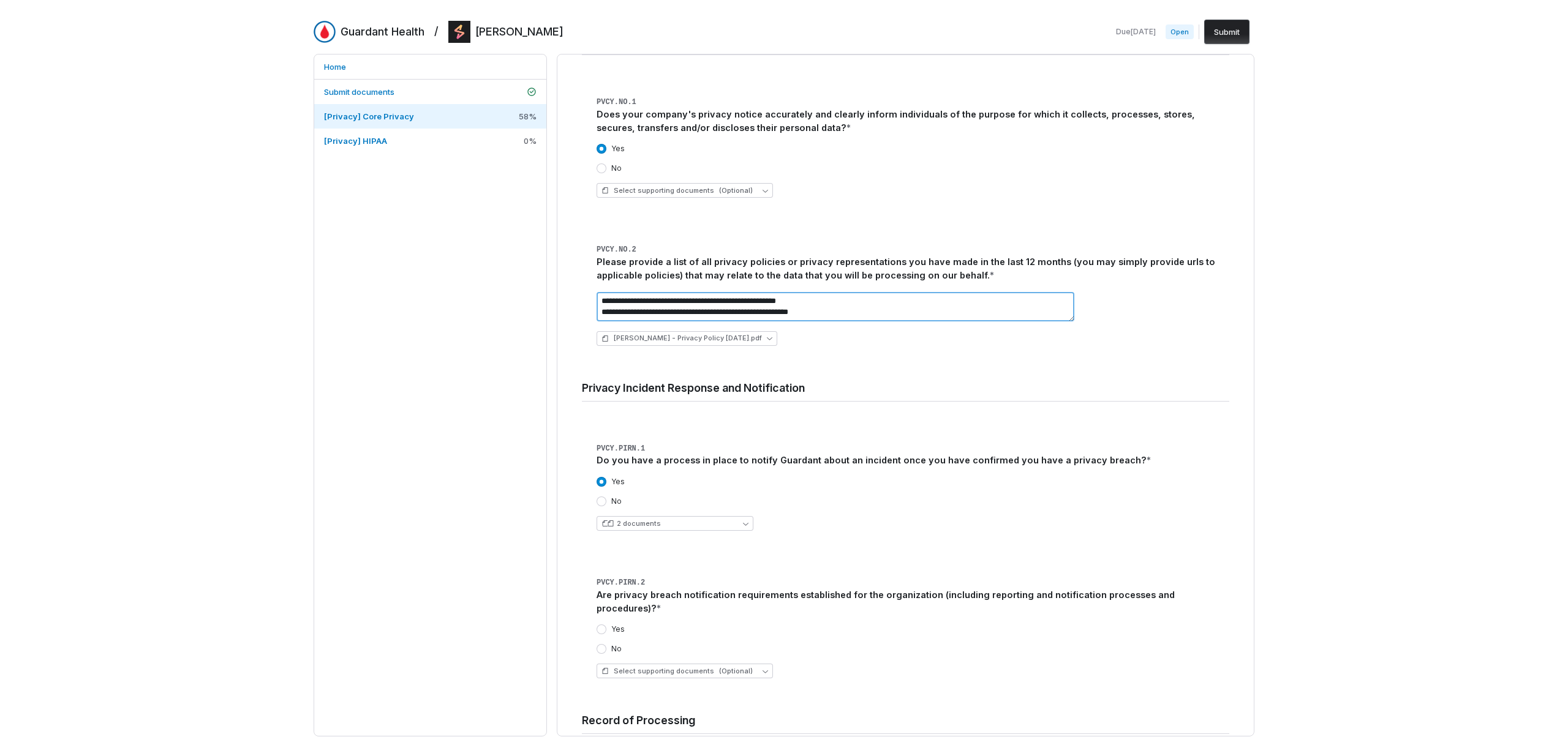
click at [840, 282] on div "**********" at bounding box center [913, 318] width 633 height 74
click at [840, 292] on textarea "**********" at bounding box center [835, 306] width 478 height 29
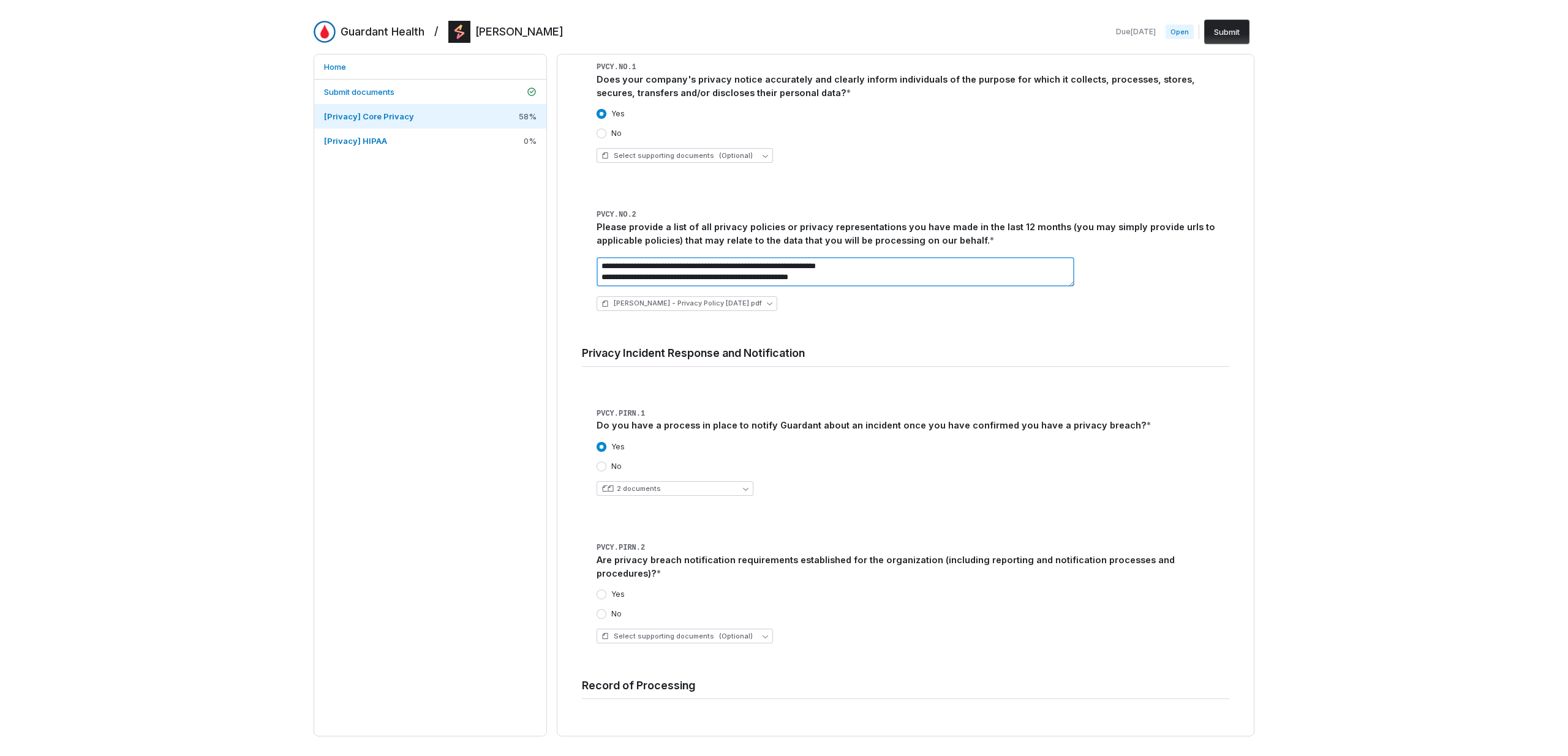
scroll to position [3133, 0]
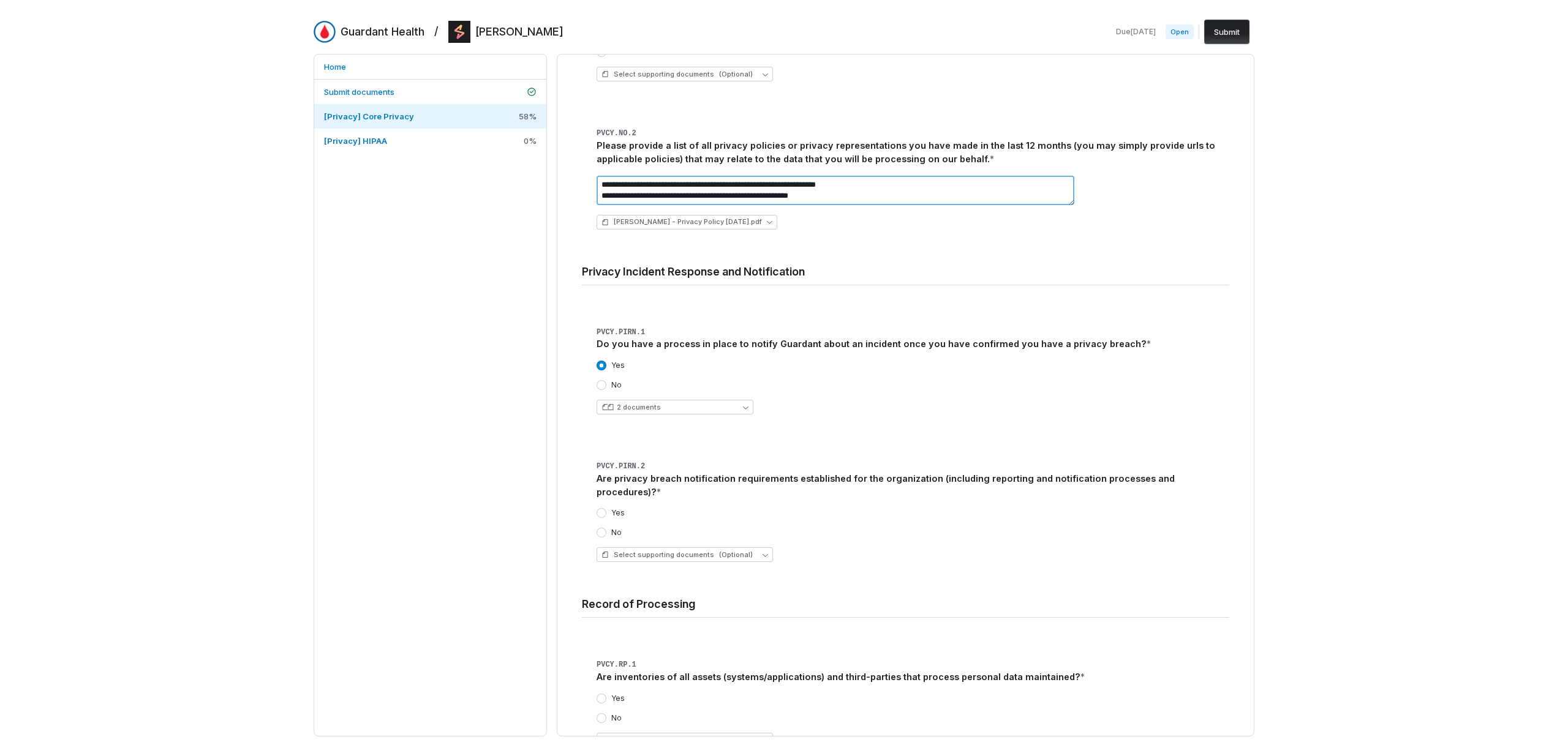
type textarea "**********"
click at [618, 508] on label "Yes" at bounding box center [618, 512] width 14 height 10
click at [606, 508] on button "Yes" at bounding box center [601, 512] width 10 height 10
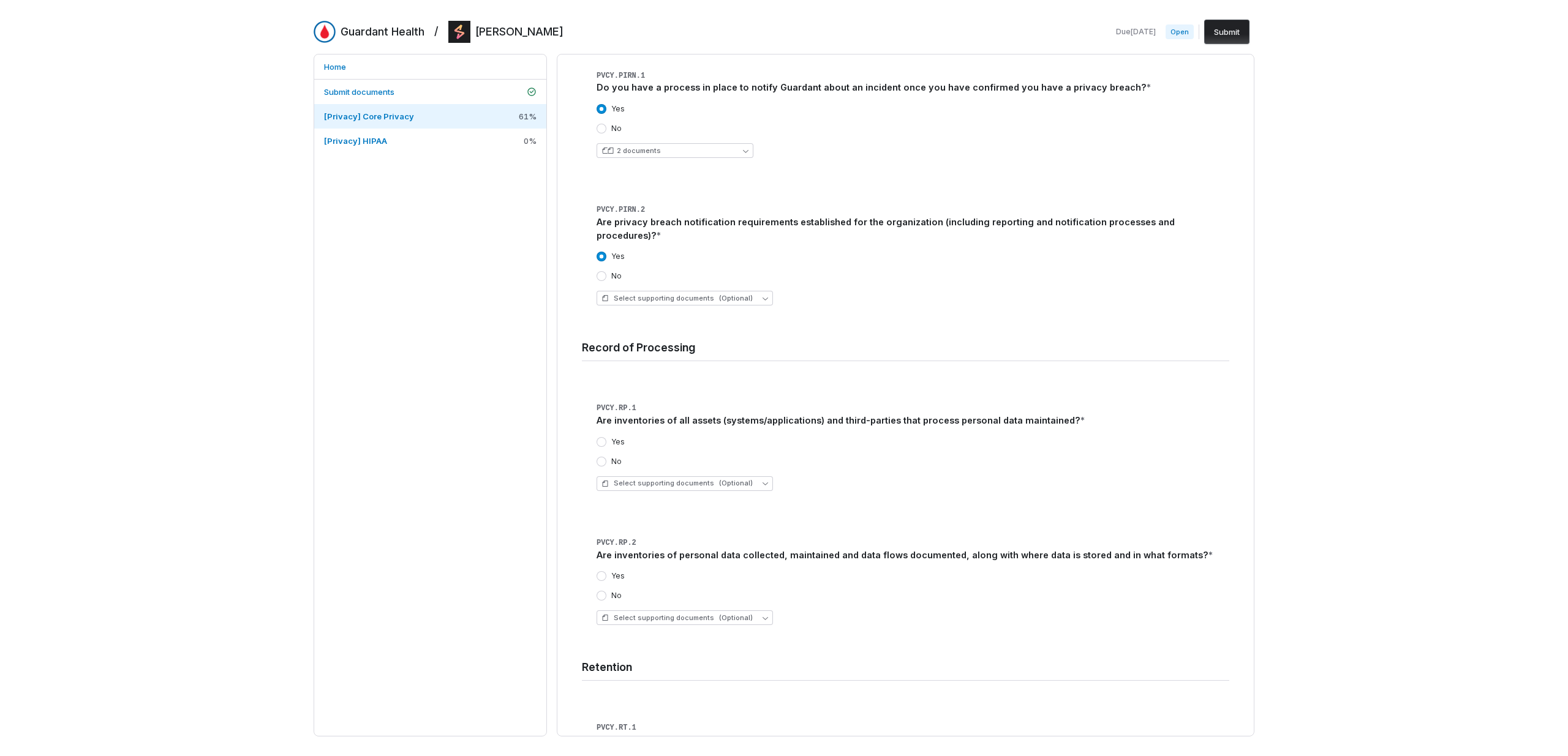
scroll to position [3400, 0]
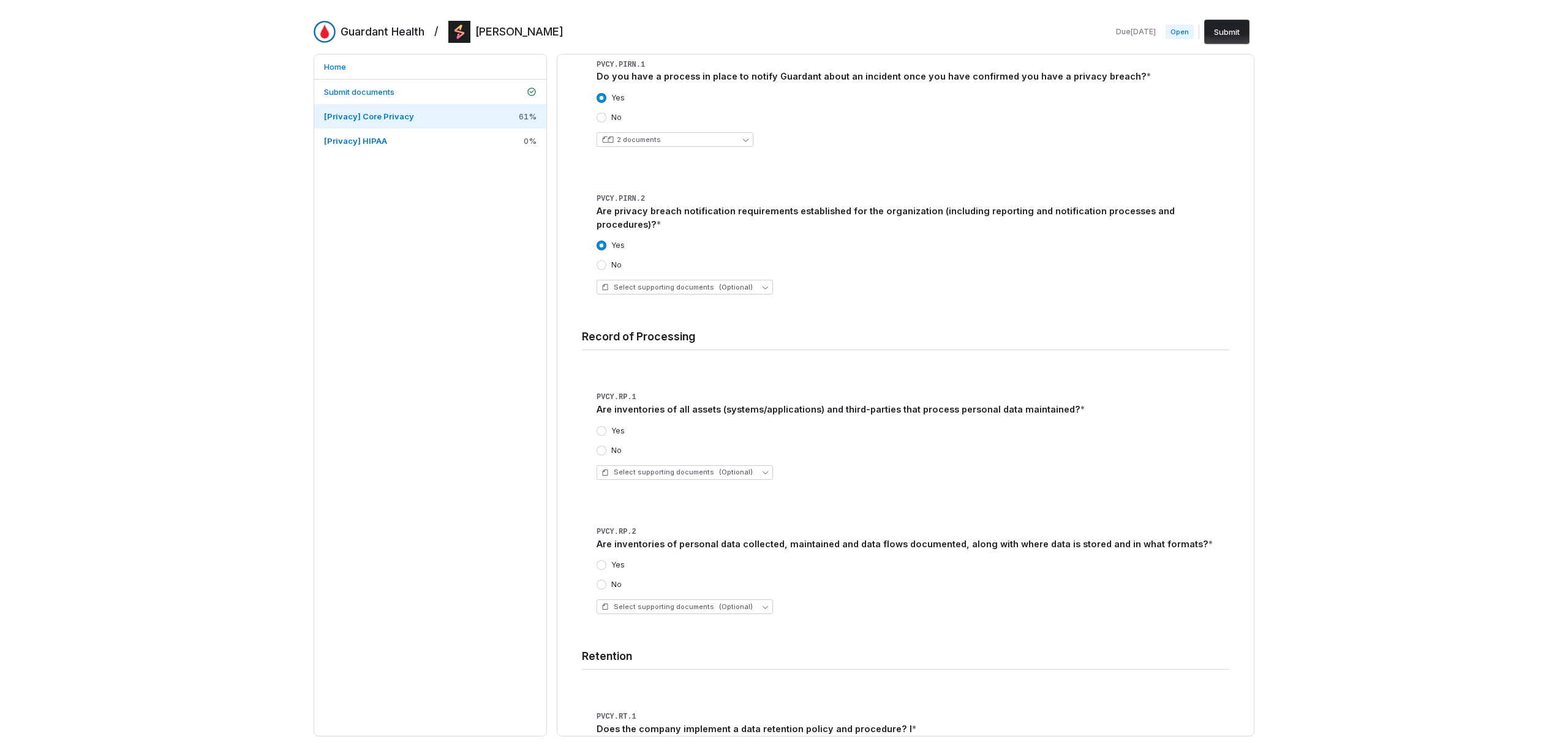
click at [614, 426] on label "Yes" at bounding box center [618, 430] width 14 height 10
click at [606, 426] on button "Yes" at bounding box center [601, 430] width 10 height 10
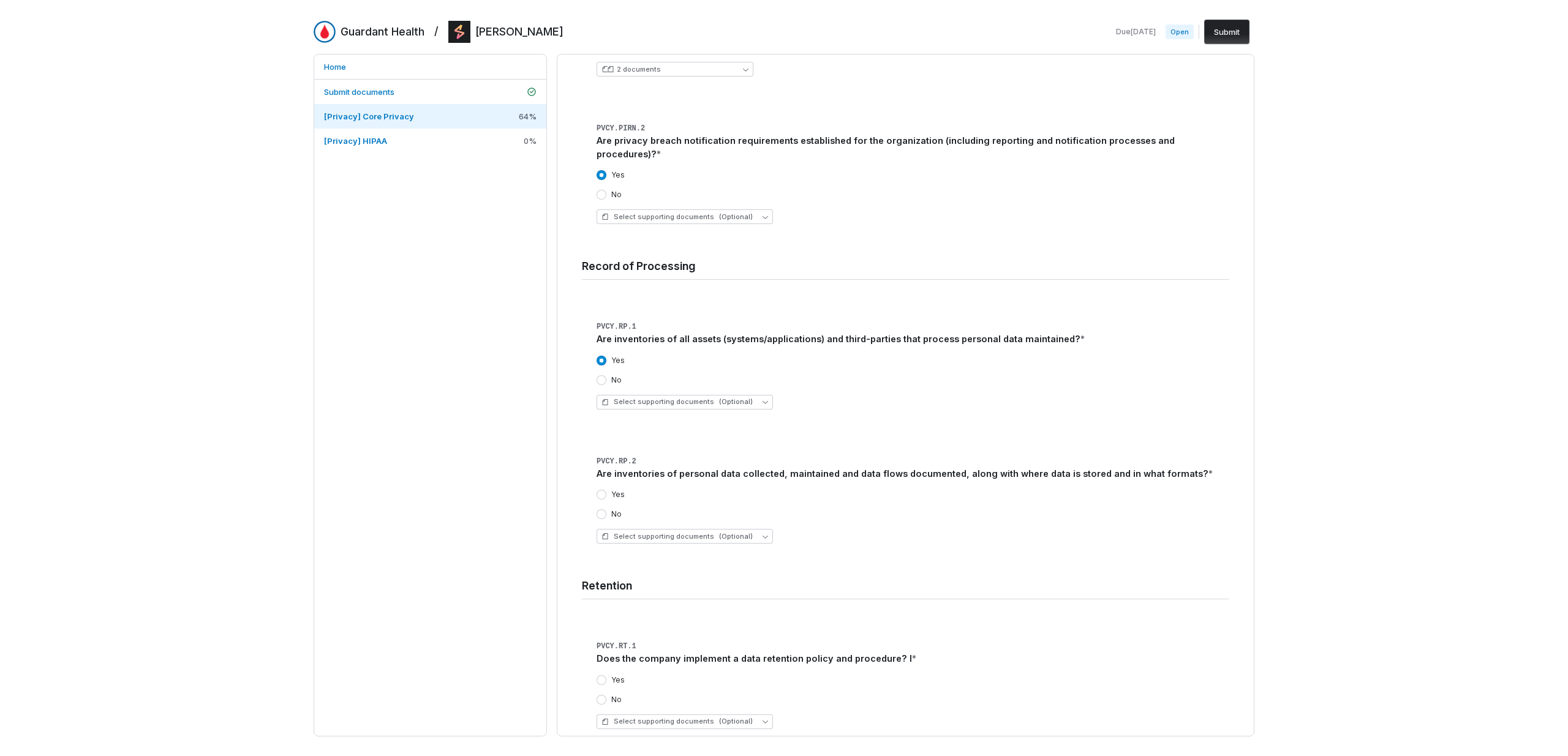
scroll to position [3549, 0]
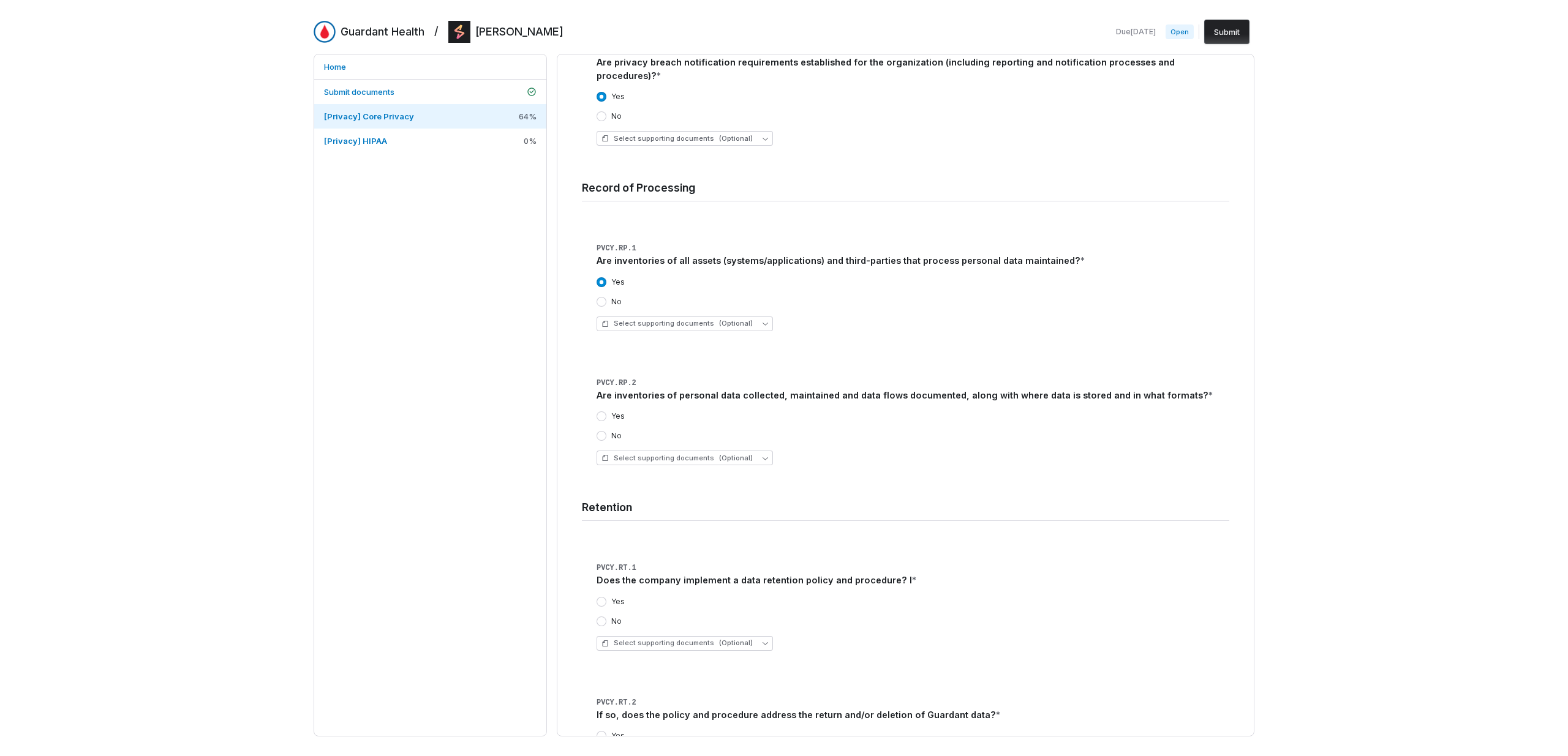
click at [614, 431] on label "No" at bounding box center [616, 436] width 10 height 10
click at [606, 431] on button "No" at bounding box center [601, 436] width 10 height 10
click at [488, 489] on div "Home Submit documents [Privacy] Core Privacy 67 % [Privacy] HIPAA 0 %" at bounding box center [430, 395] width 233 height 682
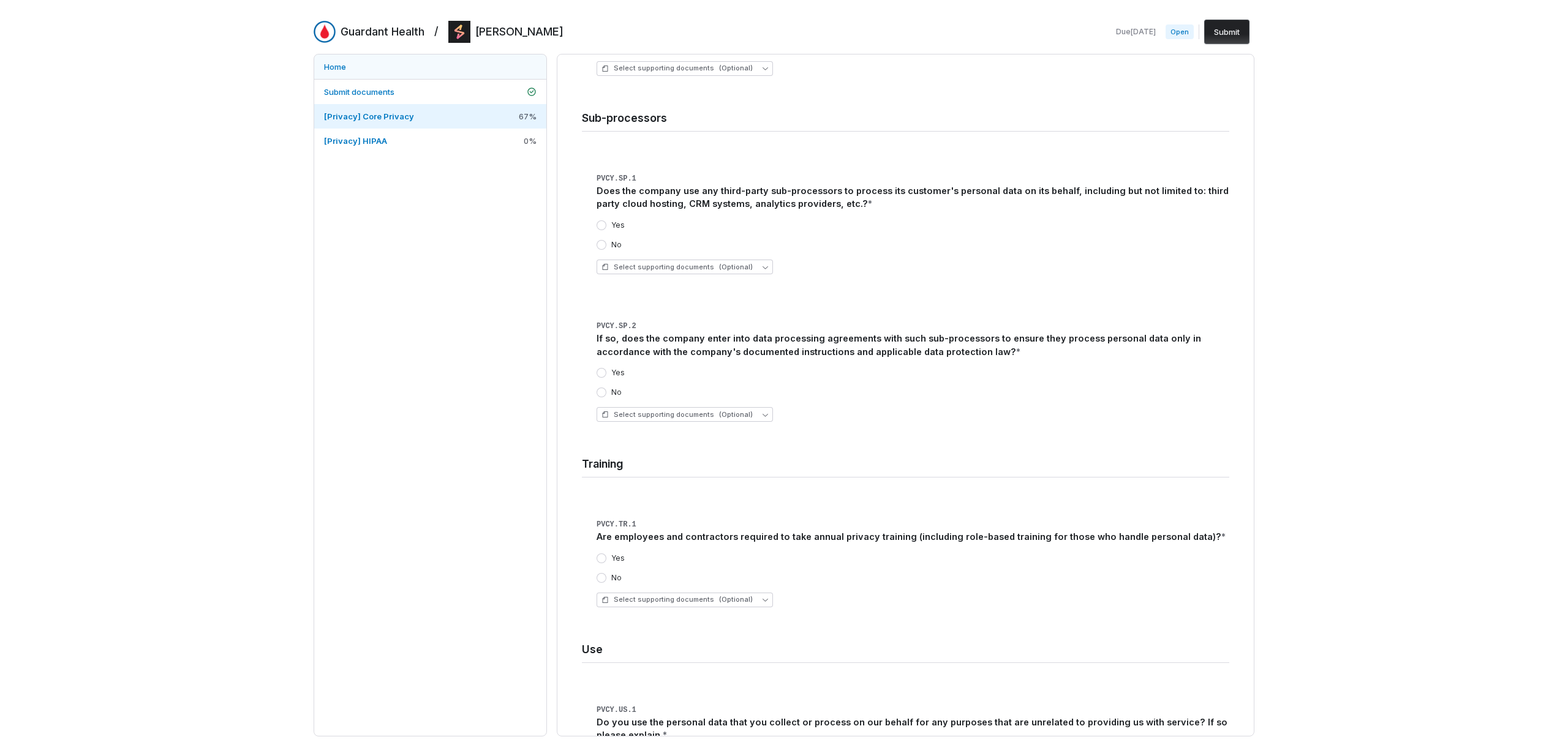
scroll to position [4123, 0]
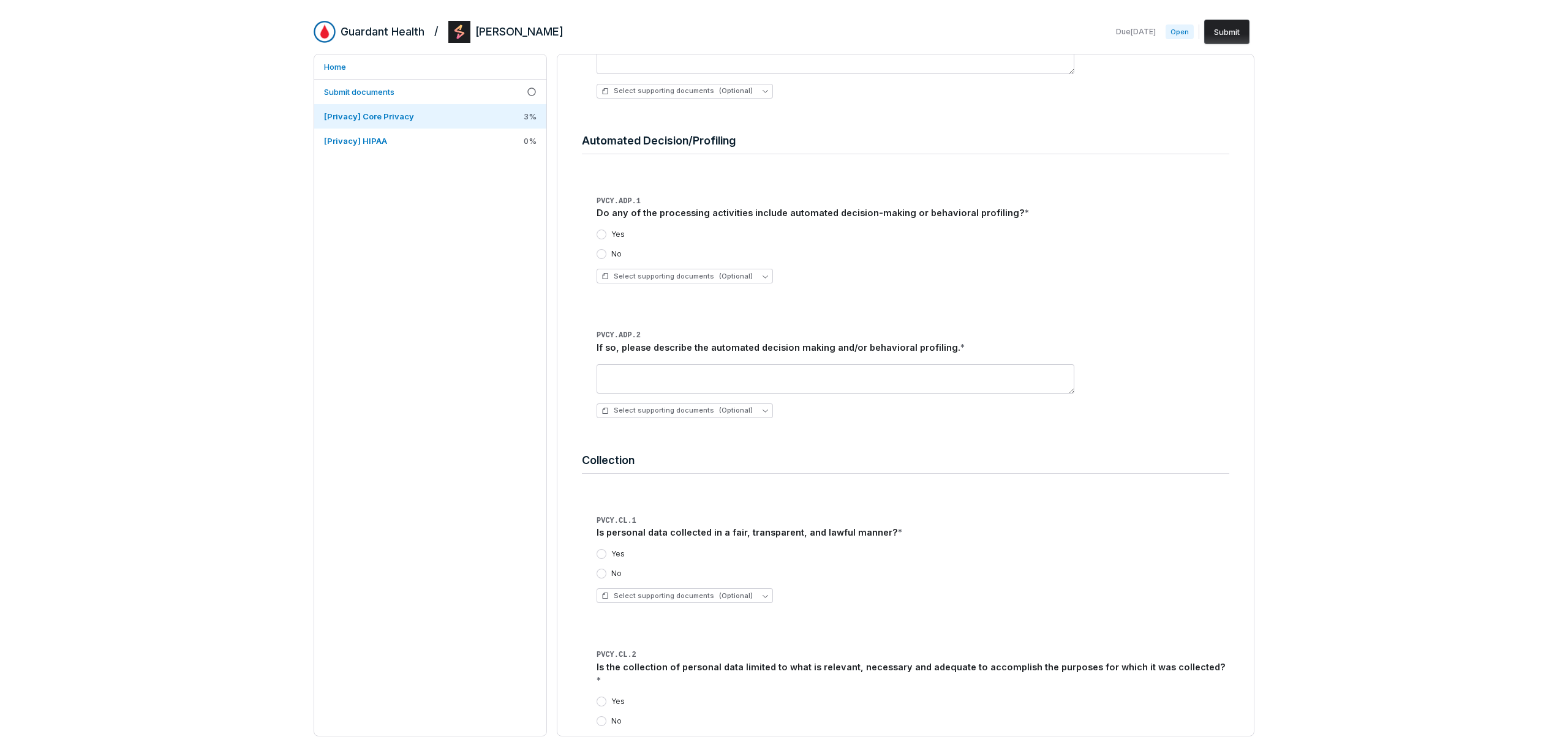
scroll to position [531, 0]
